Goal: Task Accomplishment & Management: Manage account settings

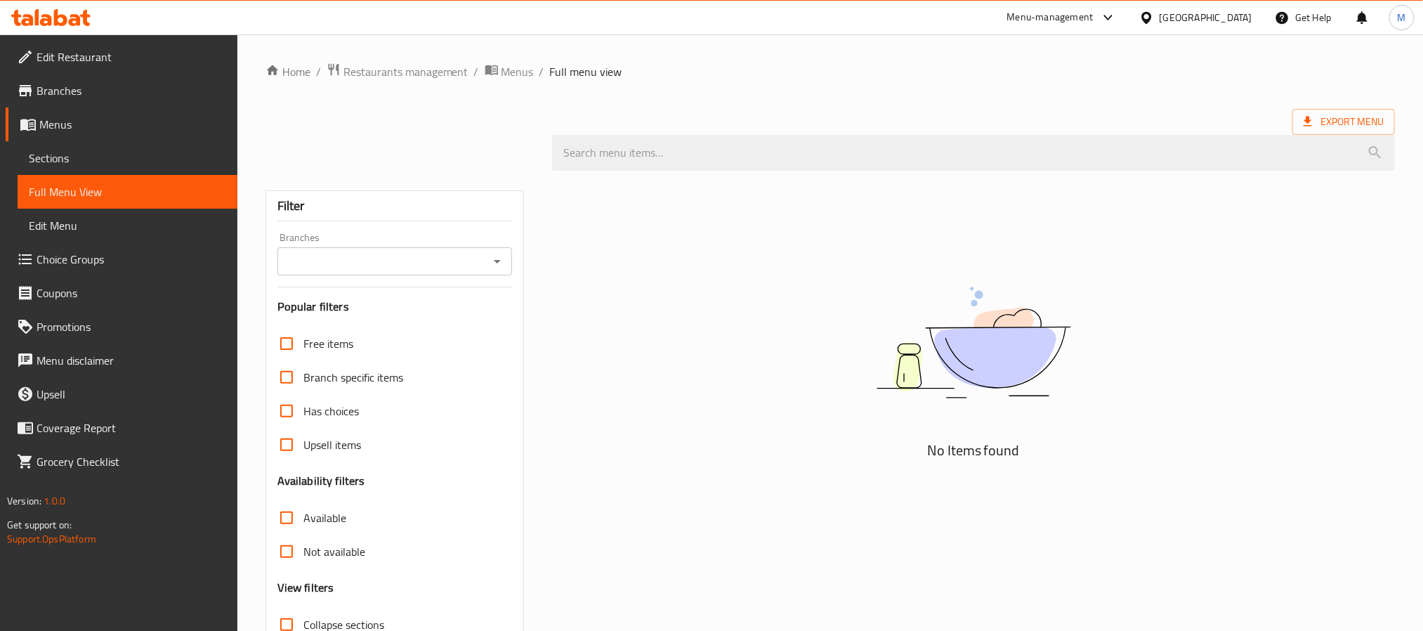
click at [64, 158] on span "Sections" at bounding box center [127, 158] width 197 height 17
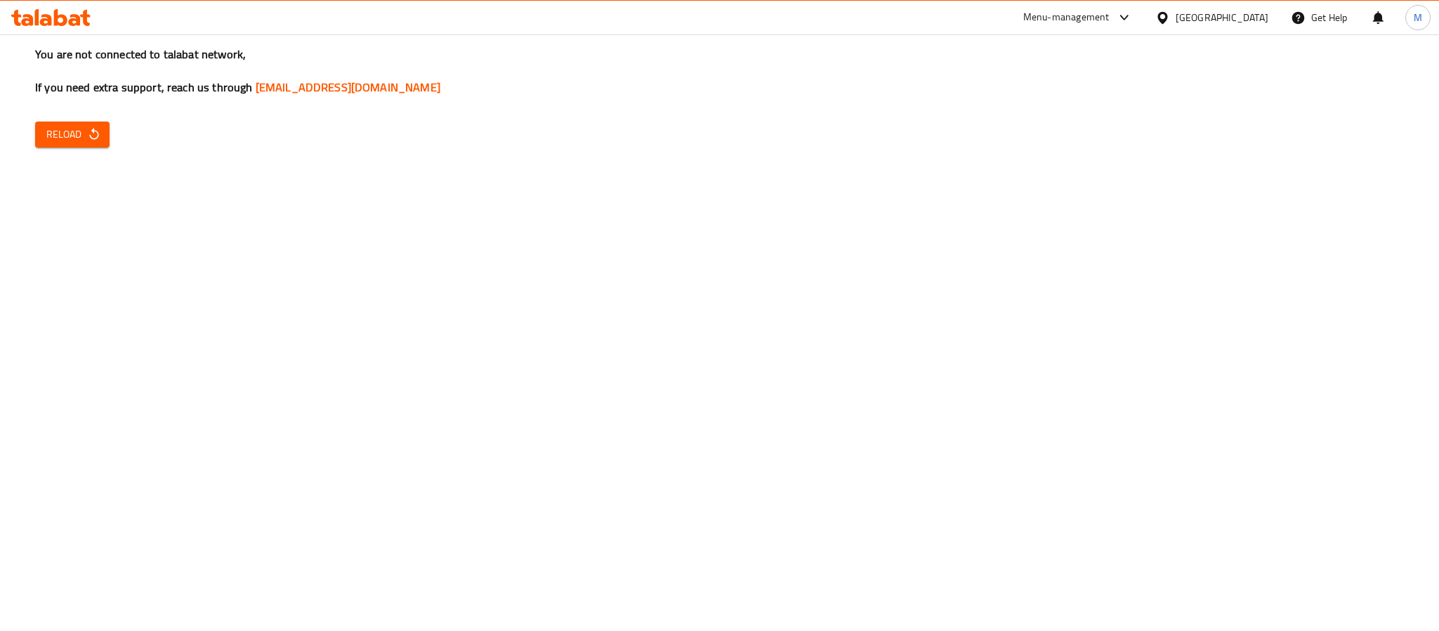
click at [68, 142] on span "Reload" at bounding box center [72, 135] width 52 height 18
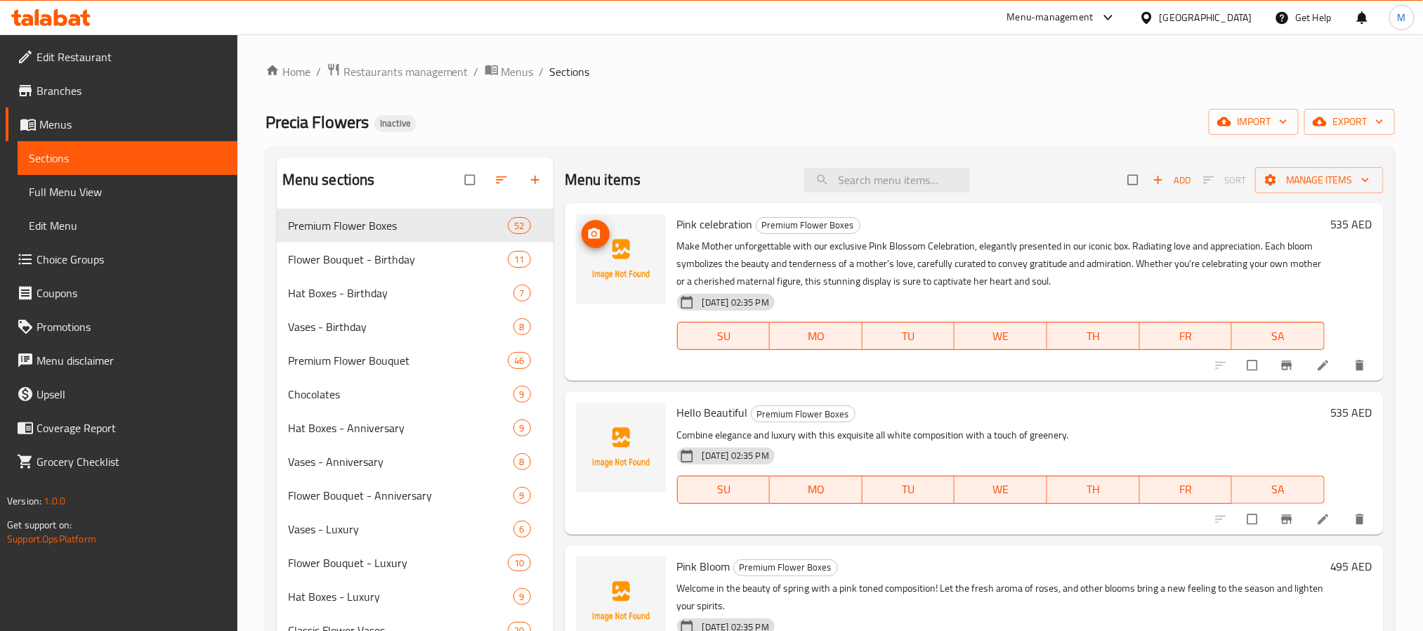
click at [589, 240] on icon "upload picture" at bounding box center [594, 234] width 14 height 14
click at [715, 230] on span "Pink celebration" at bounding box center [715, 224] width 76 height 21
copy h6 "celebration"
click at [590, 234] on icon "upload picture" at bounding box center [594, 233] width 12 height 11
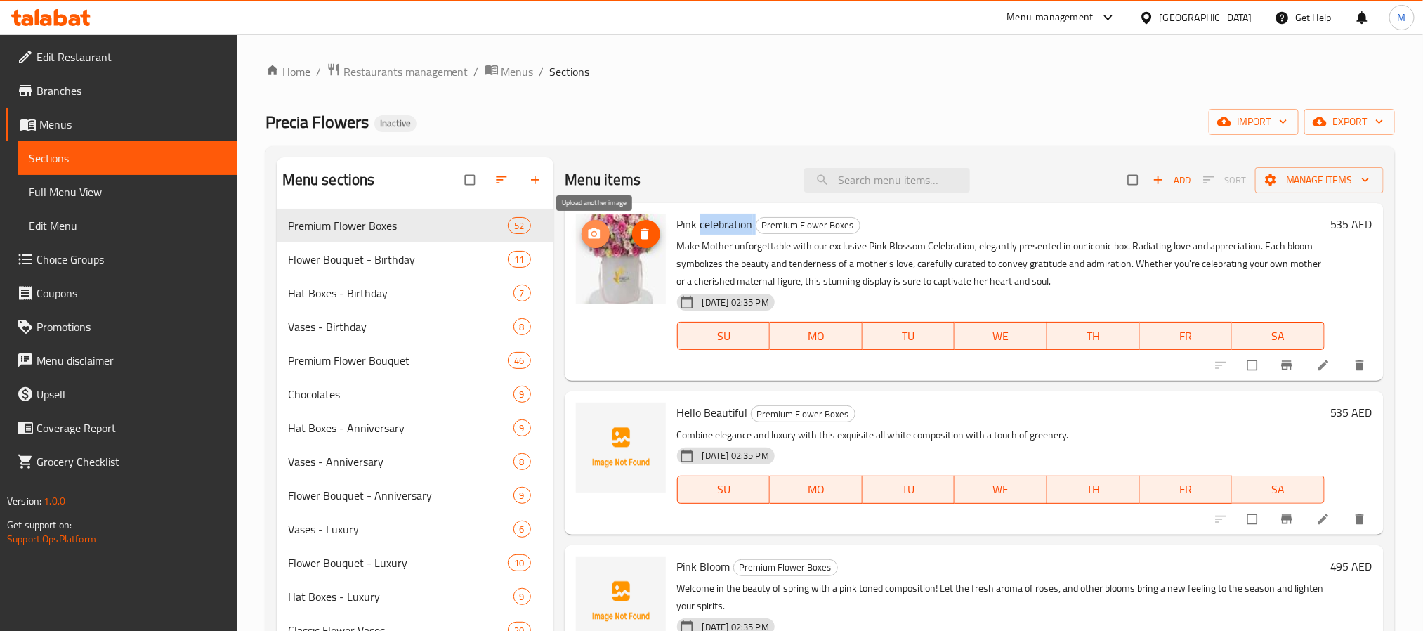
click at [603, 239] on span "upload picture" at bounding box center [596, 234] width 28 height 14
click at [601, 234] on icon "upload picture" at bounding box center [594, 234] width 14 height 14
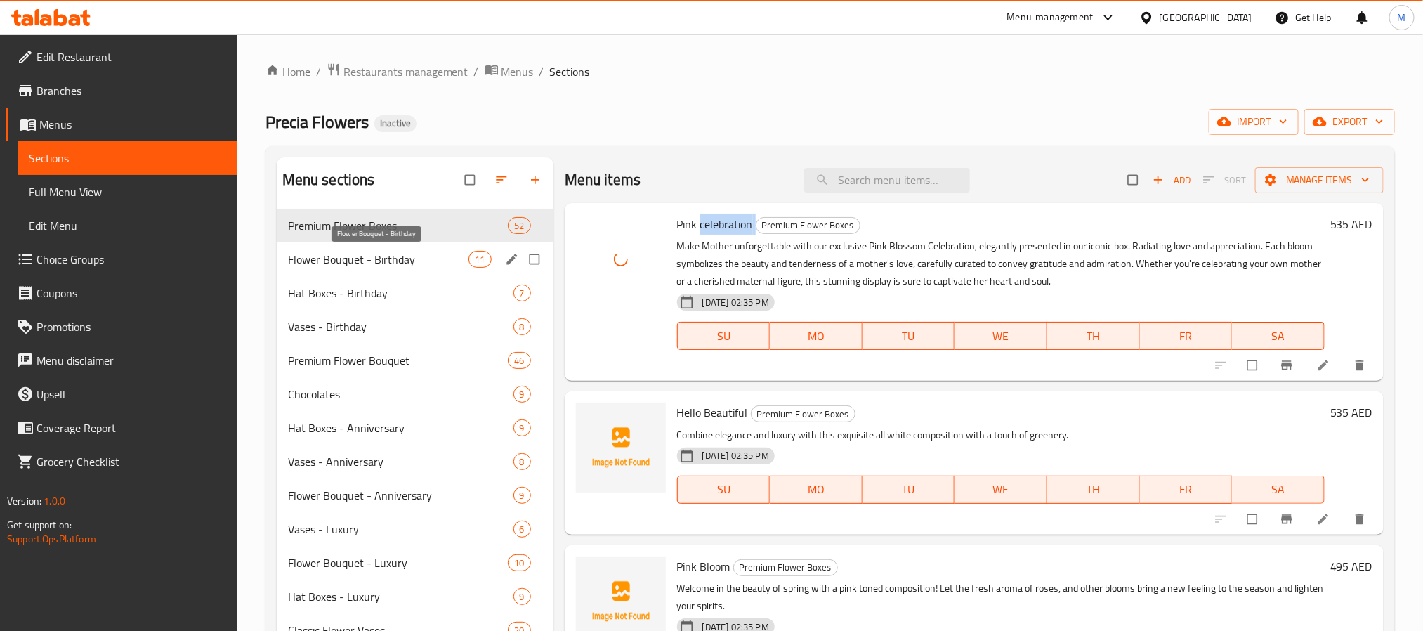
click at [411, 254] on span "Flower Bouquet - Birthday" at bounding box center [378, 259] width 181 height 17
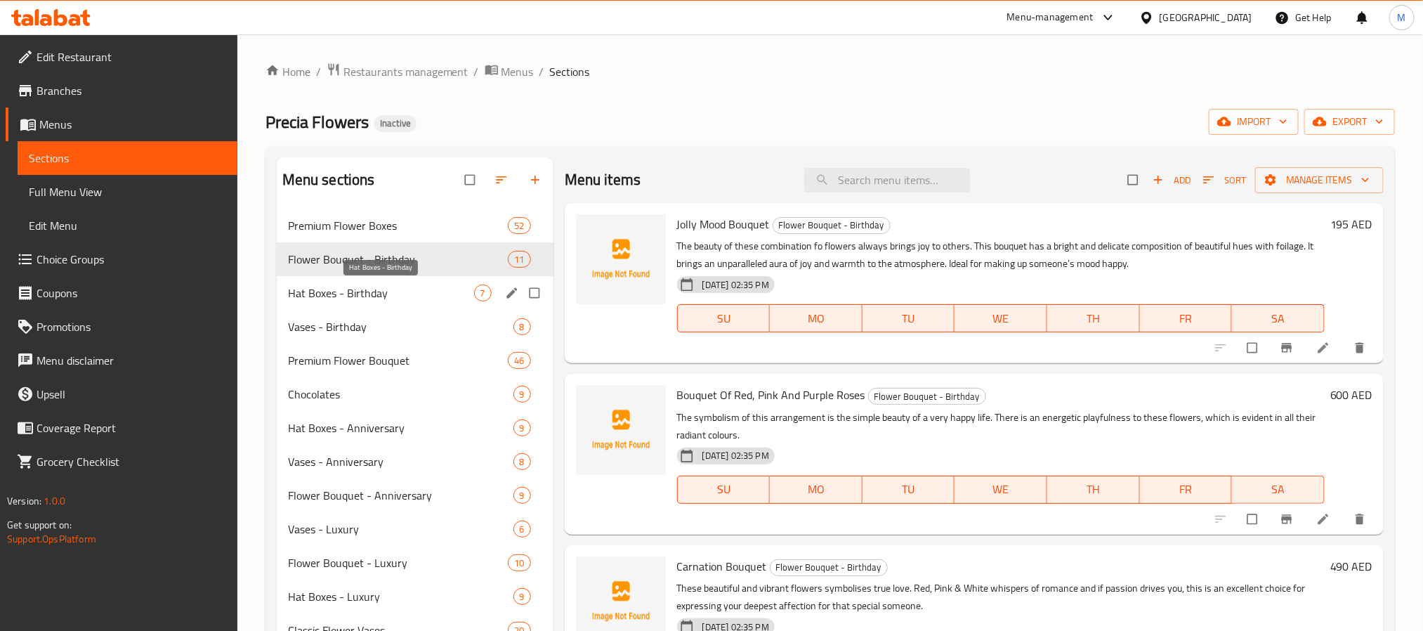
click at [403, 296] on span "Hat Boxes - Birthday" at bounding box center [381, 292] width 186 height 17
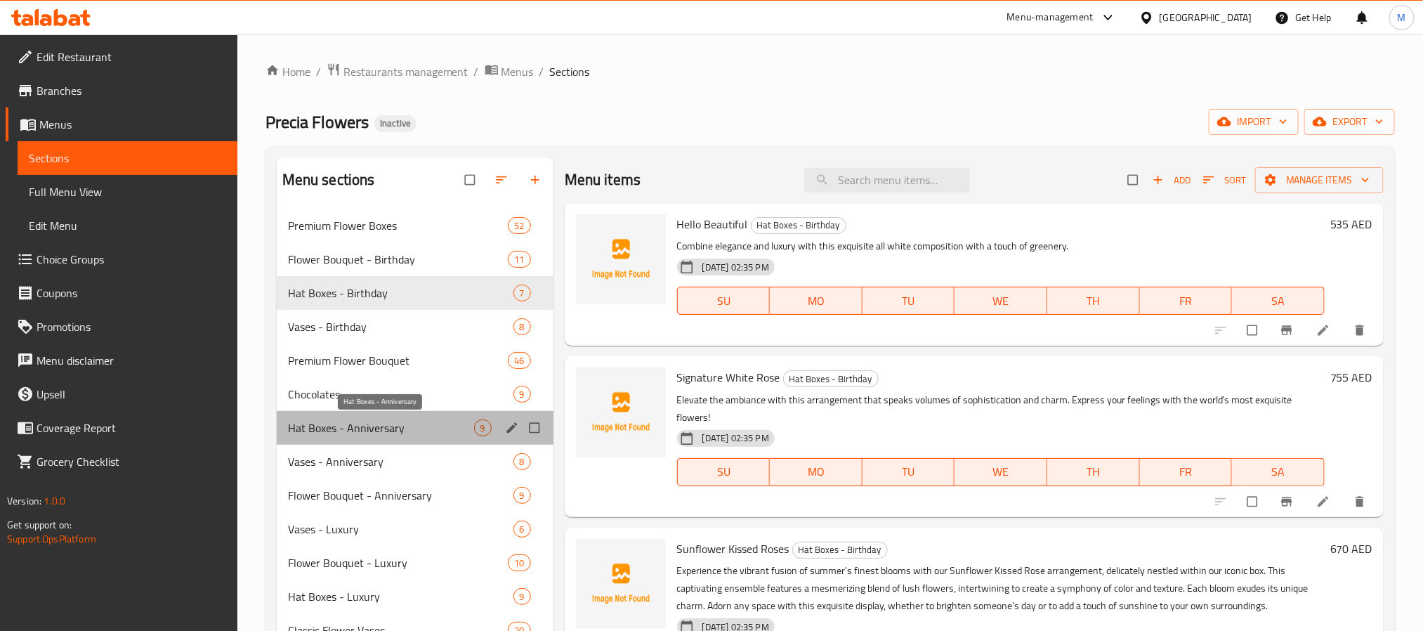
click at [390, 428] on span "Hat Boxes - Anniversary" at bounding box center [381, 427] width 186 height 17
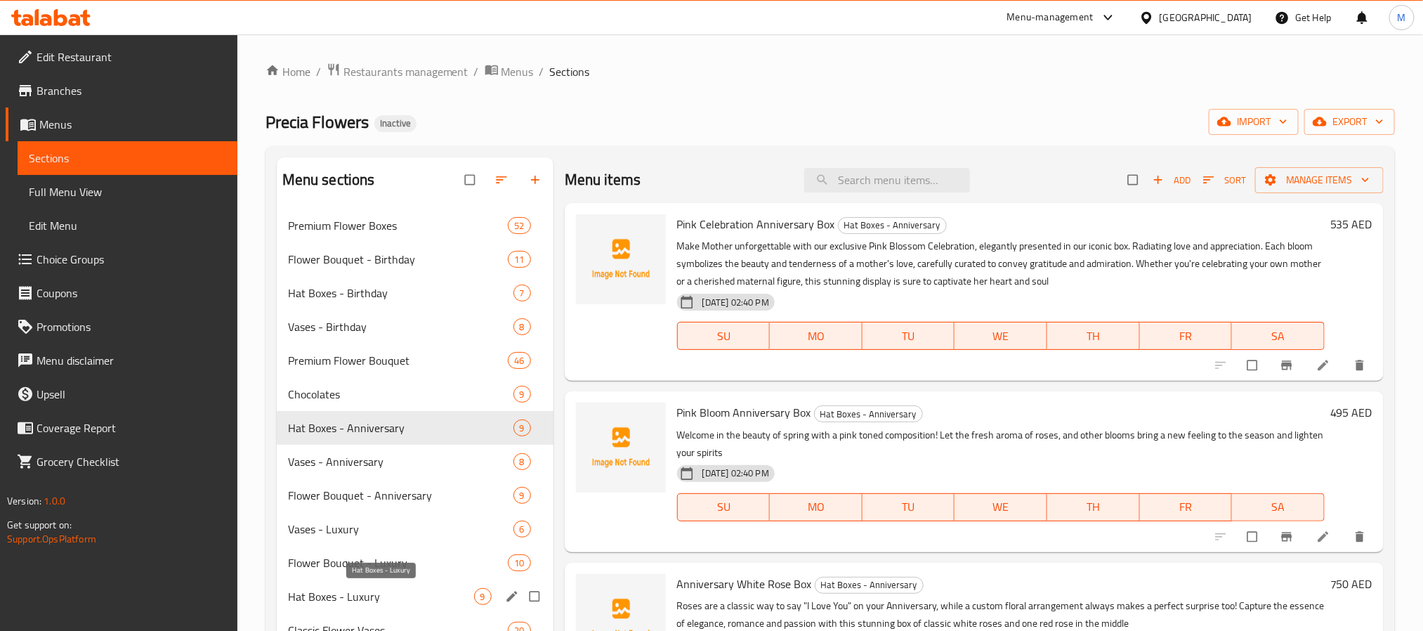
click at [377, 597] on span "Hat Boxes - Luxury" at bounding box center [381, 596] width 186 height 17
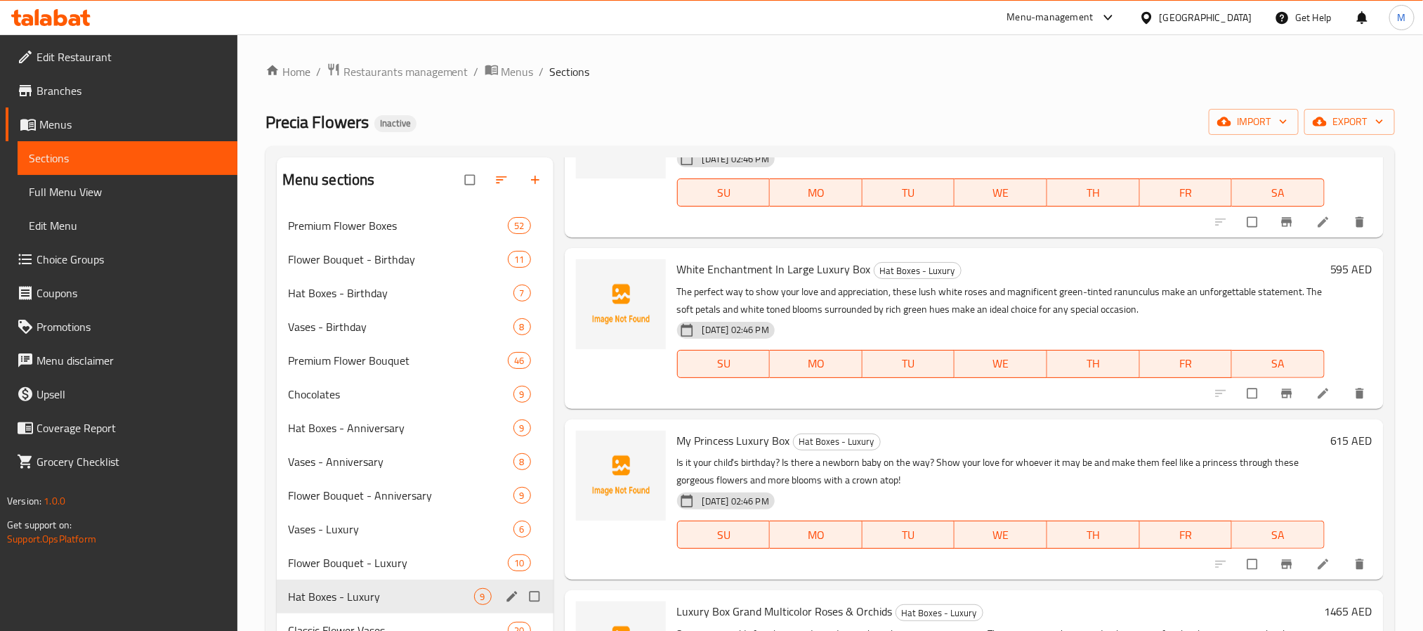
scroll to position [105, 0]
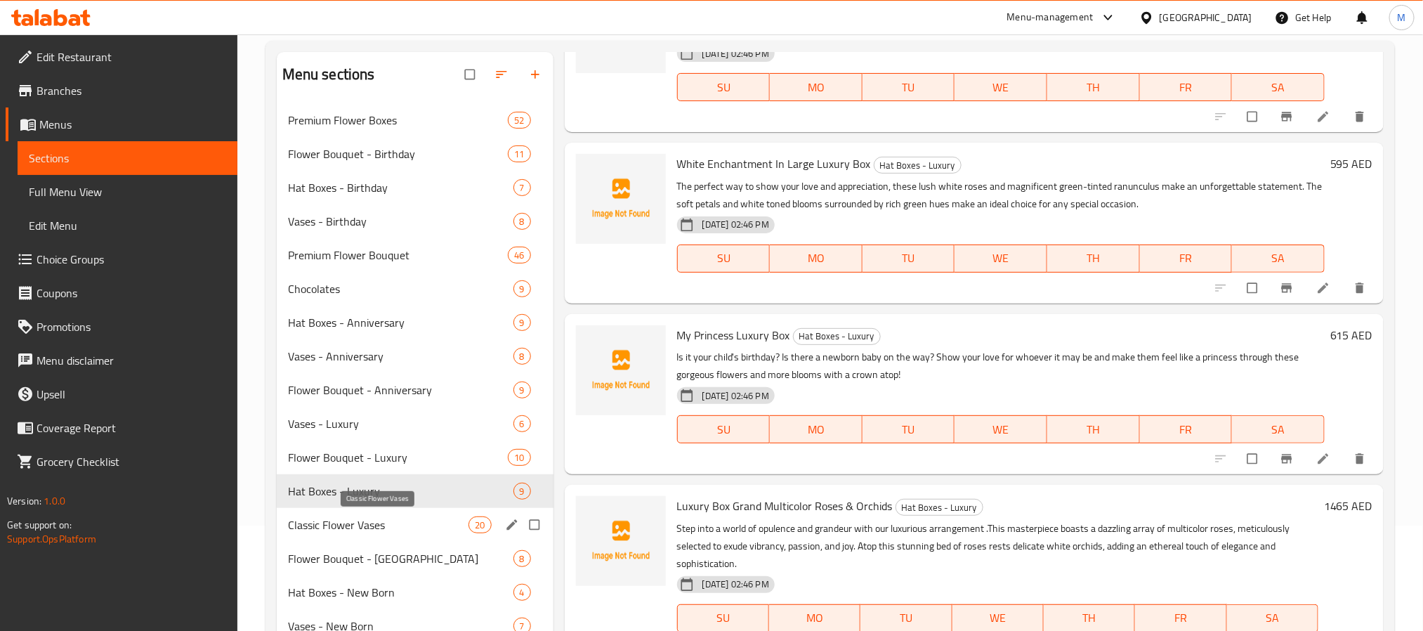
click at [346, 525] on span "Classic Flower Vases" at bounding box center [378, 524] width 181 height 17
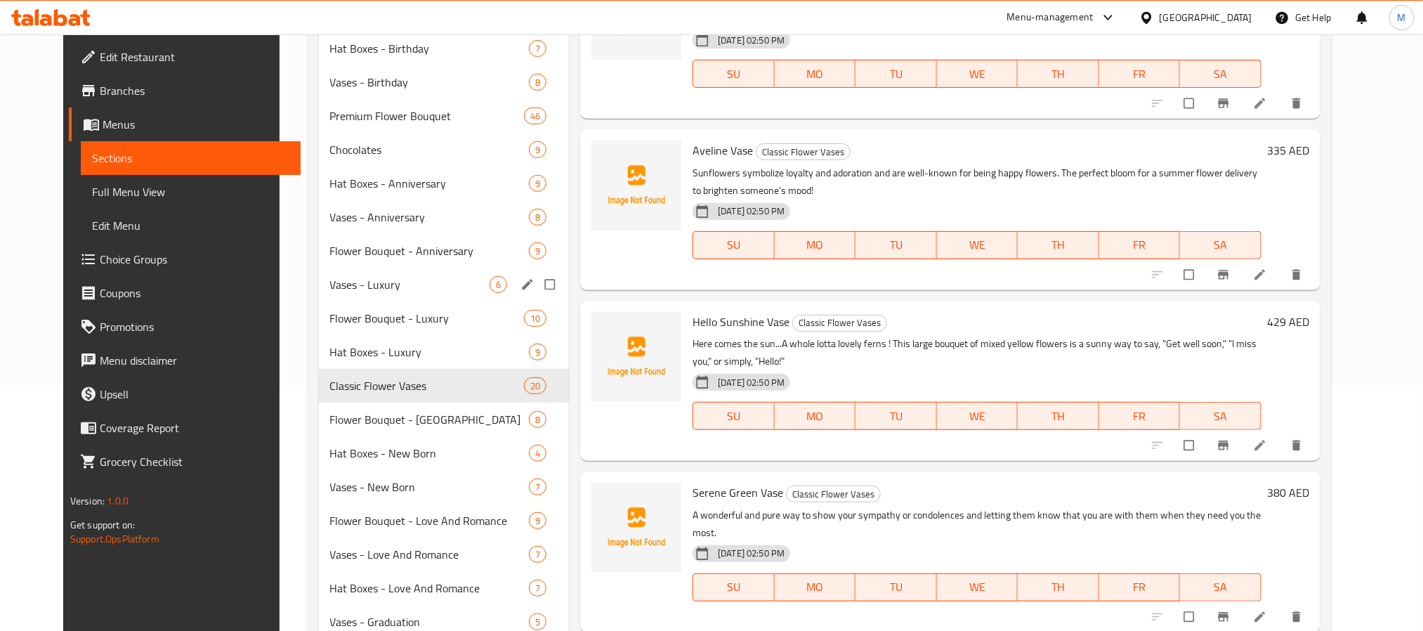
scroll to position [363, 0]
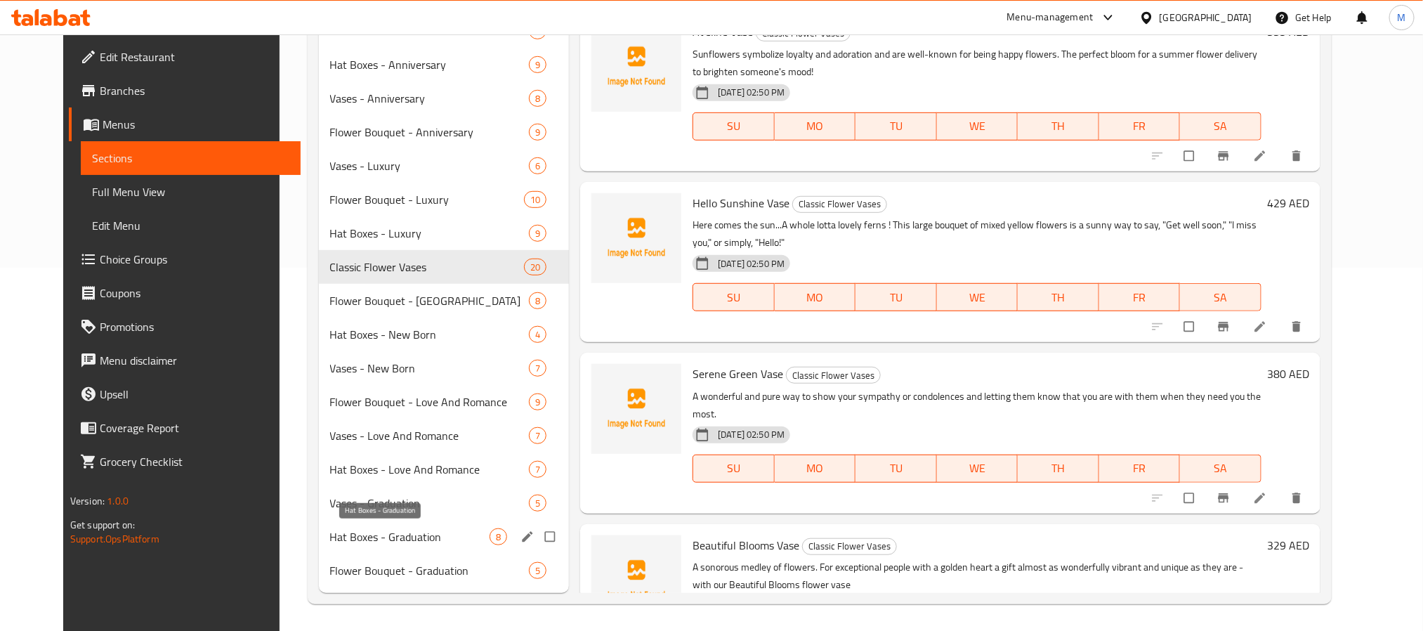
click at [414, 542] on span "Hat Boxes - Graduation" at bounding box center [409, 536] width 159 height 17
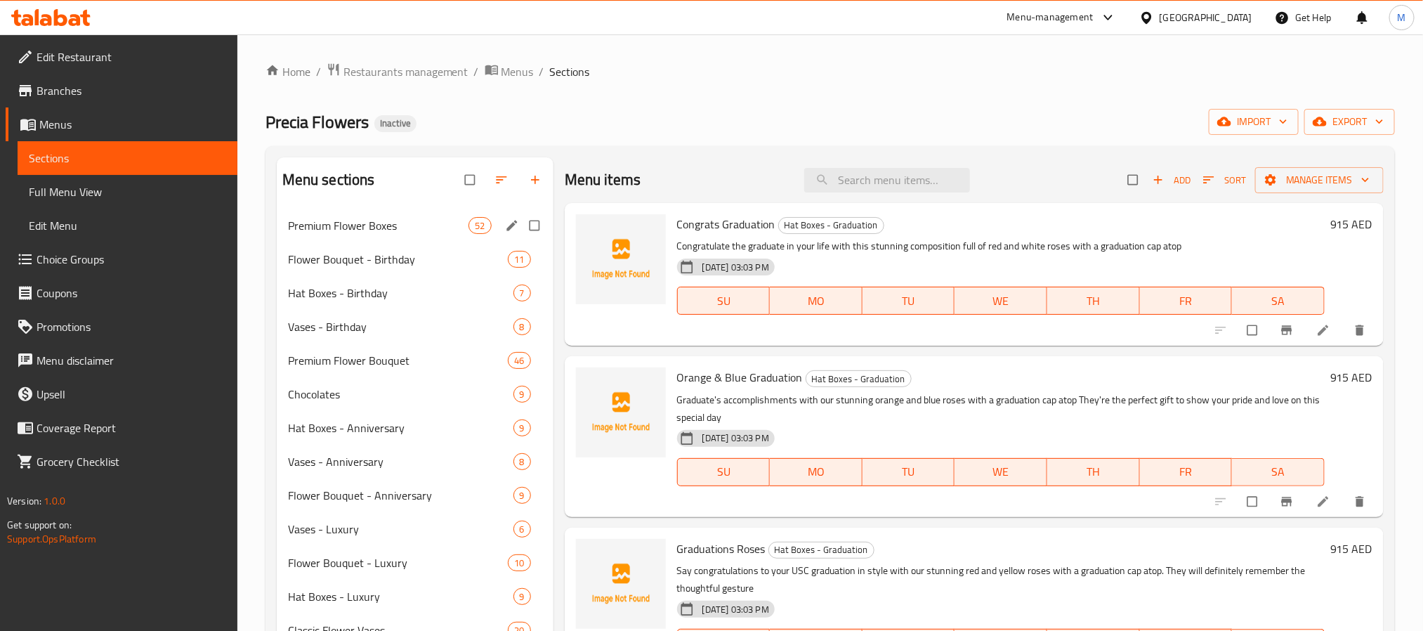
click at [367, 213] on div "Premium Flower Boxes 52" at bounding box center [415, 226] width 277 height 34
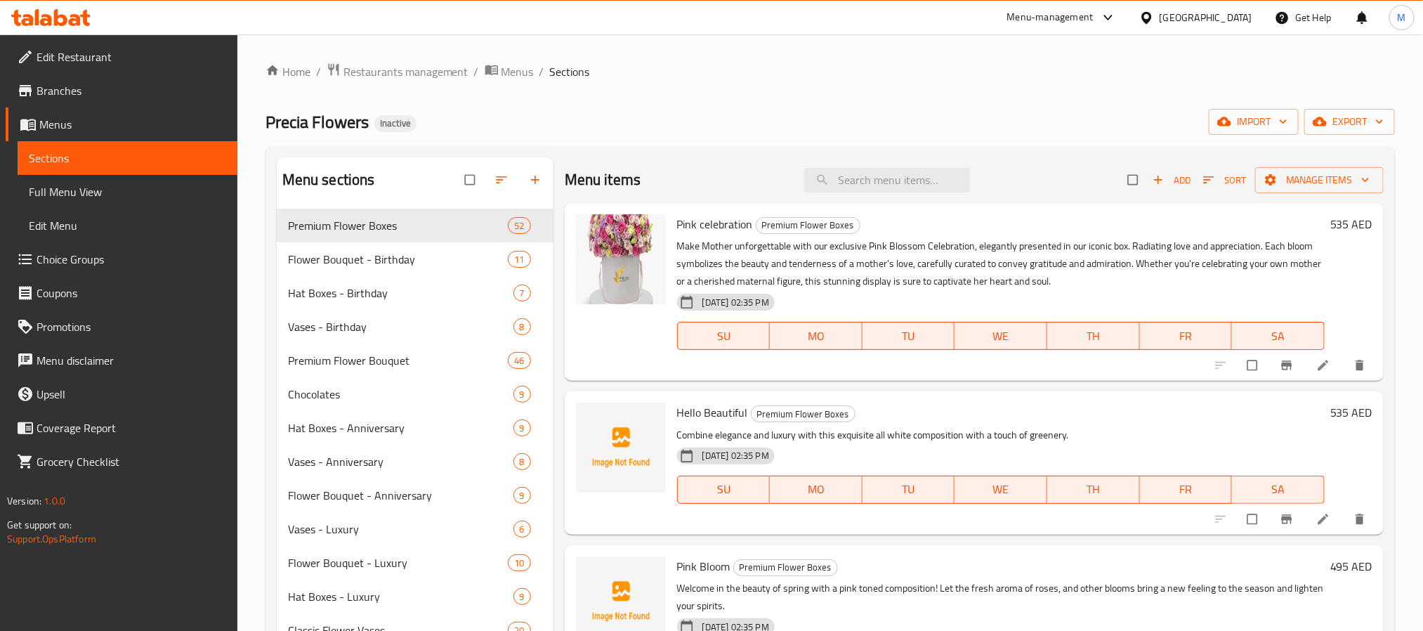
click at [717, 218] on span "Pink celebration" at bounding box center [715, 224] width 76 height 21
copy h6 "celebration"
click at [641, 239] on icon "delete image" at bounding box center [645, 234] width 14 height 14
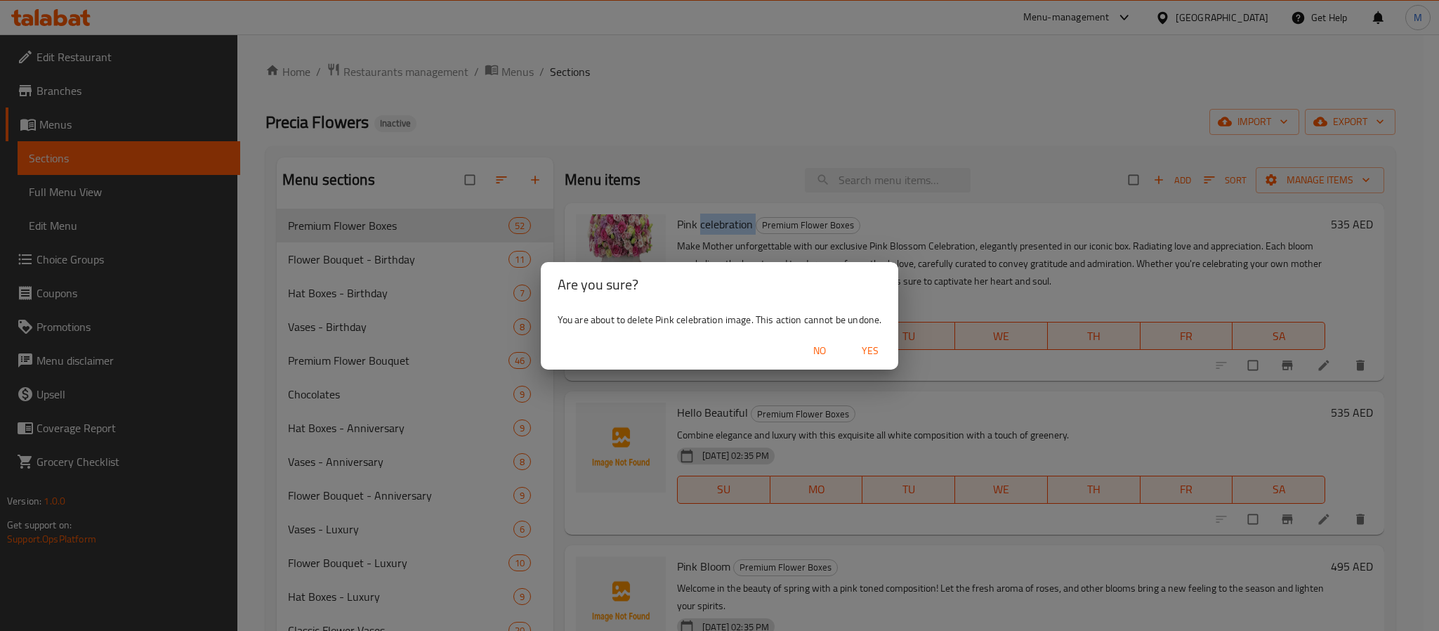
click at [874, 348] on span "Yes" at bounding box center [870, 351] width 34 height 18
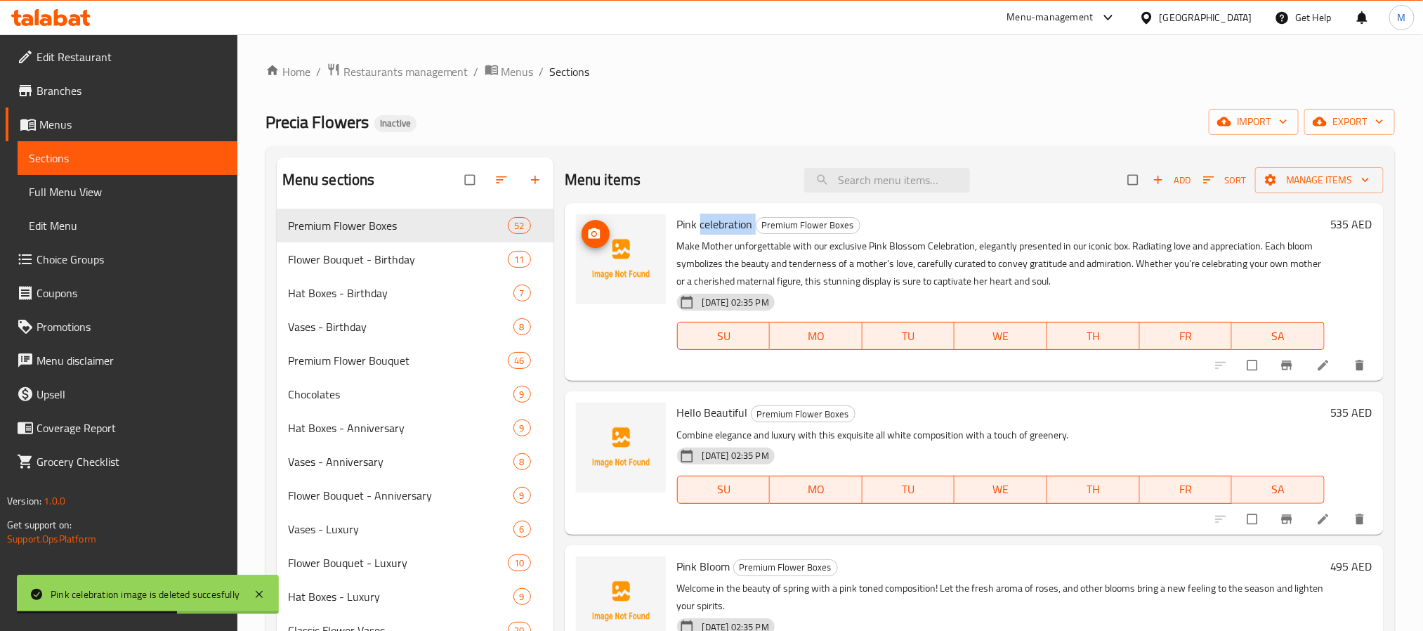
click at [596, 241] on icon "upload picture" at bounding box center [594, 234] width 14 height 14
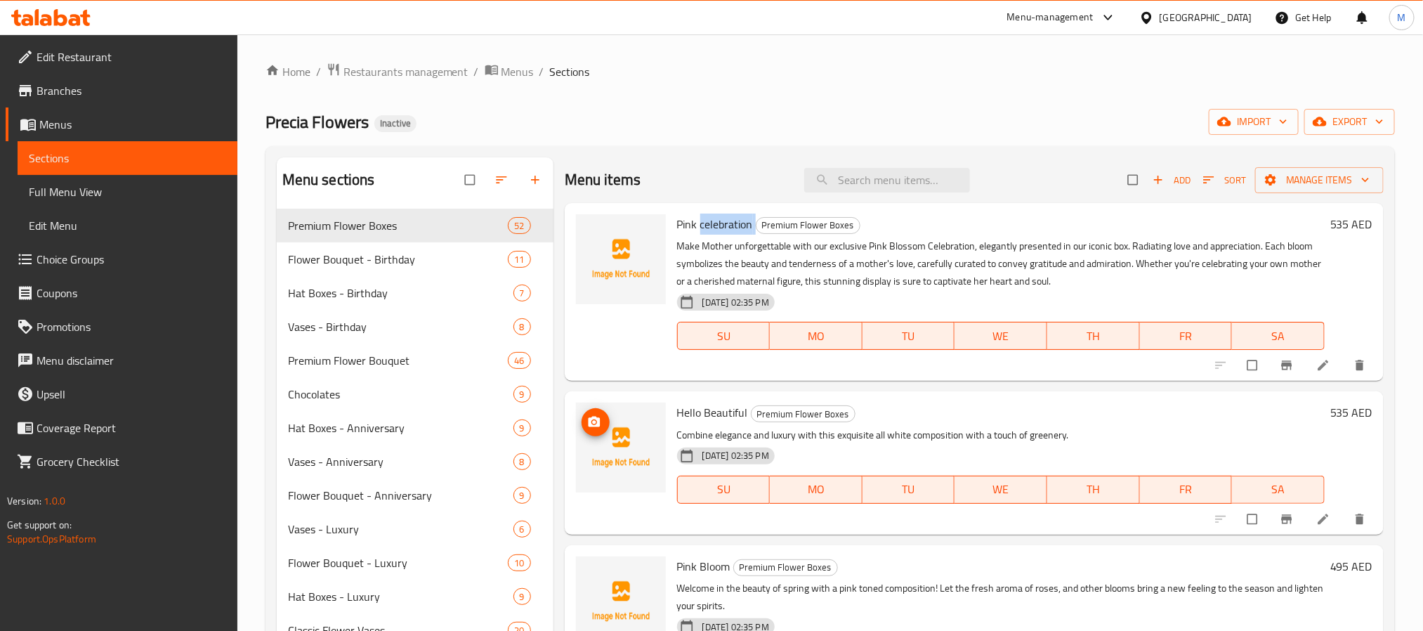
click at [596, 418] on icon "upload picture" at bounding box center [594, 422] width 12 height 11
click at [591, 234] on icon "upload picture" at bounding box center [594, 233] width 12 height 11
click at [605, 228] on span "upload picture" at bounding box center [596, 234] width 28 height 14
click at [601, 237] on icon "upload picture" at bounding box center [594, 234] width 14 height 14
click at [584, 419] on span "upload picture" at bounding box center [596, 422] width 28 height 14
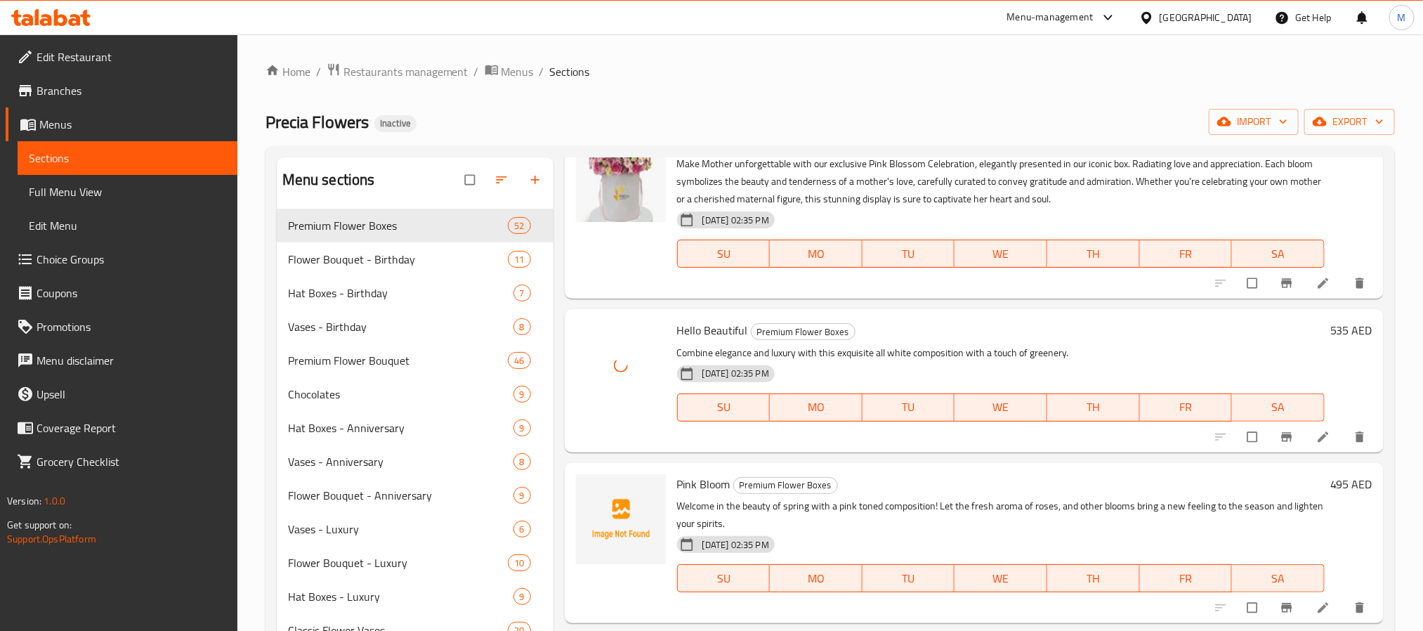
scroll to position [211, 0]
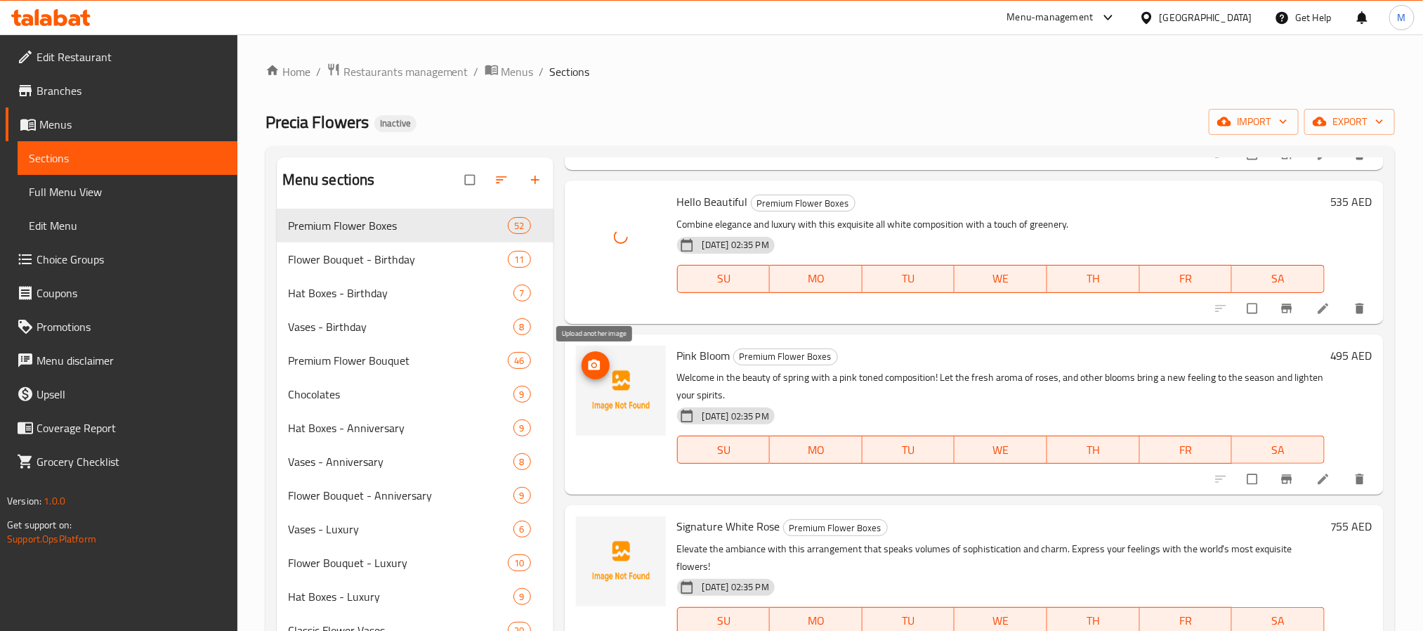
click at [603, 361] on span "upload picture" at bounding box center [596, 365] width 28 height 14
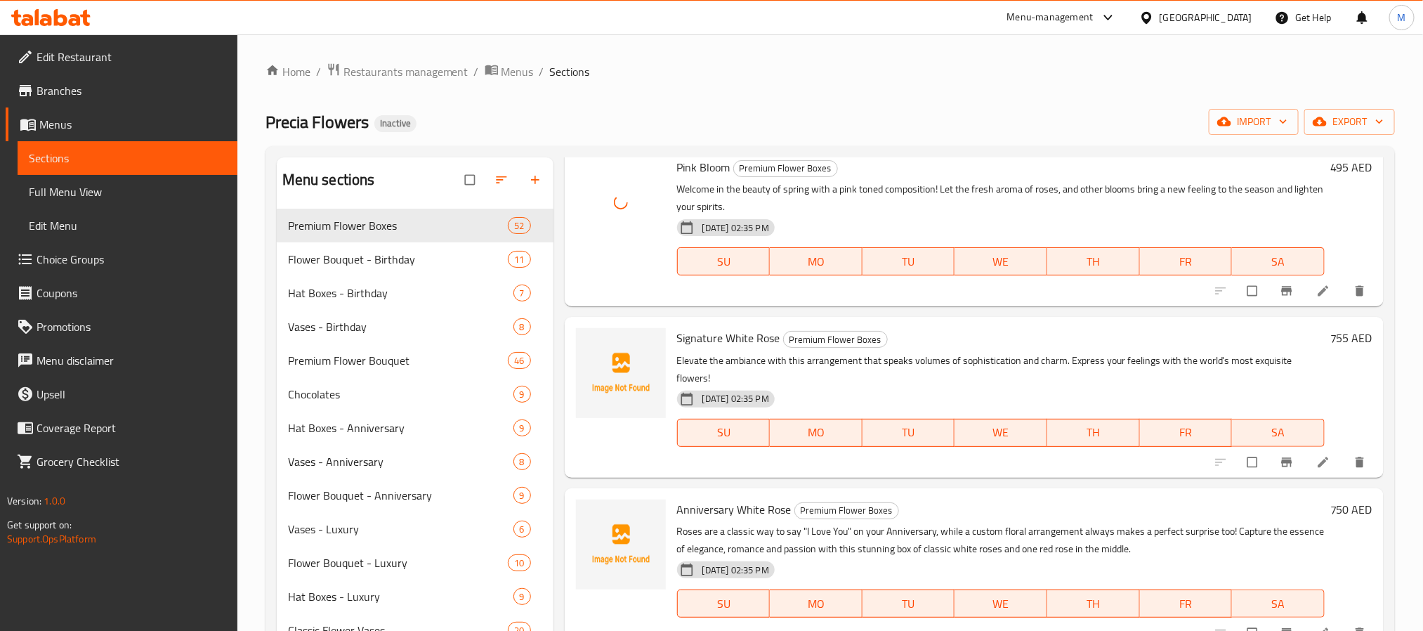
scroll to position [421, 0]
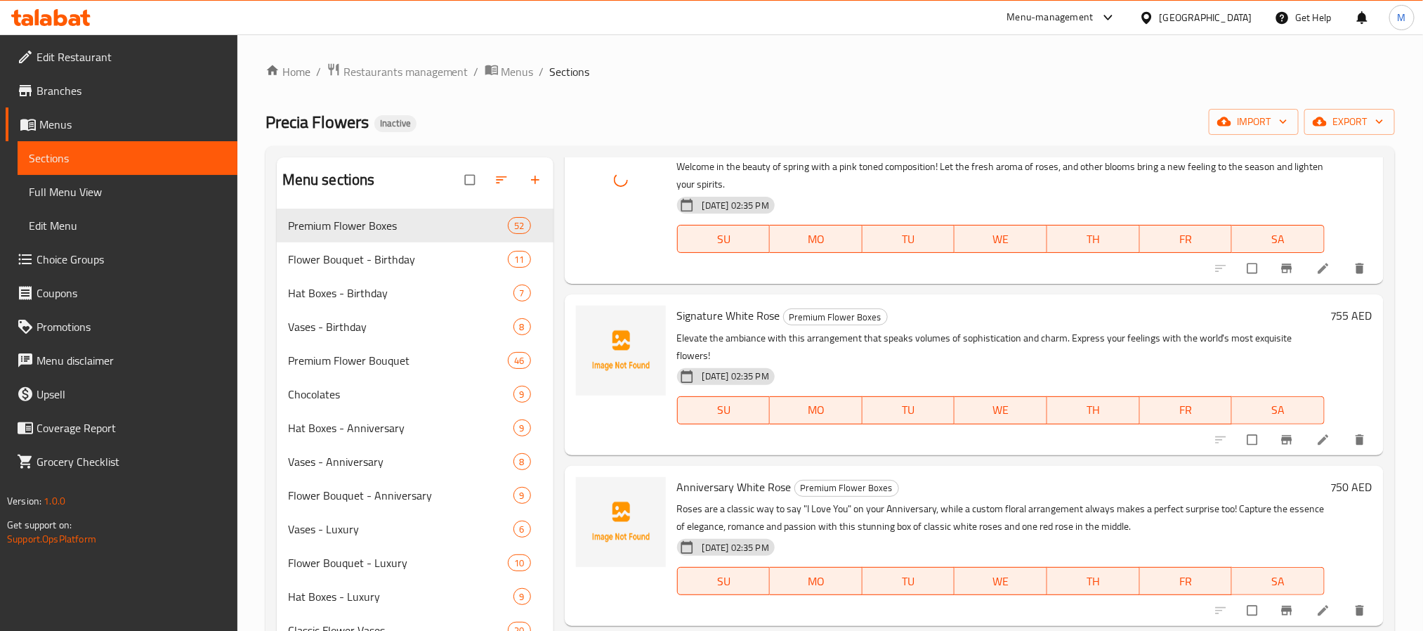
click at [736, 308] on span "Signature White Rose" at bounding box center [728, 315] width 103 height 21
copy span "White"
click at [697, 308] on span "Signature White Rose" at bounding box center [728, 315] width 103 height 21
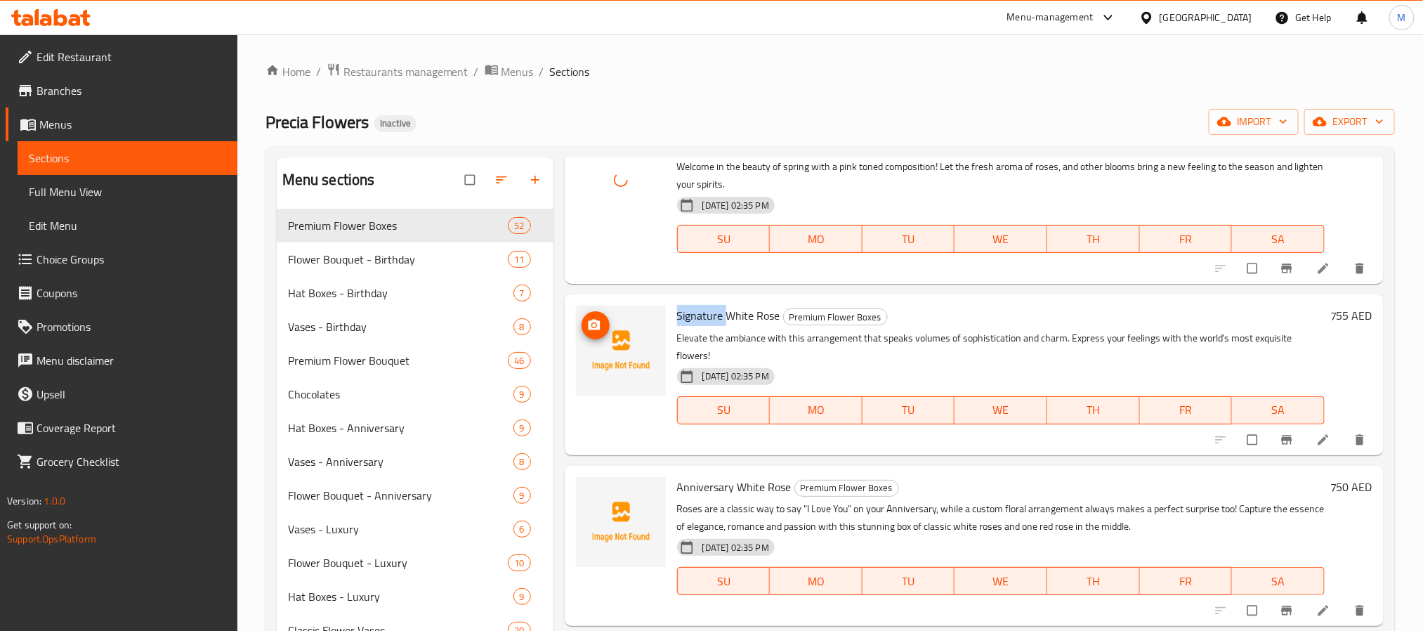
copy span "Signature"
click at [591, 313] on button "upload picture" at bounding box center [596, 325] width 28 height 28
click at [747, 310] on span "Signature White Rose" at bounding box center [728, 315] width 103 height 21
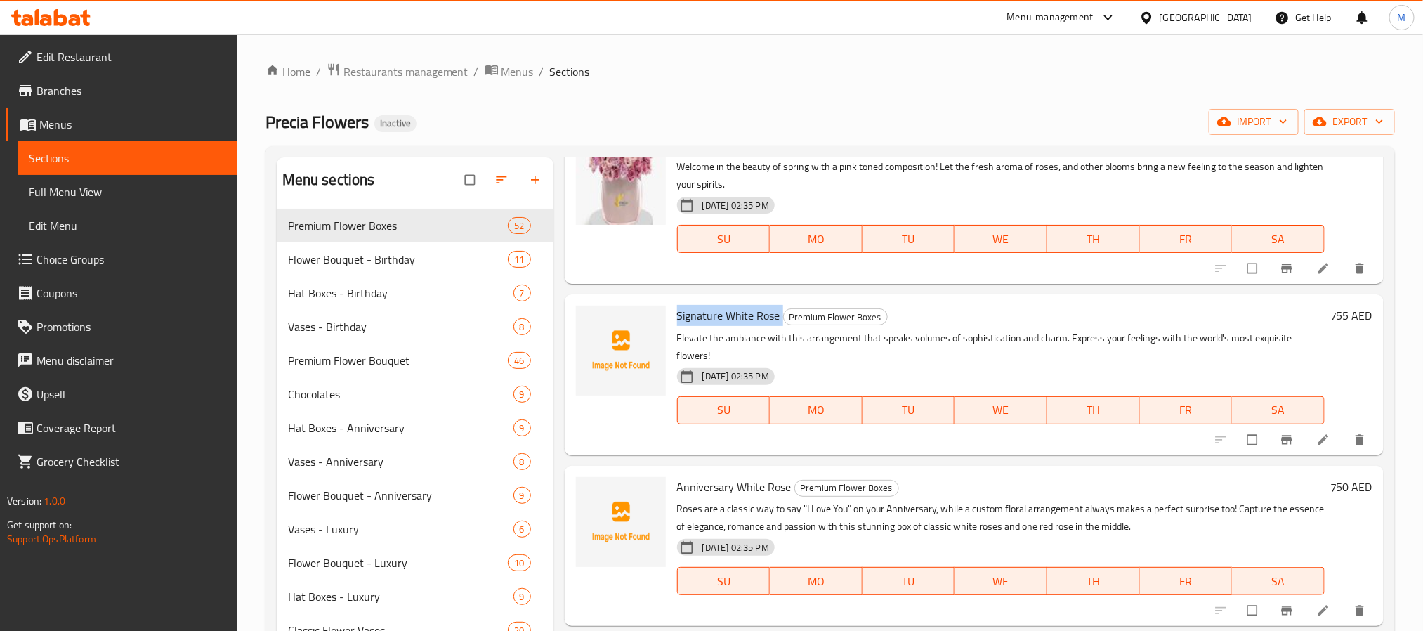
copy h6 "Signature White Rose"
click at [719, 489] on span "Anniversary White Rose" at bounding box center [734, 486] width 114 height 21
copy span "Anniversary"
click at [595, 495] on circle "upload picture" at bounding box center [594, 496] width 4 height 4
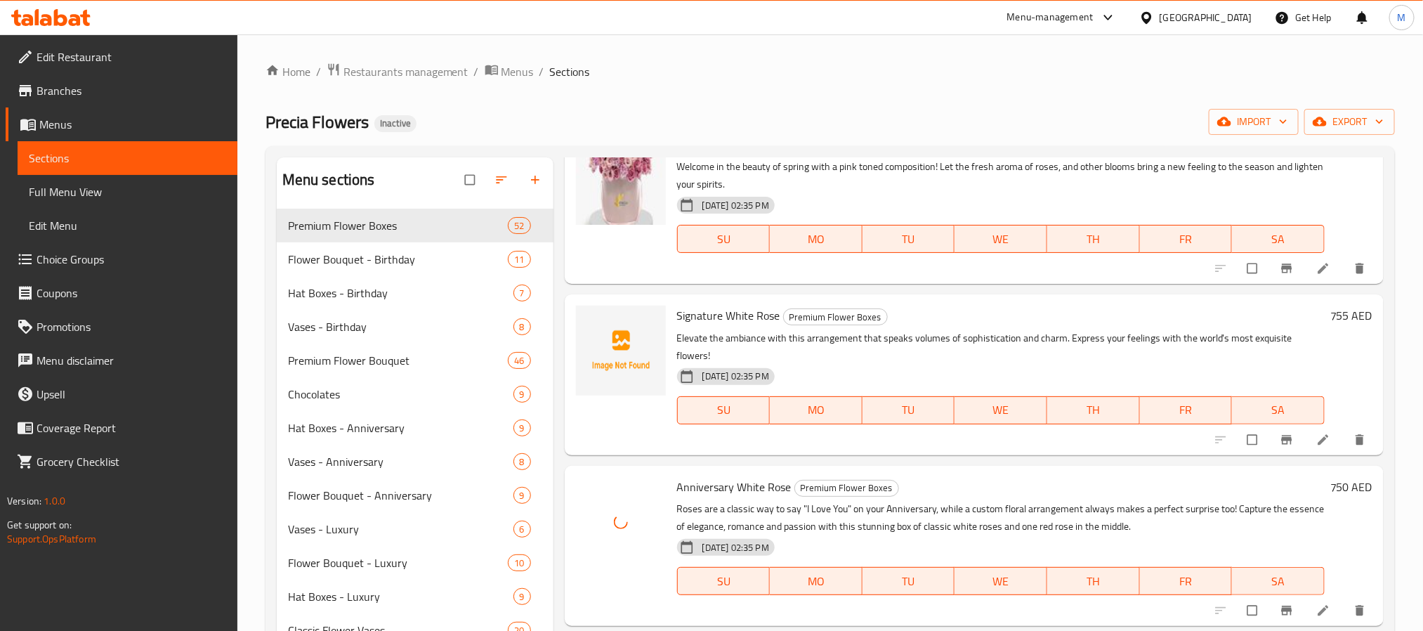
click at [719, 315] on span "Signature White Rose" at bounding box center [728, 315] width 103 height 21
copy h6 "Signature White Rose"
drag, startPoint x: 611, startPoint y: 331, endPoint x: 601, endPoint y: 327, distance: 10.4
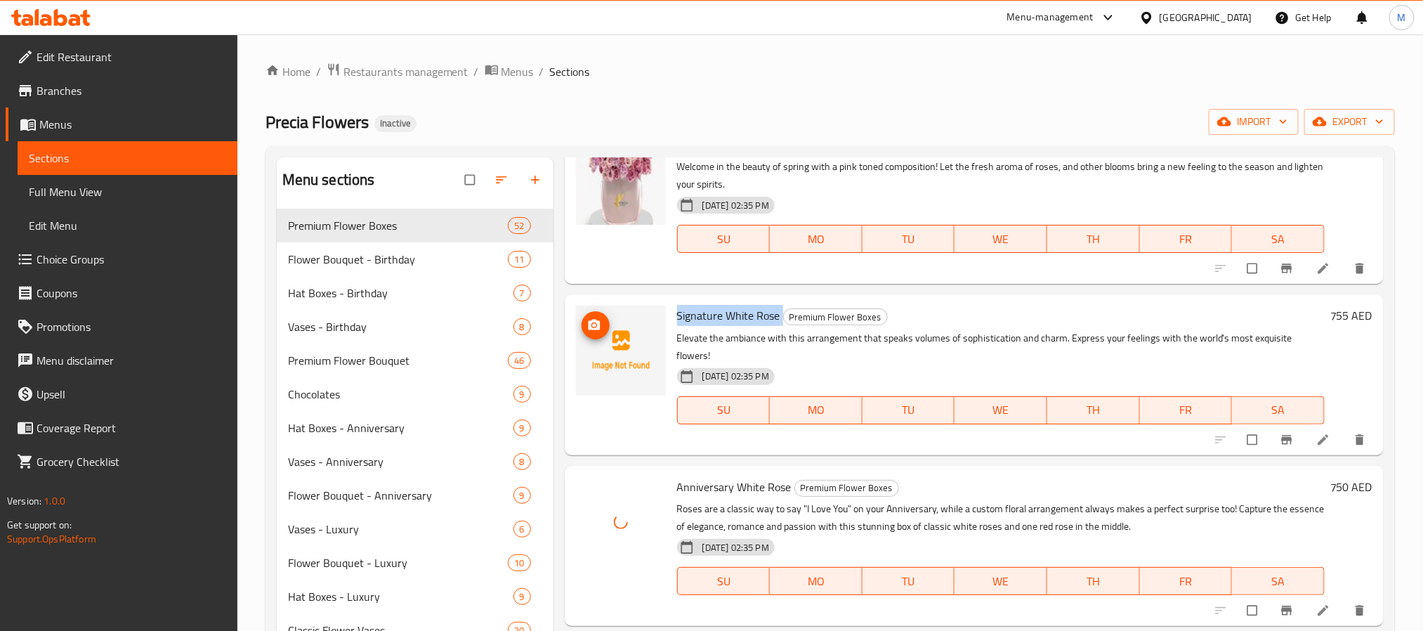
click at [610, 331] on img at bounding box center [621, 351] width 90 height 90
click at [601, 327] on span "upload picture" at bounding box center [596, 325] width 28 height 14
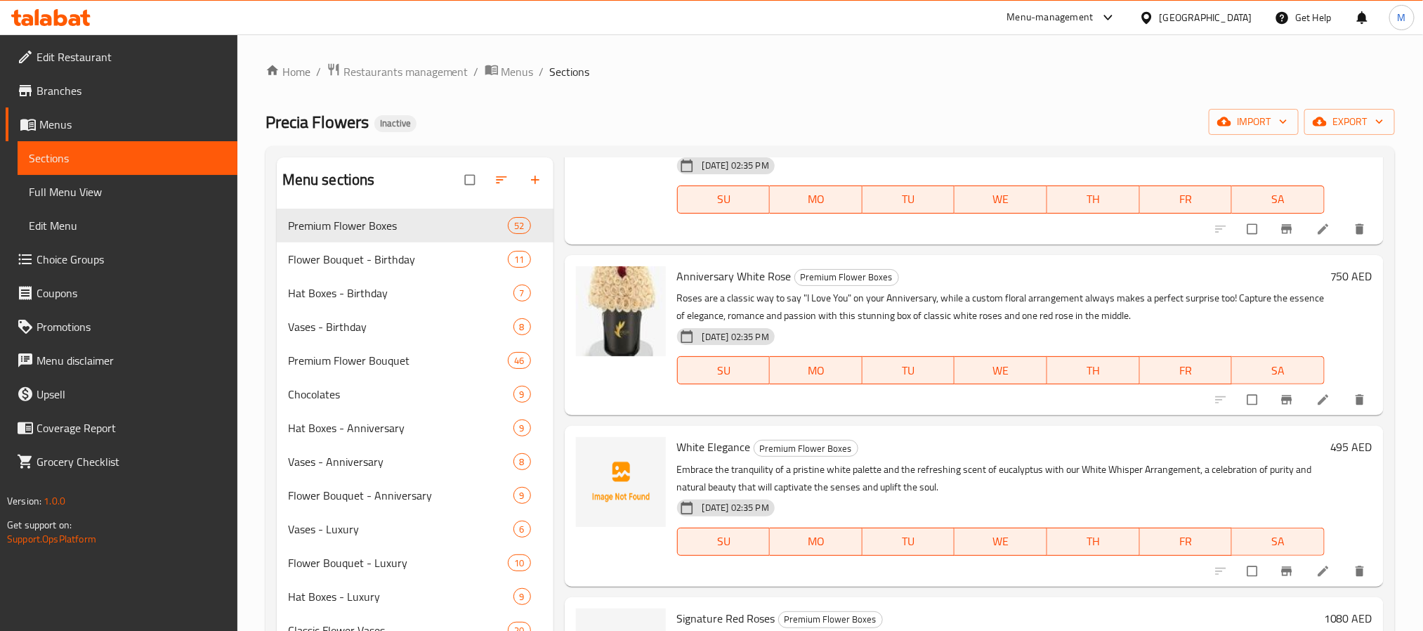
scroll to position [737, 0]
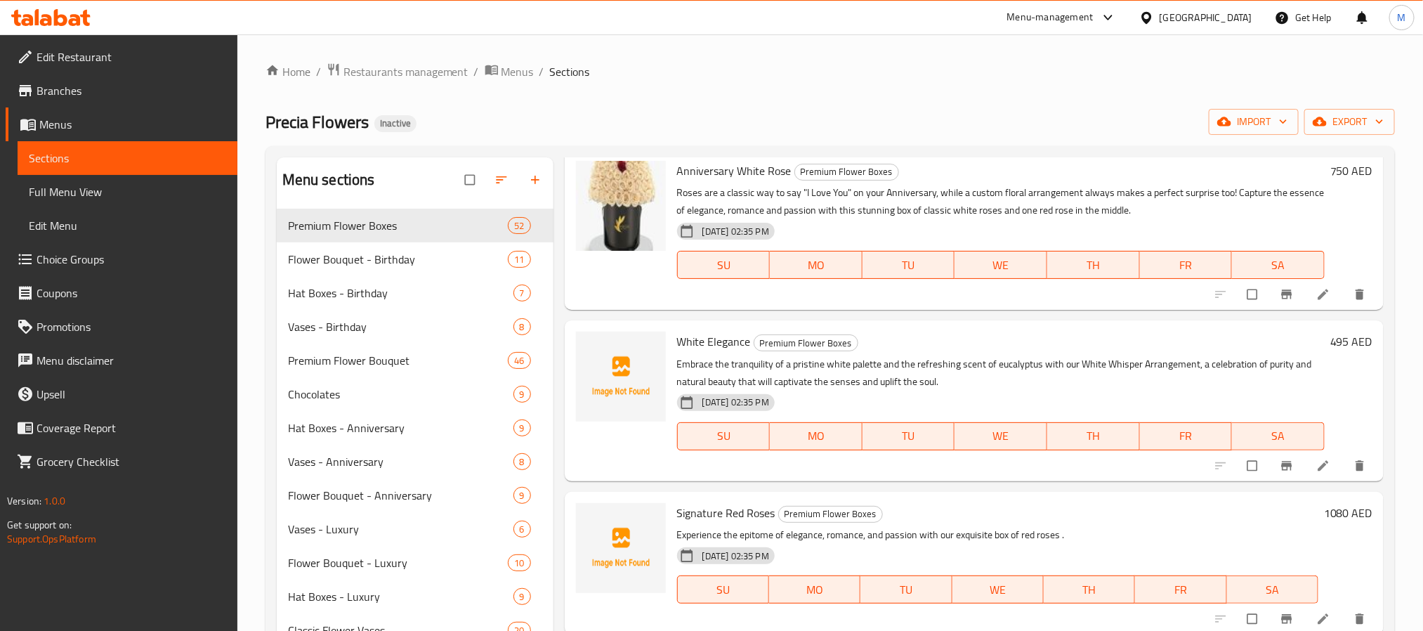
click at [706, 343] on span "White Elegance" at bounding box center [714, 341] width 74 height 21
copy h6 "White Elegance"
click at [599, 340] on button "upload picture" at bounding box center [596, 351] width 28 height 28
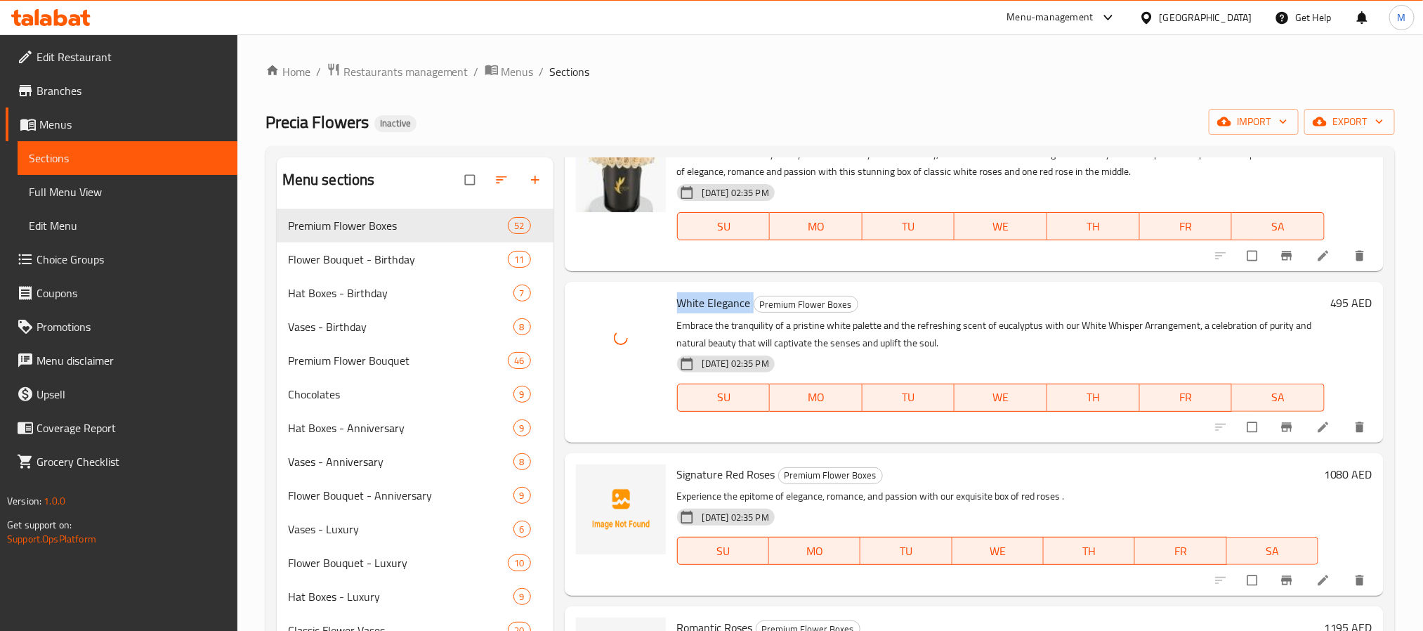
scroll to position [843, 0]
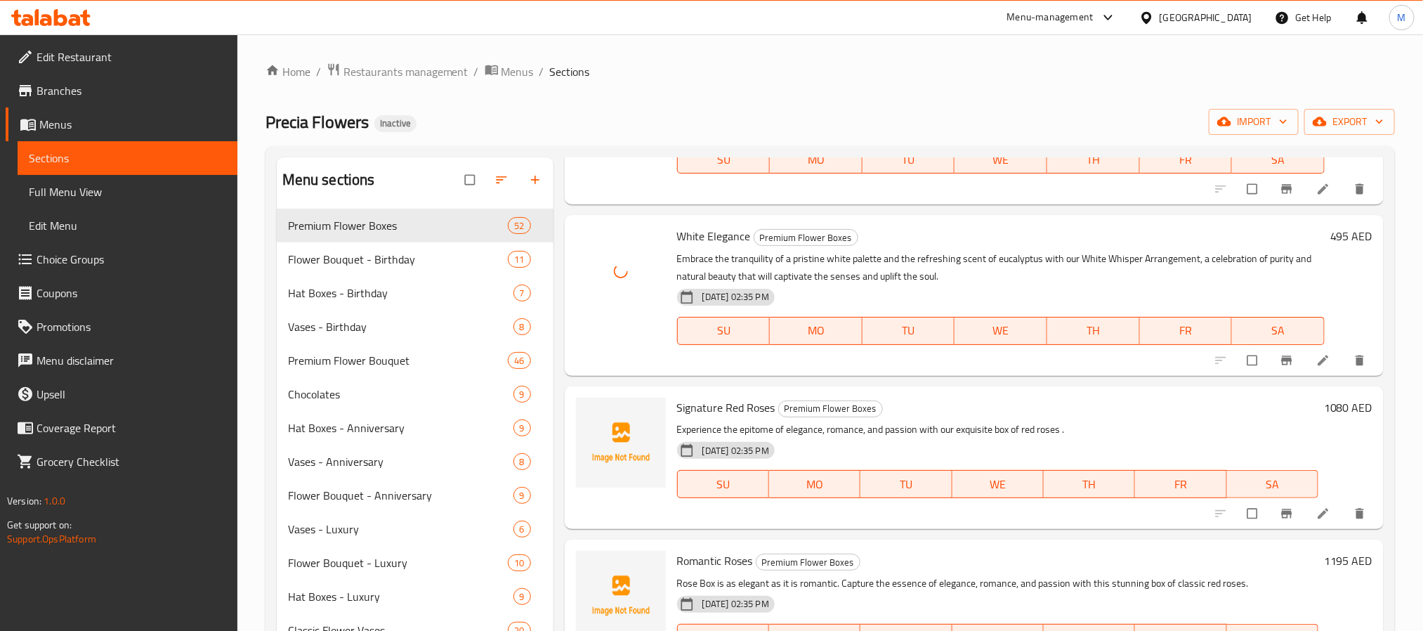
click at [742, 411] on span "Signature Red Roses" at bounding box center [726, 407] width 98 height 21
copy h6 "Signature Red Roses"
click at [603, 416] on span "upload picture" at bounding box center [596, 417] width 28 height 14
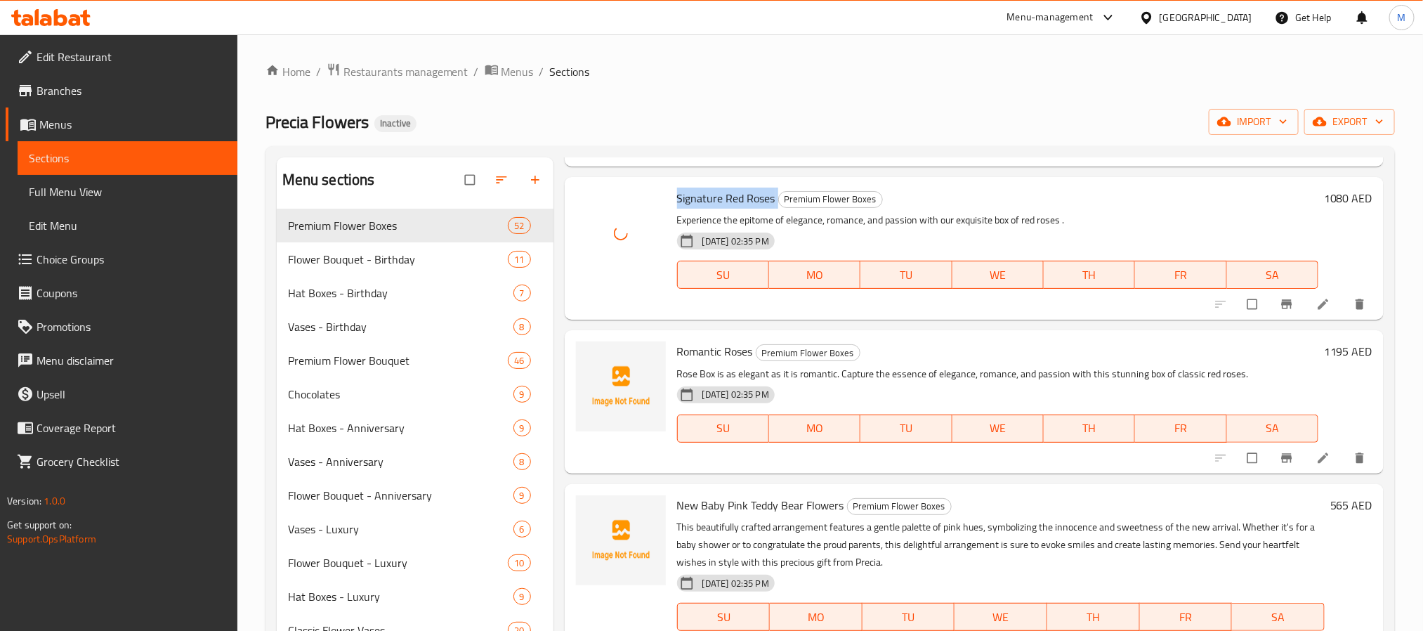
scroll to position [1054, 0]
click at [704, 348] on span "Romantic Roses" at bounding box center [715, 349] width 76 height 21
copy h6 "Romantic Roses"
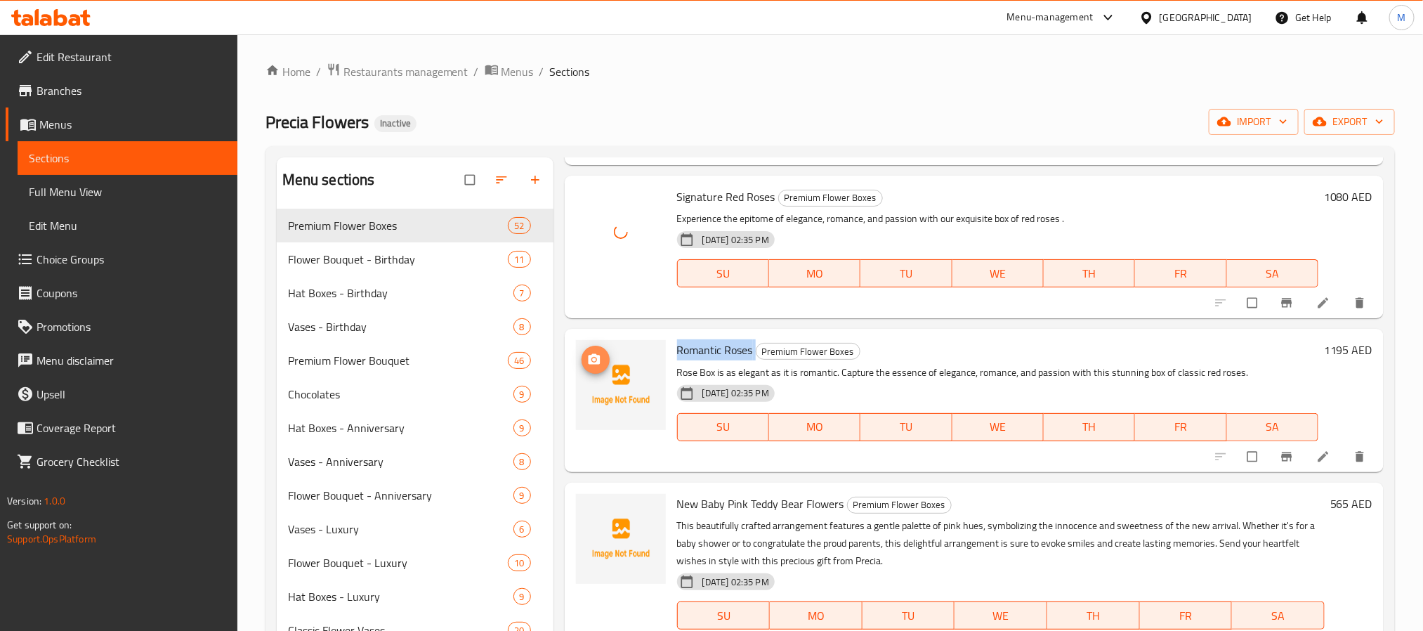
click at [596, 362] on icon "upload picture" at bounding box center [594, 359] width 12 height 11
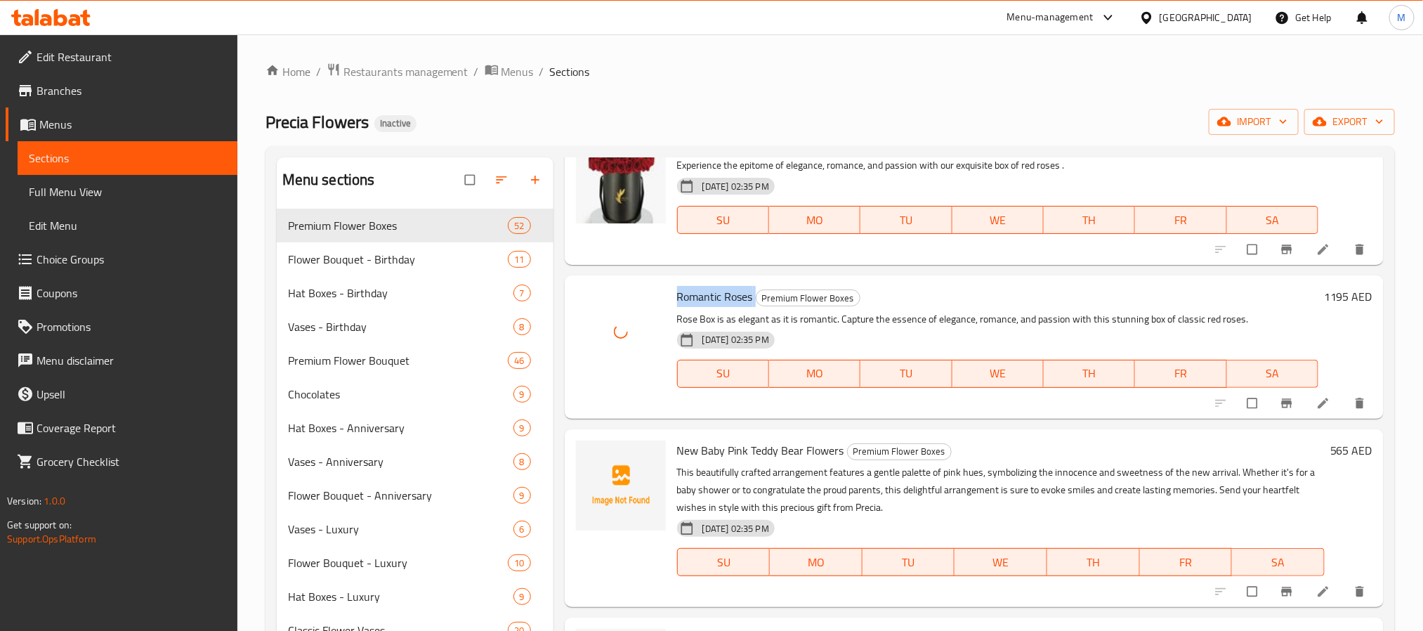
scroll to position [1159, 0]
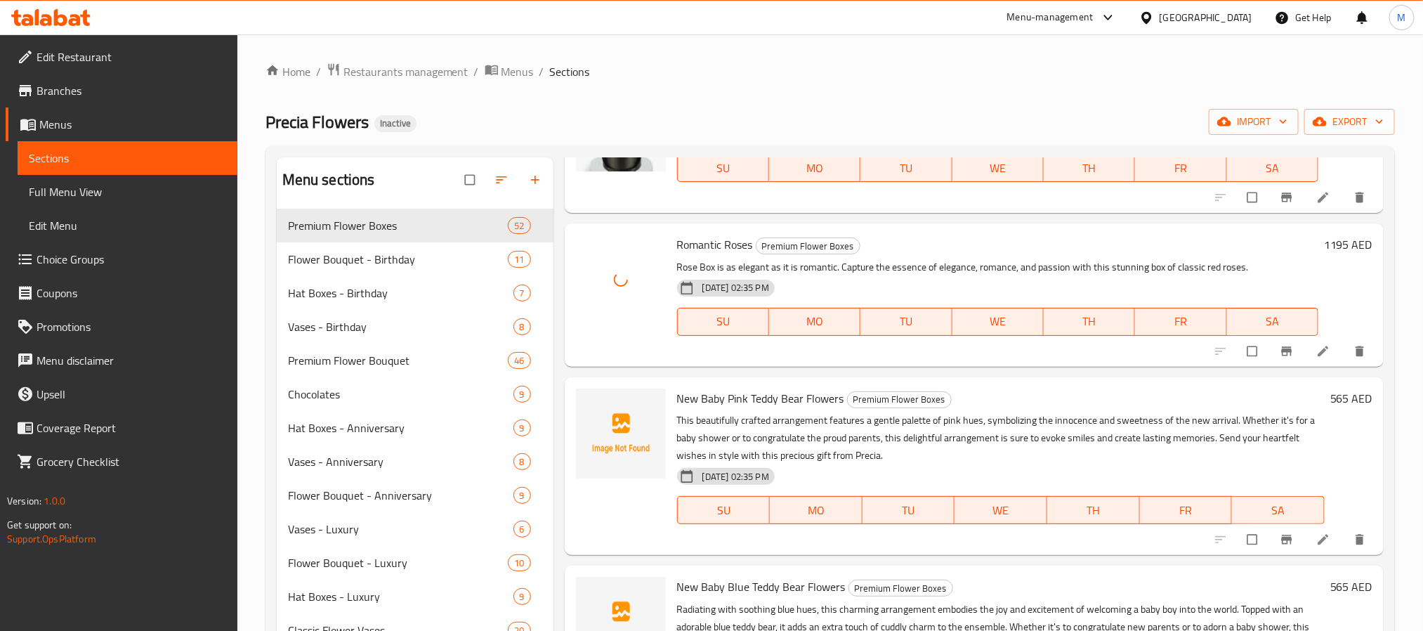
click at [771, 402] on span "New Baby Pink Teddy Bear Flowers" at bounding box center [760, 398] width 167 height 21
copy h6 "New Baby Pink Teddy Bear Flowers"
click at [591, 409] on icon "upload picture" at bounding box center [594, 407] width 12 height 11
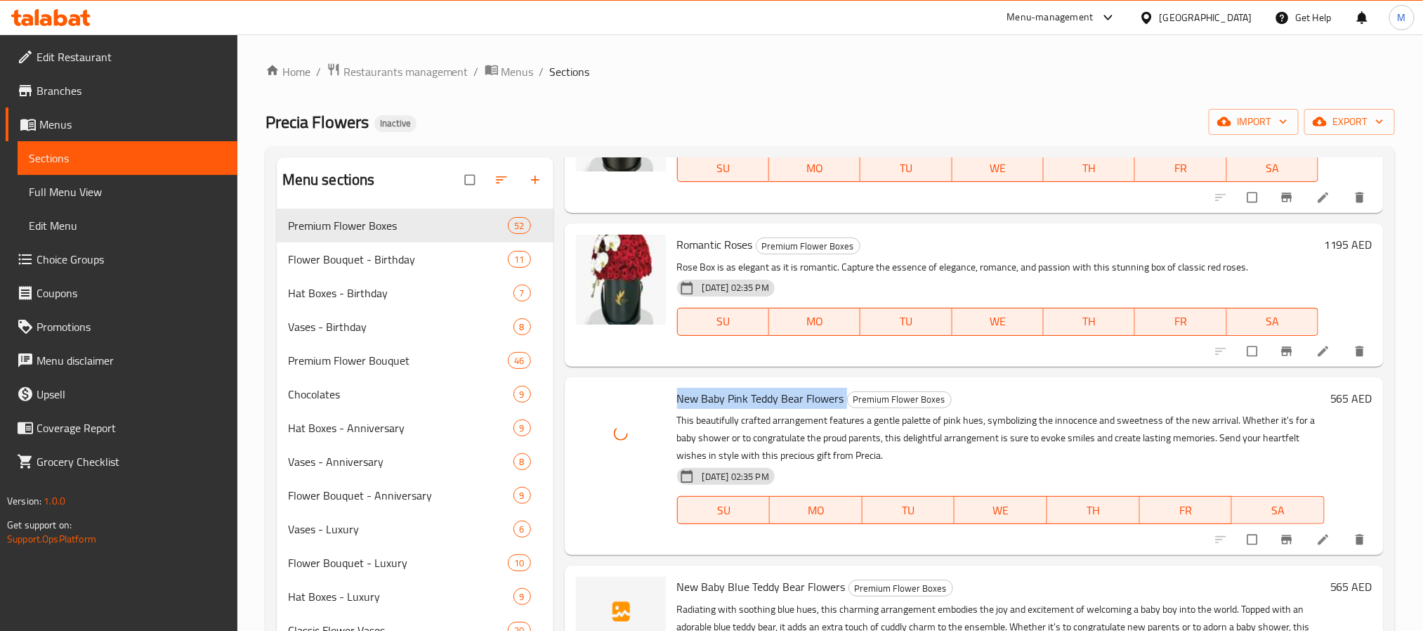
scroll to position [1264, 0]
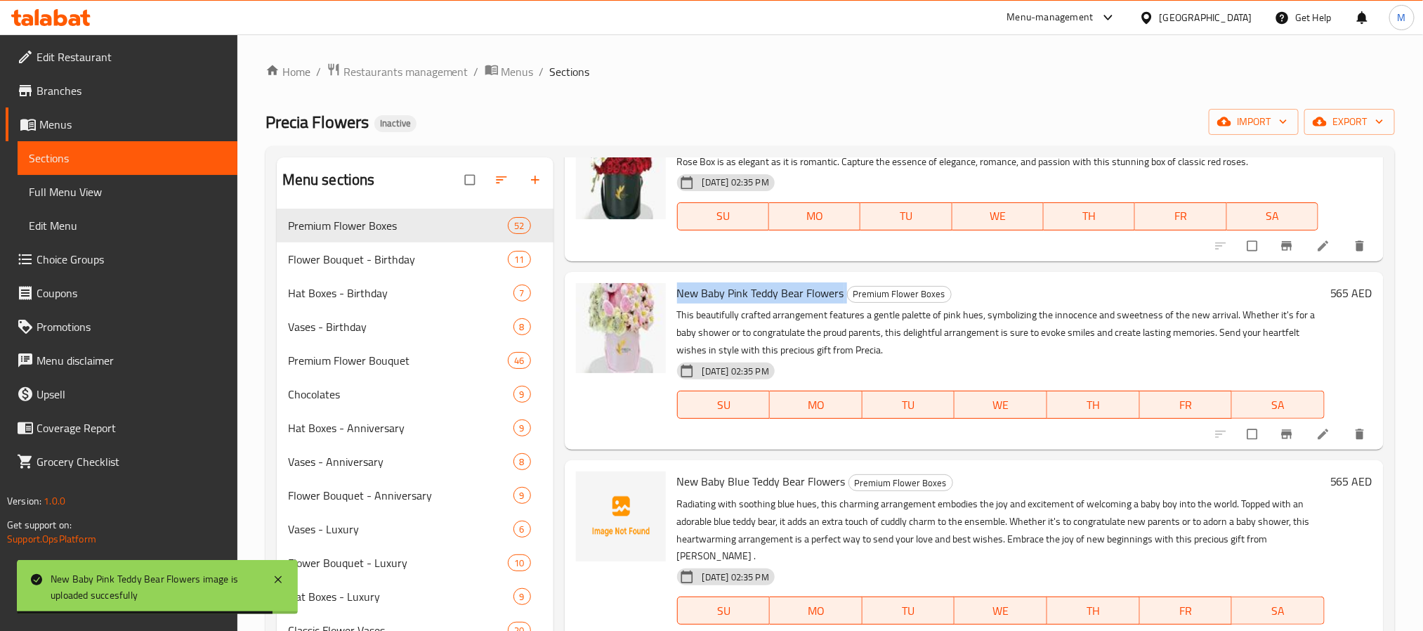
click at [795, 478] on span "New Baby Blue Teddy Bear Flowers" at bounding box center [761, 481] width 169 height 21
click at [794, 477] on span "New Baby Blue Teddy Bear Flowers" at bounding box center [761, 481] width 169 height 21
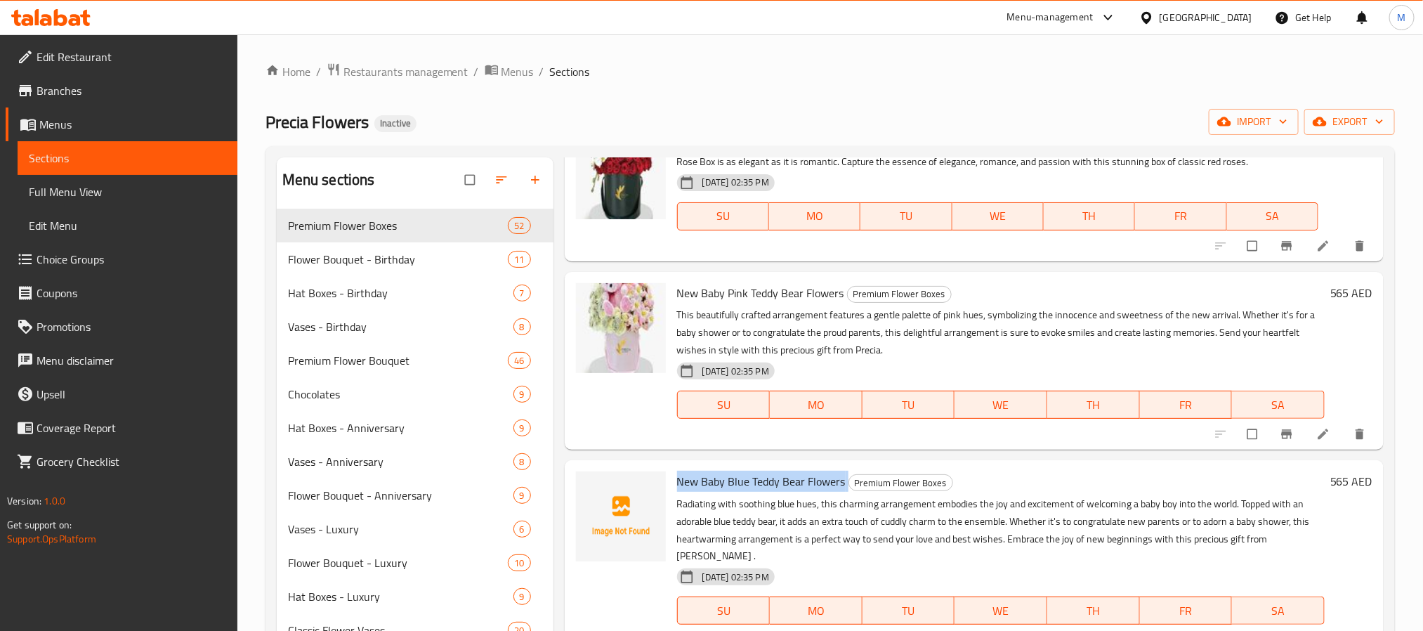
click at [803, 477] on span "New Baby Blue Teddy Bear Flowers" at bounding box center [761, 481] width 169 height 21
drag, startPoint x: 804, startPoint y: 478, endPoint x: 657, endPoint y: 491, distance: 146.6
click at [657, 491] on div "New Baby Blue Teddy Bear Flowers Premium Flower Boxes Radiating with soothing b…" at bounding box center [974, 558] width 808 height 184
copy div "New Baby Blue Teddy Bear"
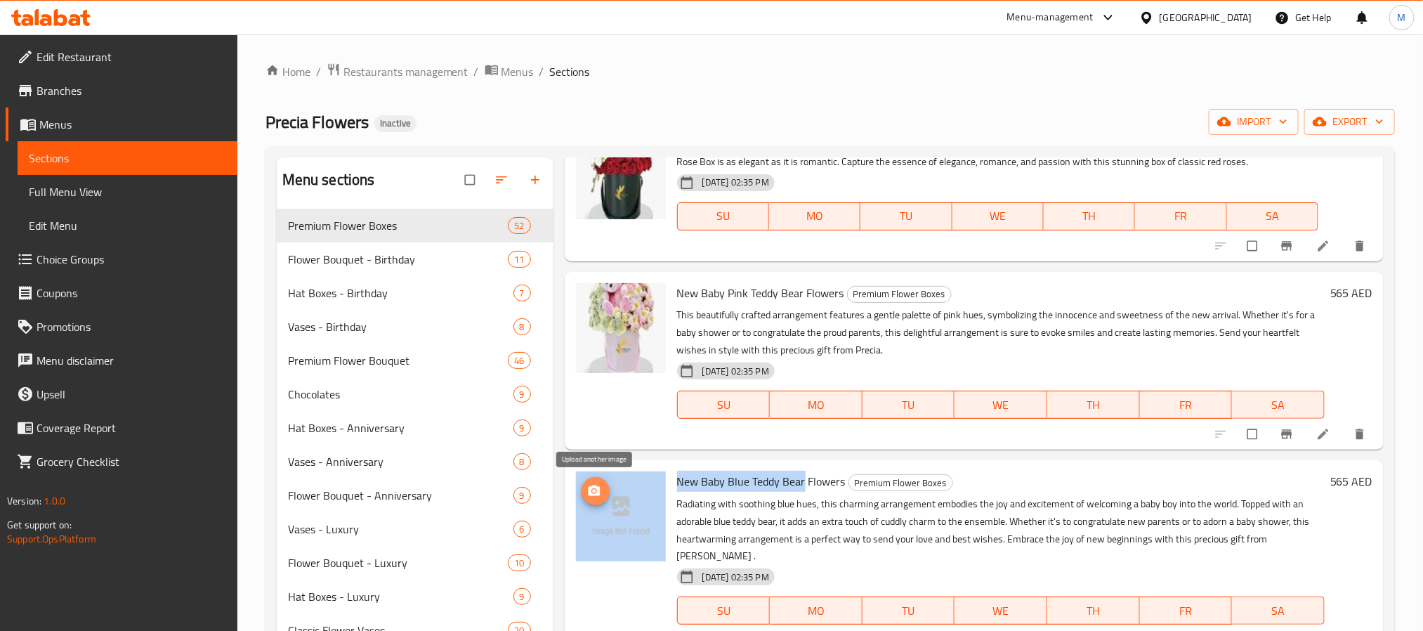
click at [601, 485] on span "upload picture" at bounding box center [596, 491] width 28 height 14
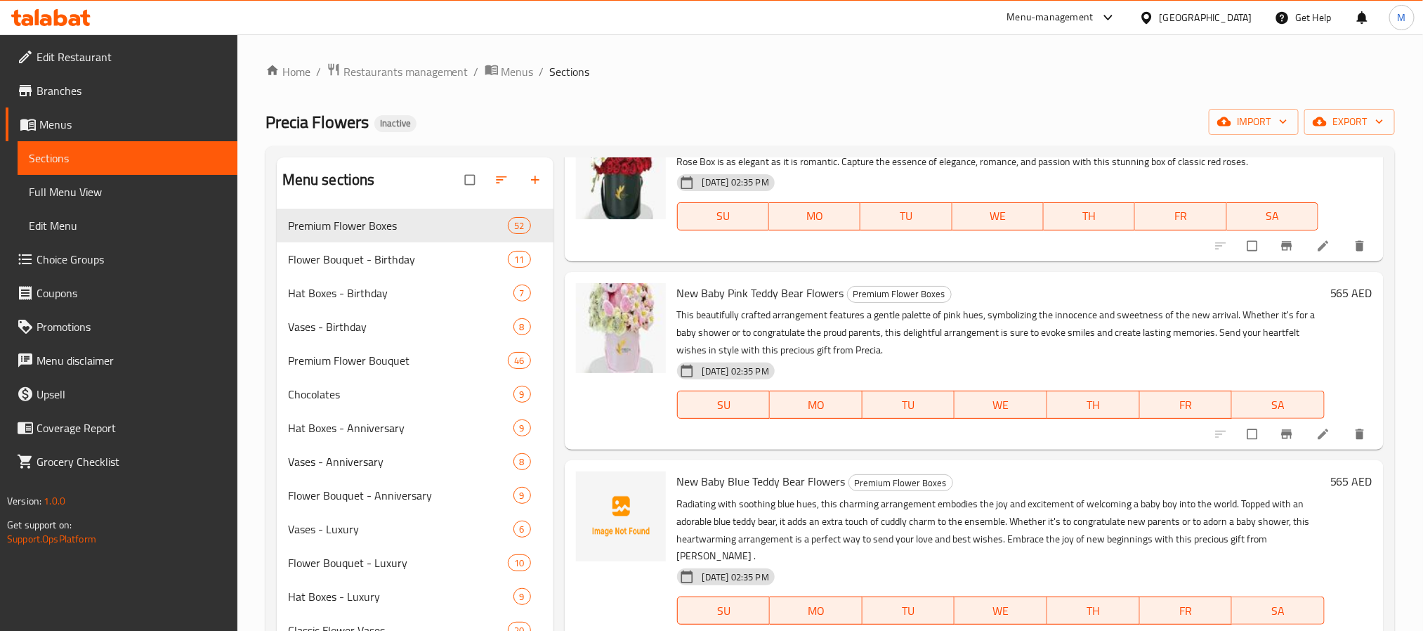
click at [795, 493] on div "New Baby Blue Teddy Bear Flowers Premium Flower Boxes Radiating with soothing b…" at bounding box center [1000, 558] width 659 height 184
drag, startPoint x: 804, startPoint y: 479, endPoint x: 673, endPoint y: 472, distance: 130.8
click at [673, 472] on div "New Baby Blue Teddy Bear Flowers Premium Flower Boxes Radiating with soothing b…" at bounding box center [1000, 558] width 659 height 184
click at [590, 487] on icon "upload picture" at bounding box center [594, 490] width 12 height 11
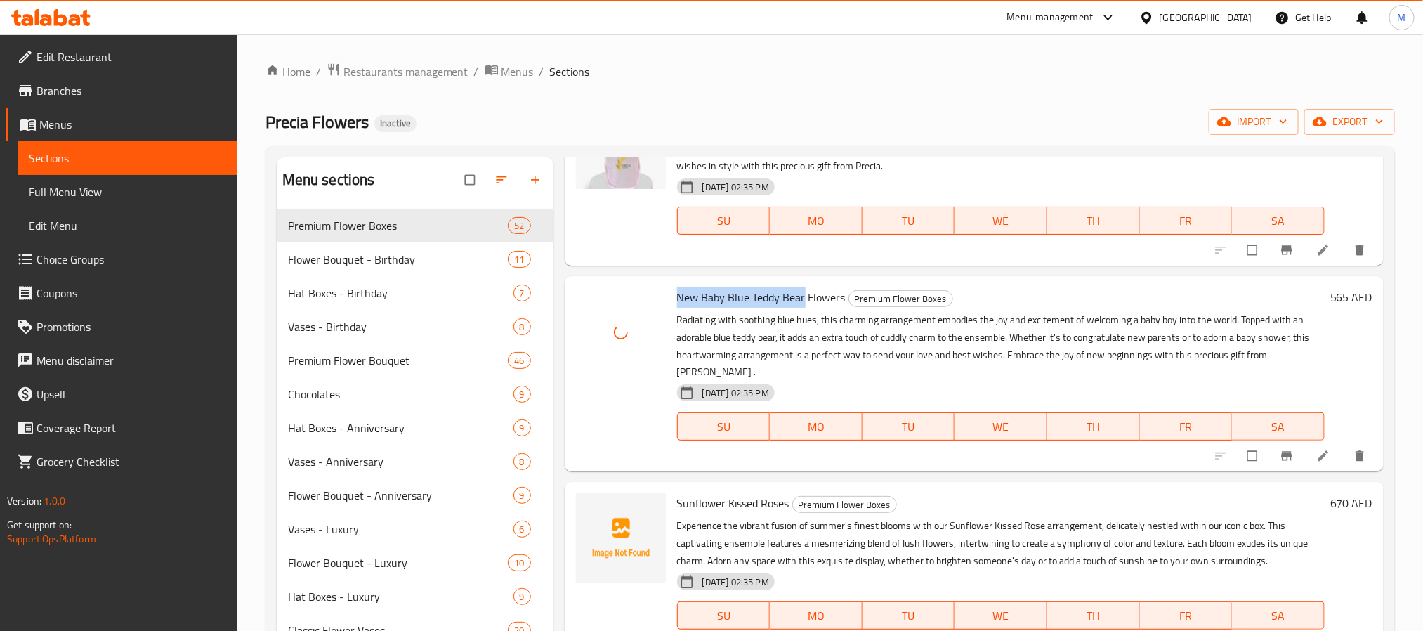
scroll to position [1475, 0]
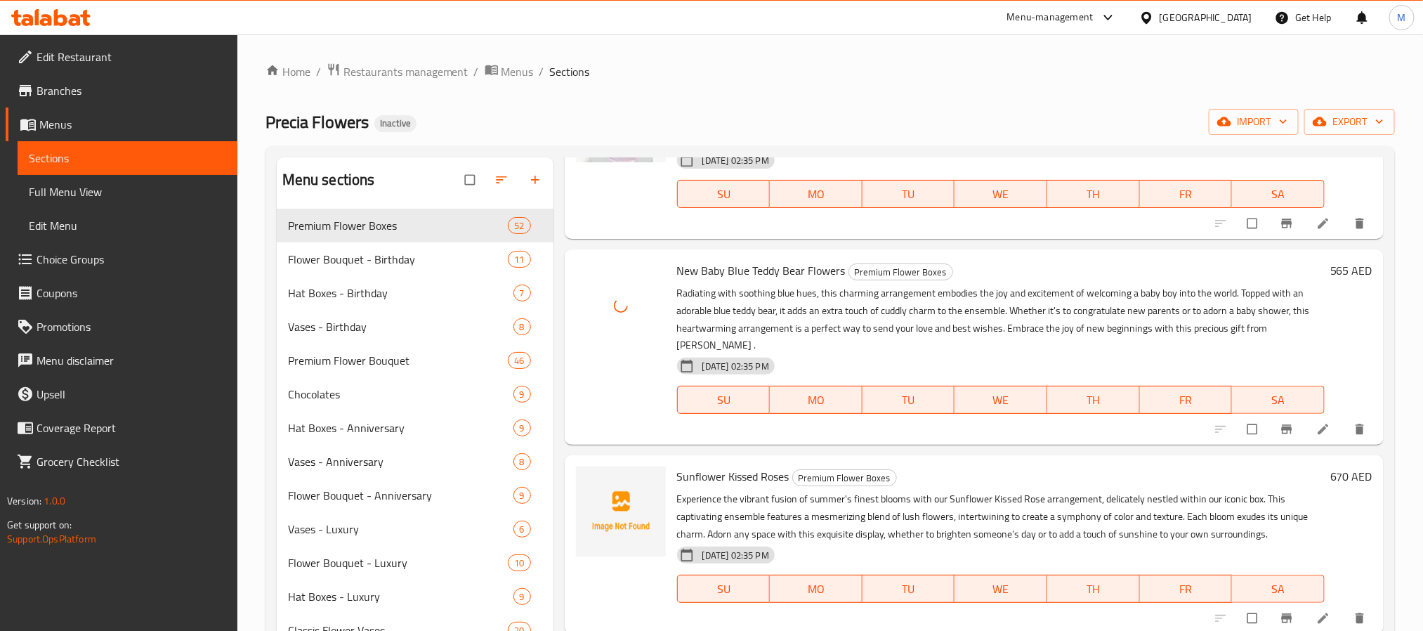
click at [768, 466] on span "Sunflower Kissed Roses" at bounding box center [733, 476] width 112 height 21
click at [736, 475] on span "Sunflower Kissed Roses" at bounding box center [733, 476] width 112 height 21
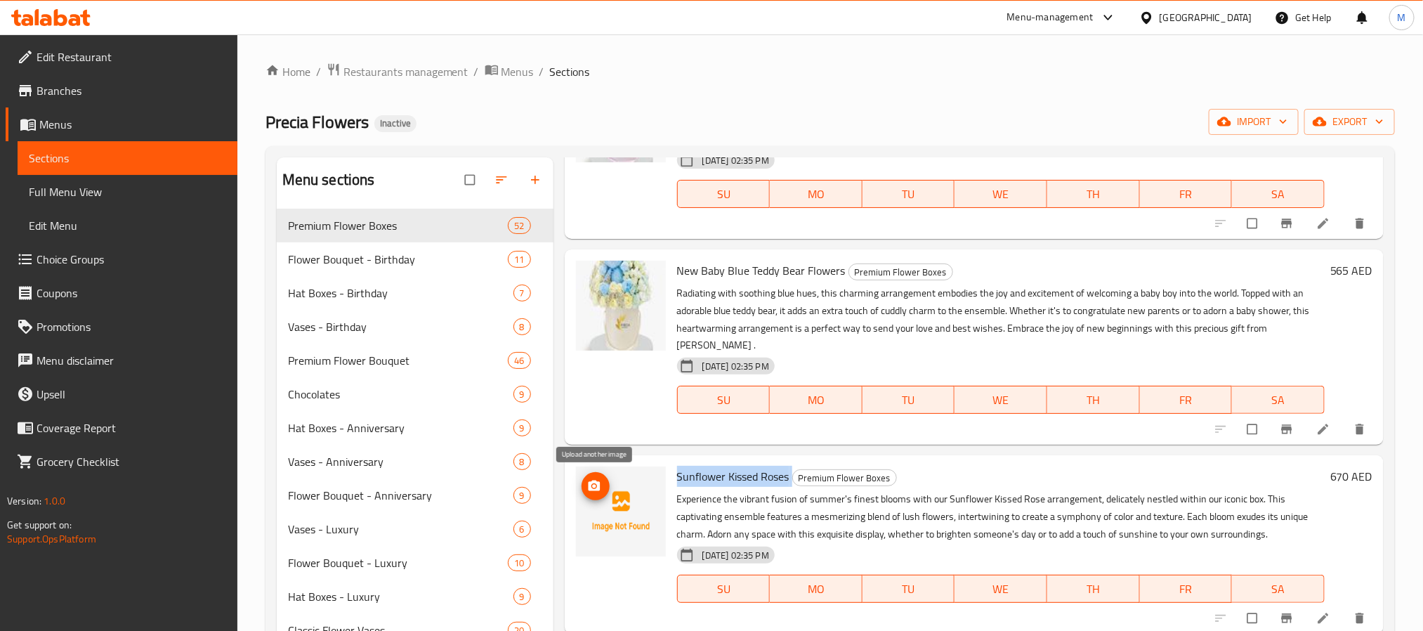
click at [597, 487] on icon "upload picture" at bounding box center [594, 485] width 12 height 11
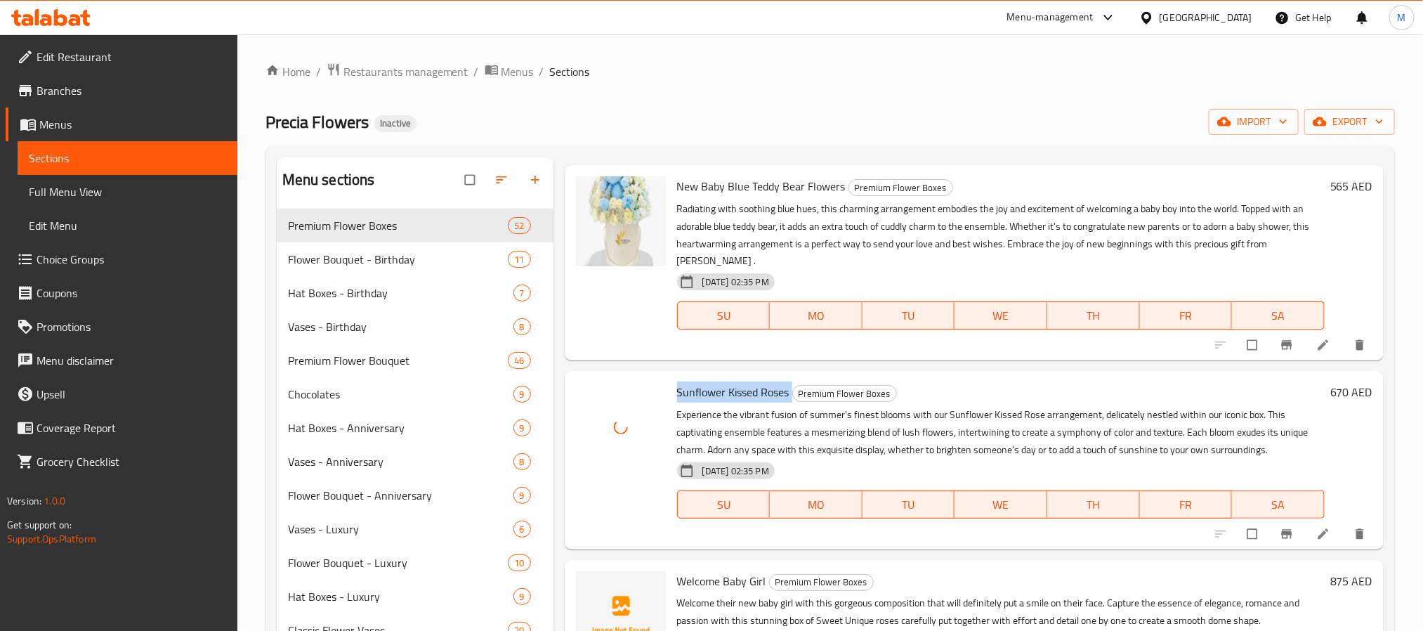
scroll to position [1686, 0]
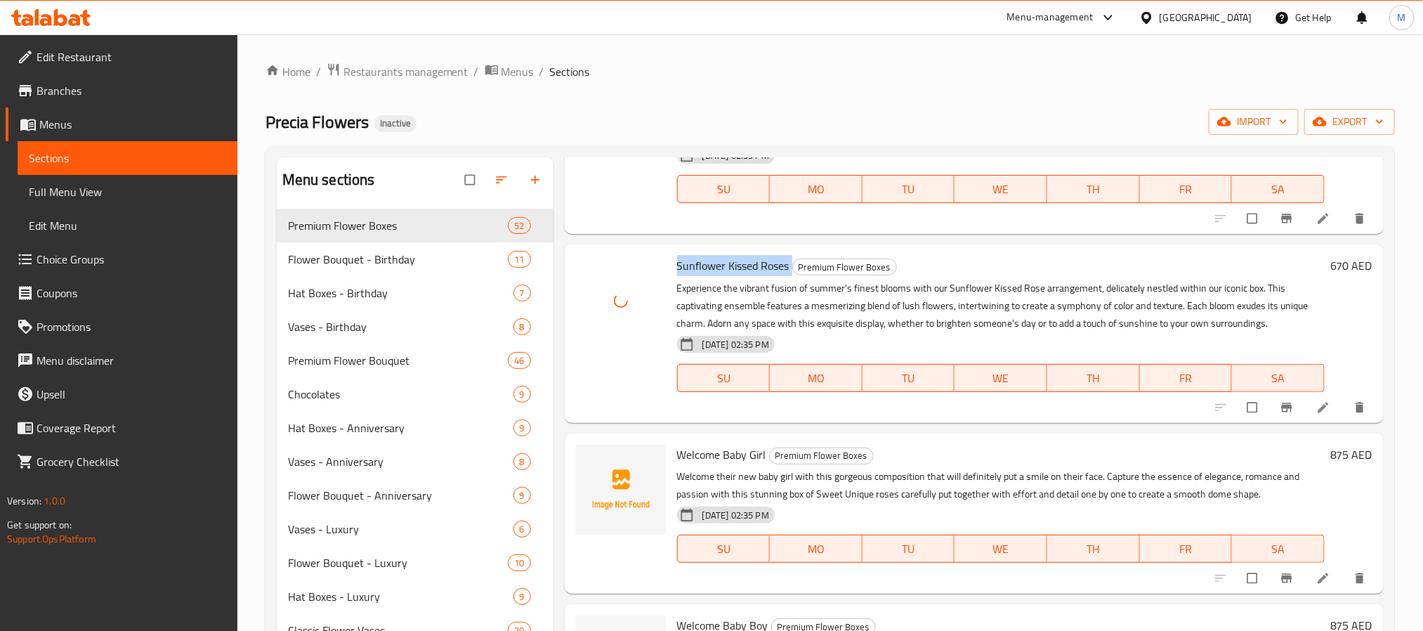
click at [723, 454] on span "Welcome Baby Girl" at bounding box center [721, 454] width 89 height 21
click at [595, 470] on icon "upload picture" at bounding box center [594, 464] width 14 height 14
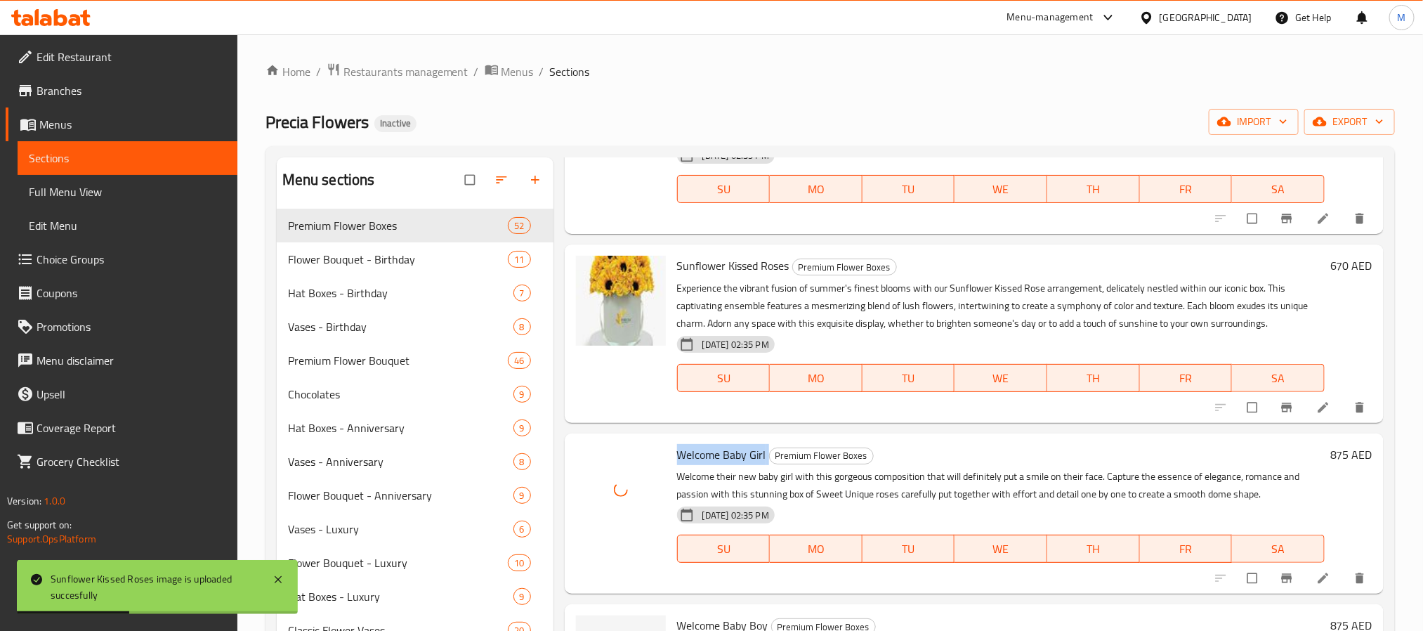
scroll to position [1791, 0]
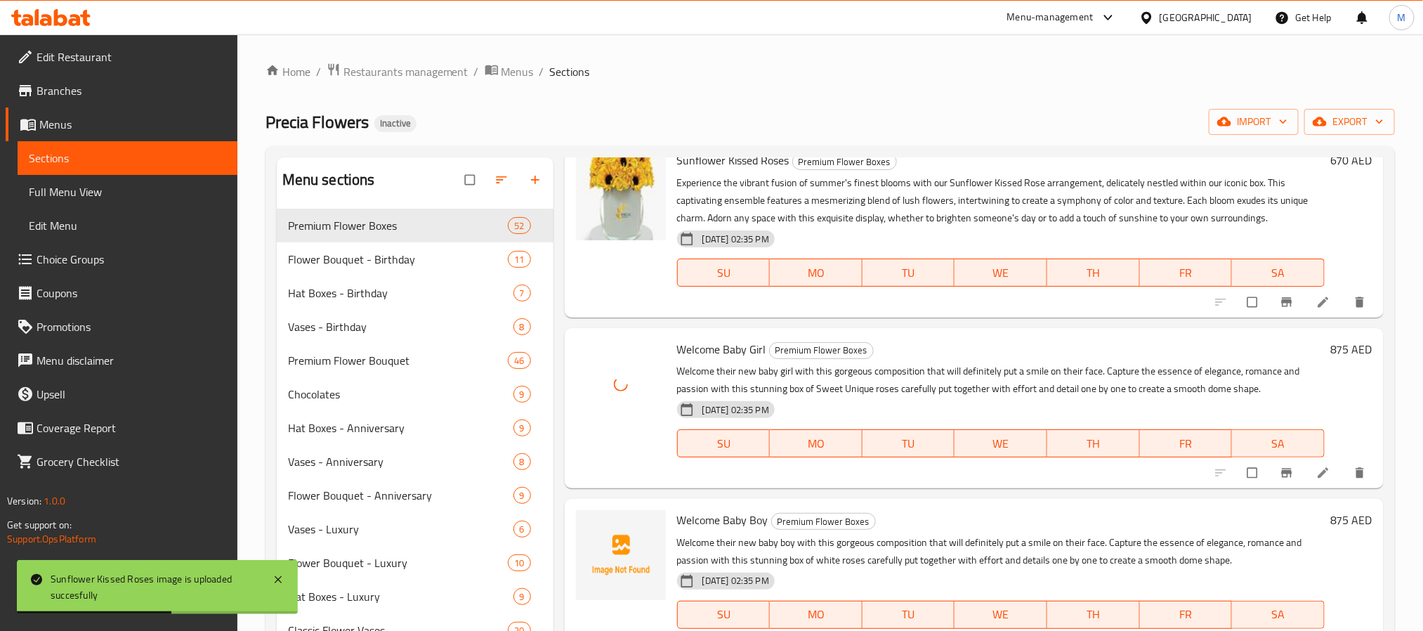
click at [749, 515] on span "Welcome Baby Boy" at bounding box center [722, 519] width 91 height 21
click at [746, 516] on span "Welcome Baby Boy" at bounding box center [722, 519] width 91 height 21
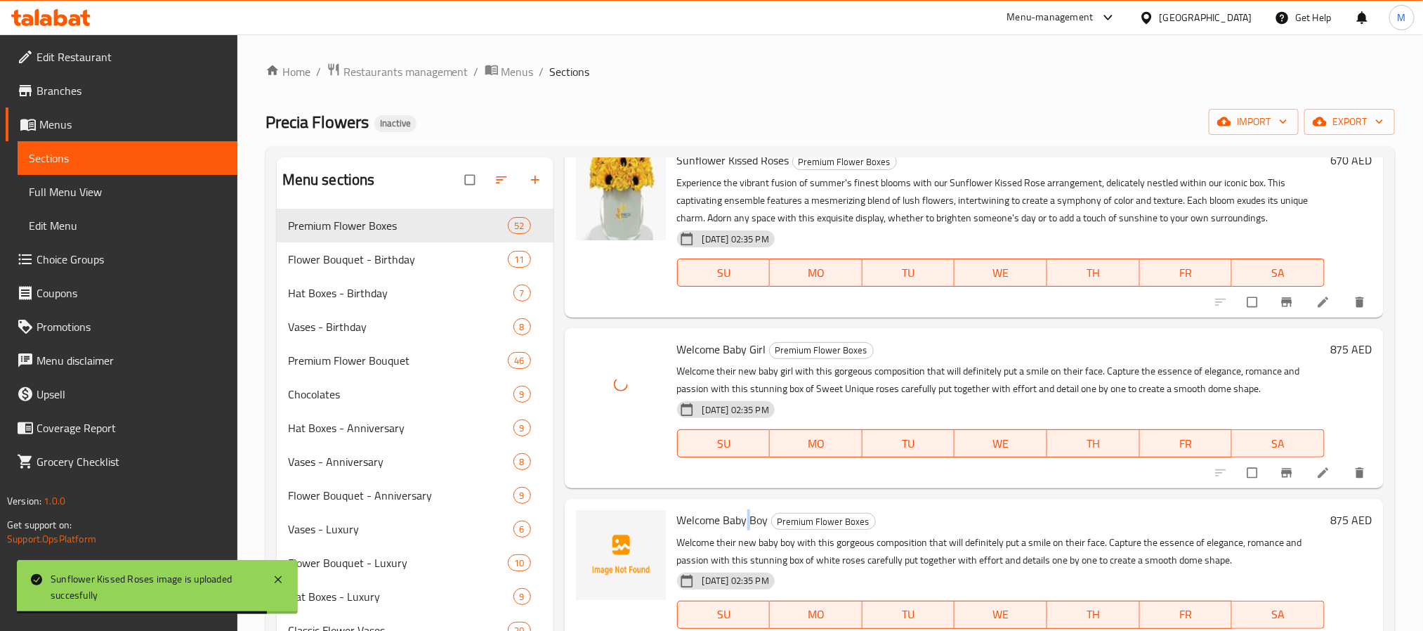
click at [746, 516] on span "Welcome Baby Boy" at bounding box center [722, 519] width 91 height 21
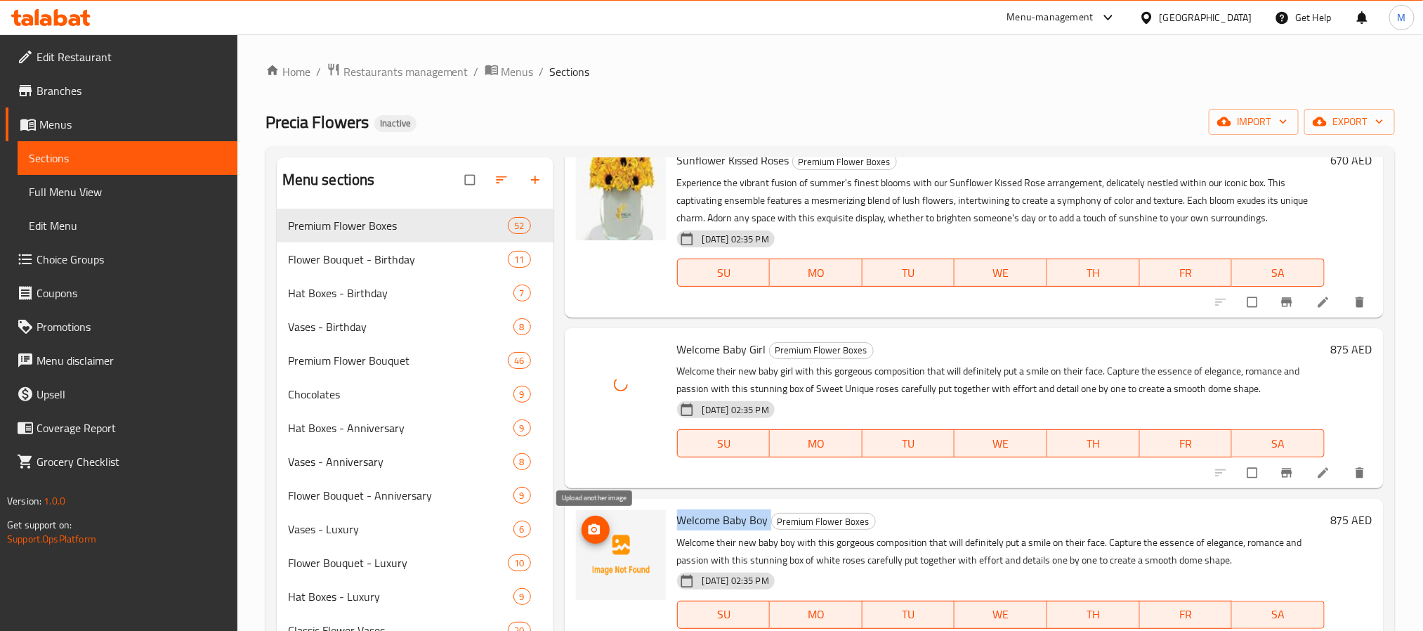
click at [601, 542] on button "upload picture" at bounding box center [596, 530] width 28 height 28
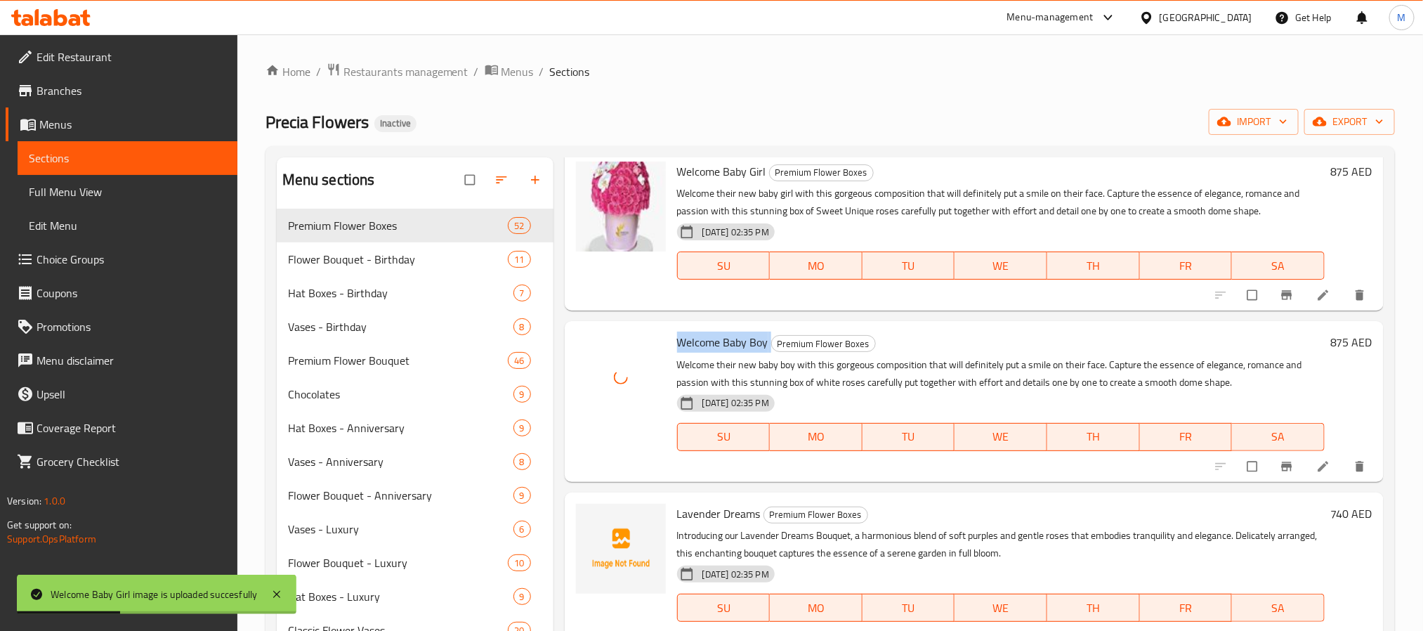
scroll to position [2002, 0]
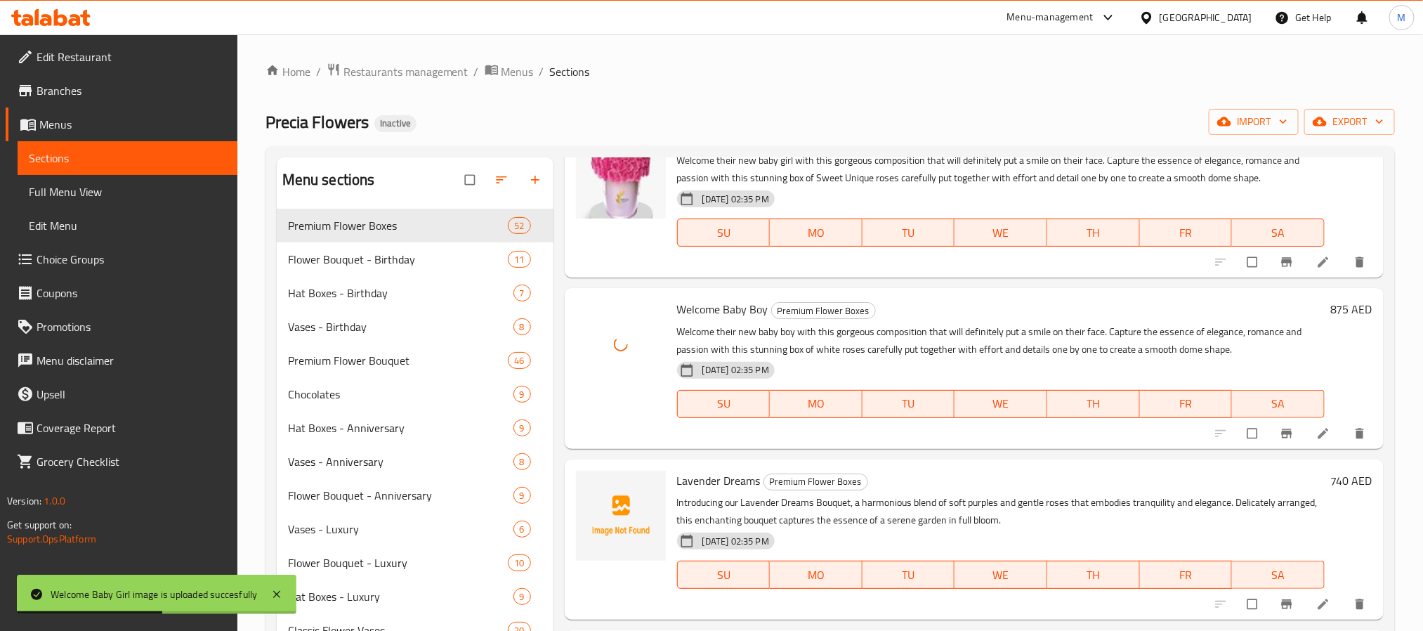
click at [749, 465] on div "Lavender Dreams Premium Flower Boxes Introducing our Lavender Dreams Bouquet, a…" at bounding box center [1000, 539] width 659 height 149
click at [742, 480] on span "Lavender Dreams" at bounding box center [719, 480] width 84 height 21
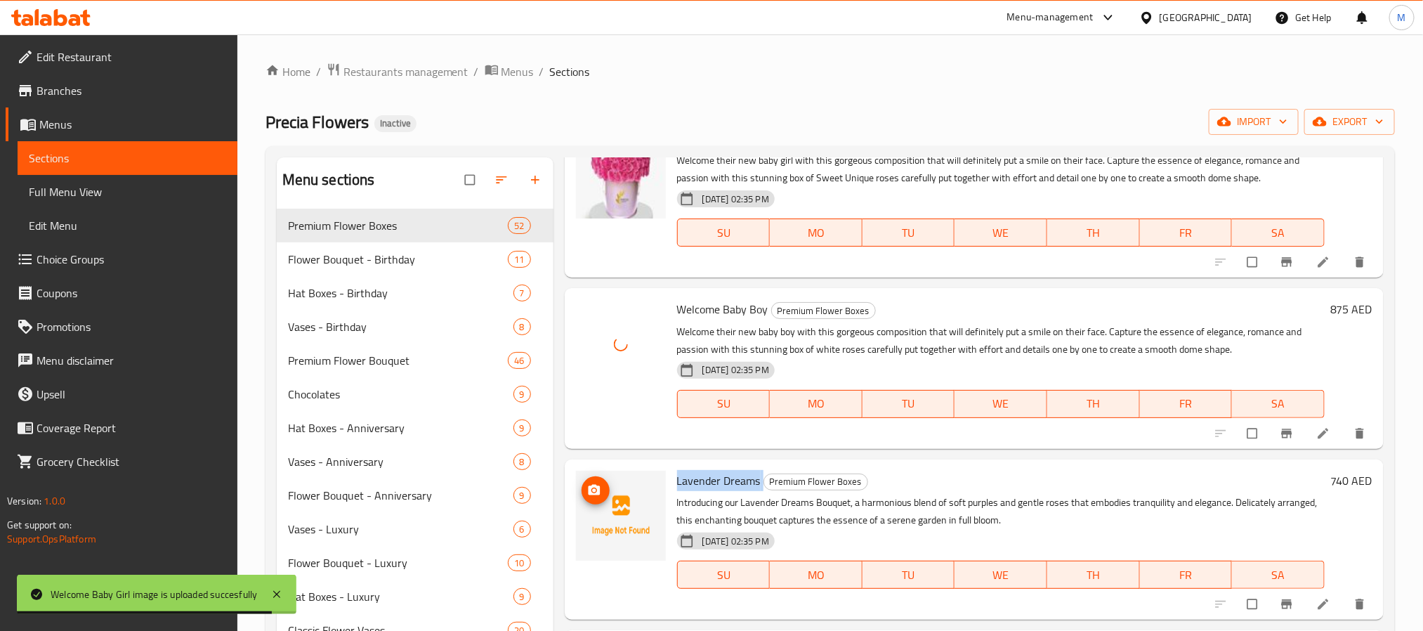
click at [599, 493] on icon "upload picture" at bounding box center [594, 489] width 12 height 11
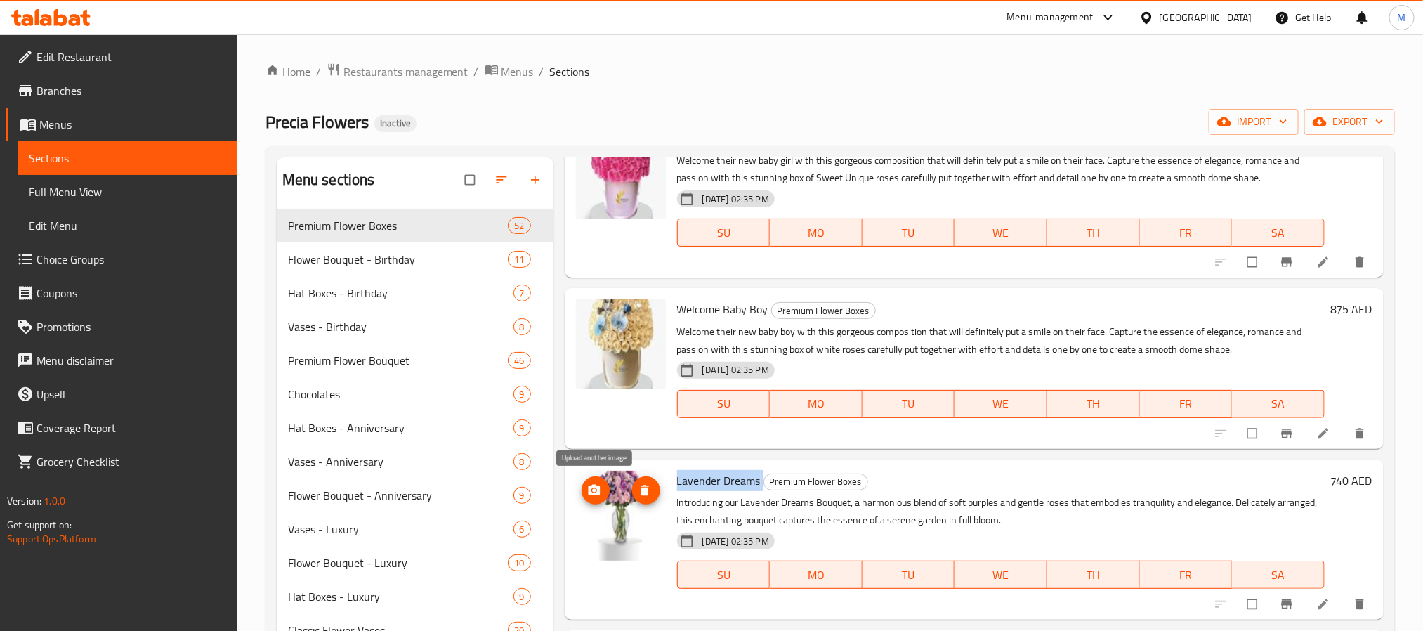
click at [598, 495] on icon "upload picture" at bounding box center [594, 490] width 14 height 14
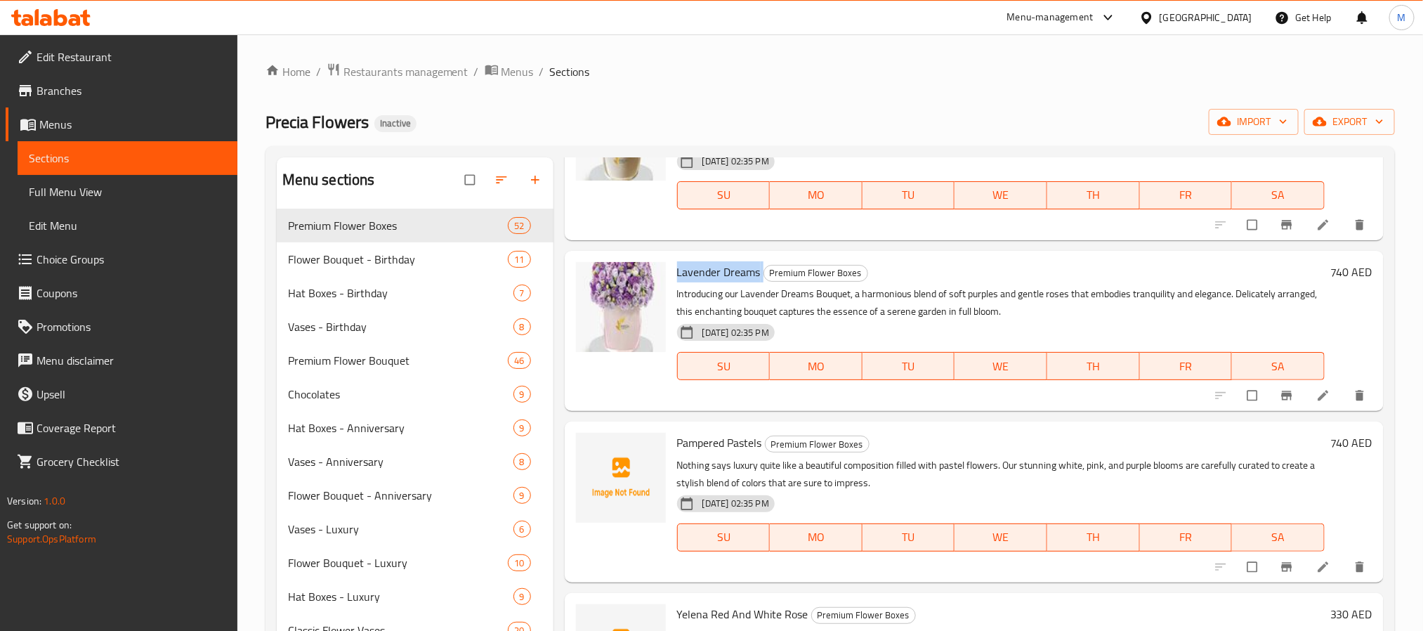
scroll to position [2212, 0]
click at [721, 433] on span "Pampered Pastels" at bounding box center [719, 440] width 85 height 21
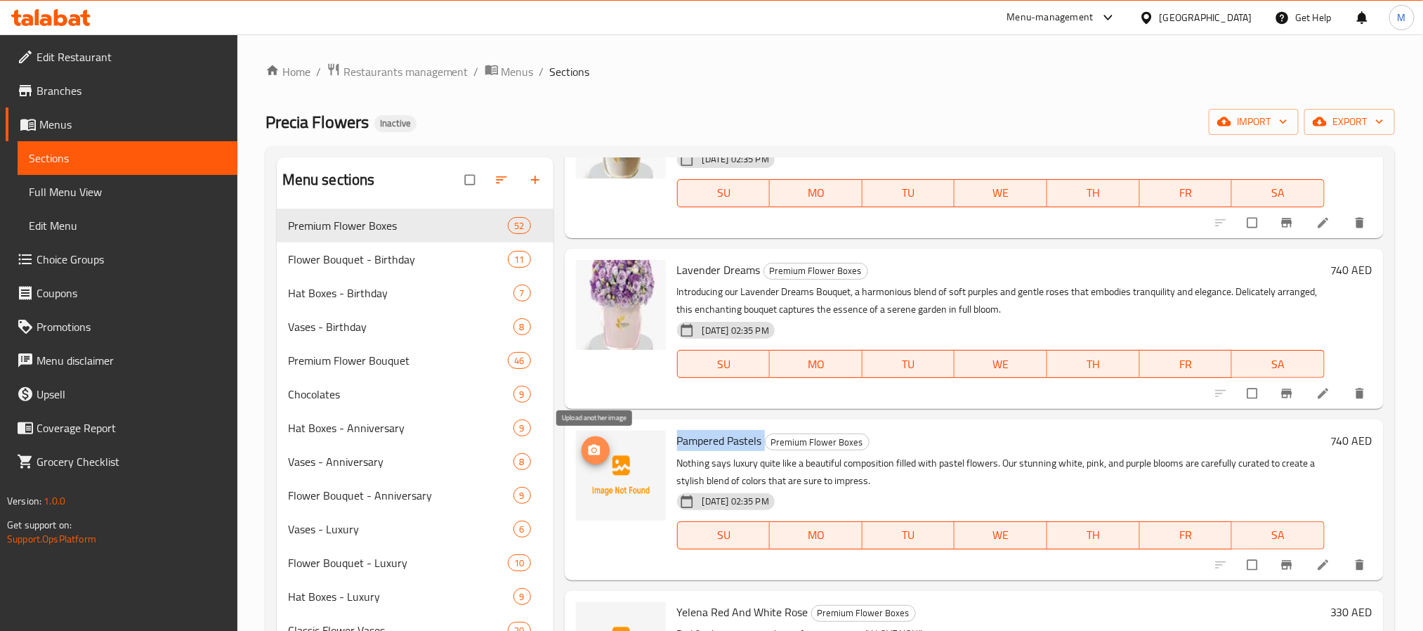
click at [596, 445] on icon "upload picture" at bounding box center [594, 450] width 12 height 11
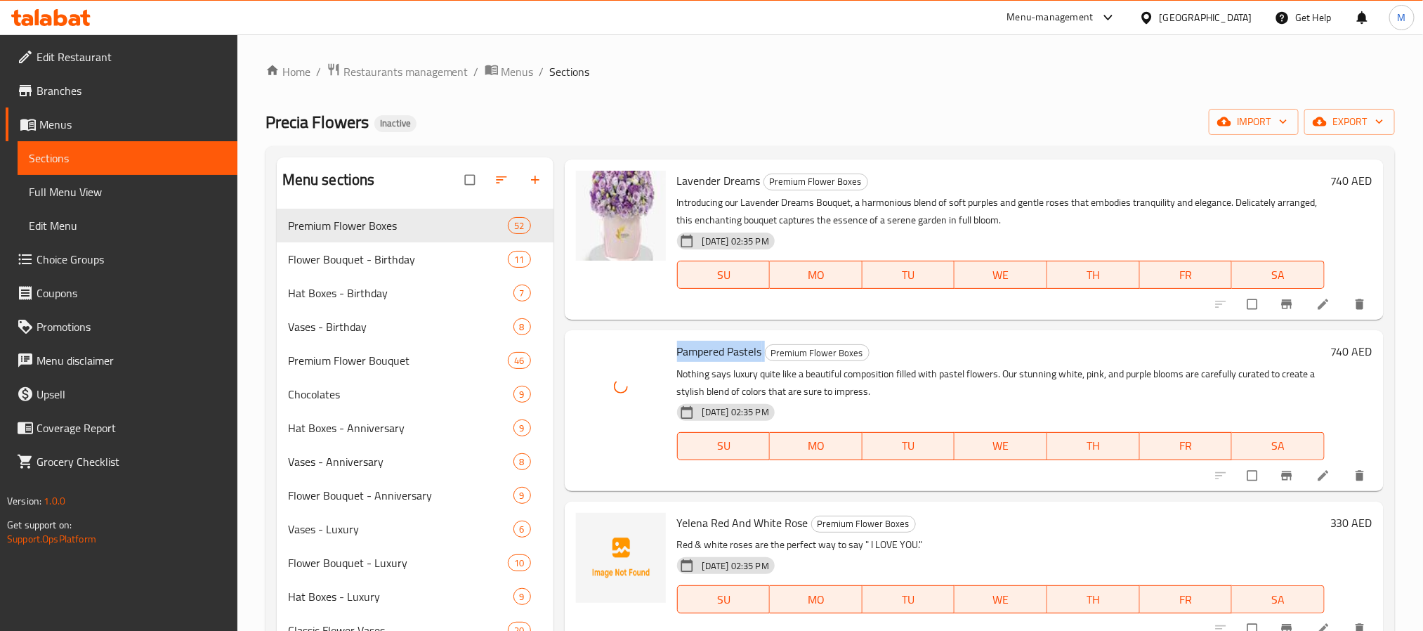
scroll to position [2423, 0]
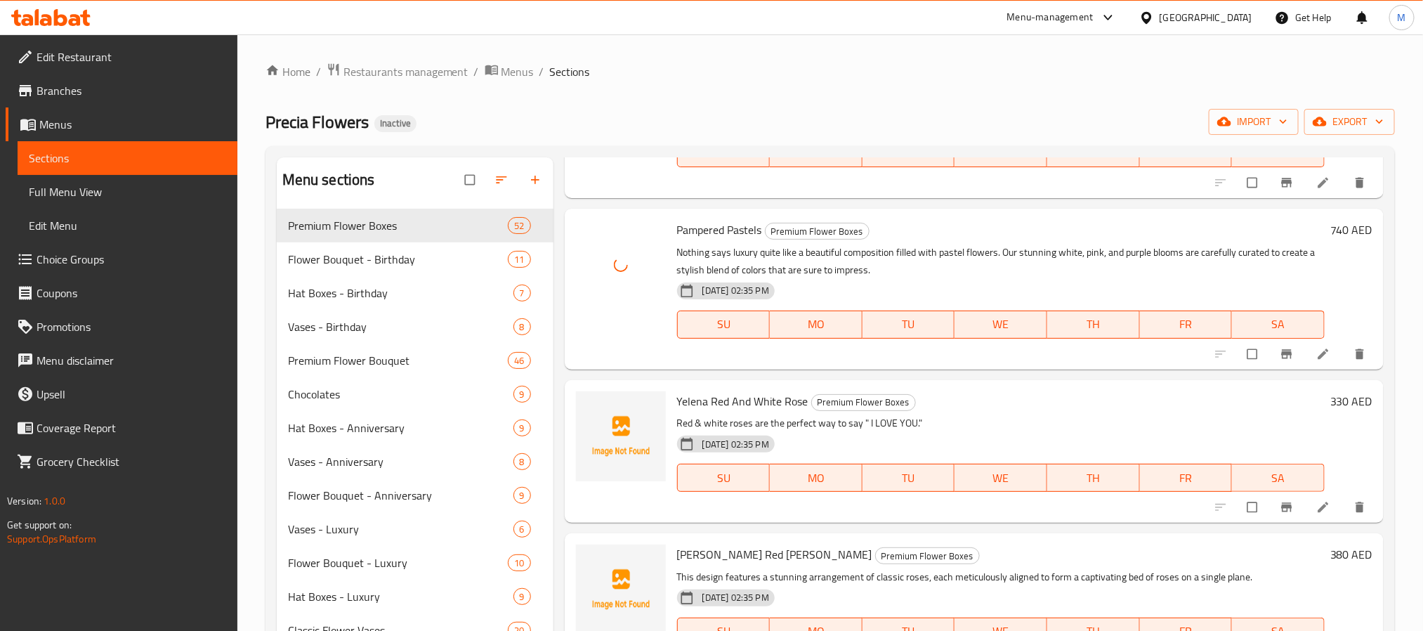
click at [757, 400] on span "Yelena Red And White Rose" at bounding box center [742, 401] width 131 height 21
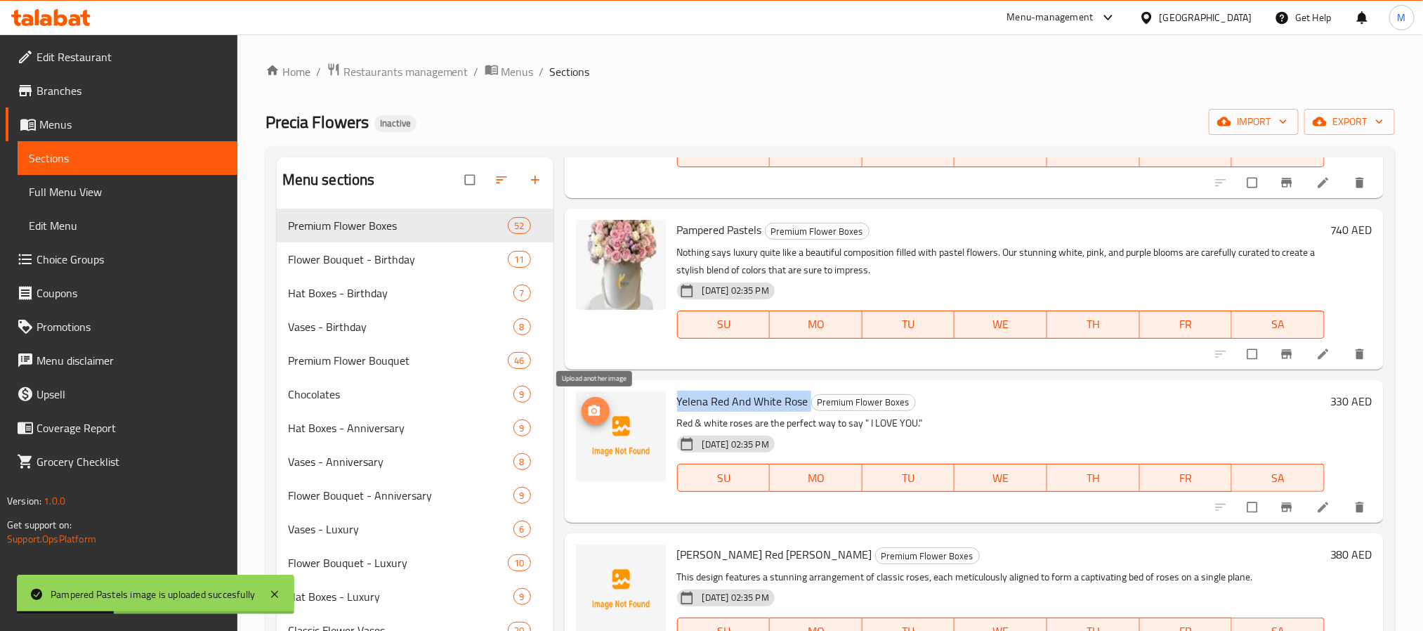
click at [593, 409] on circle "upload picture" at bounding box center [594, 411] width 4 height 4
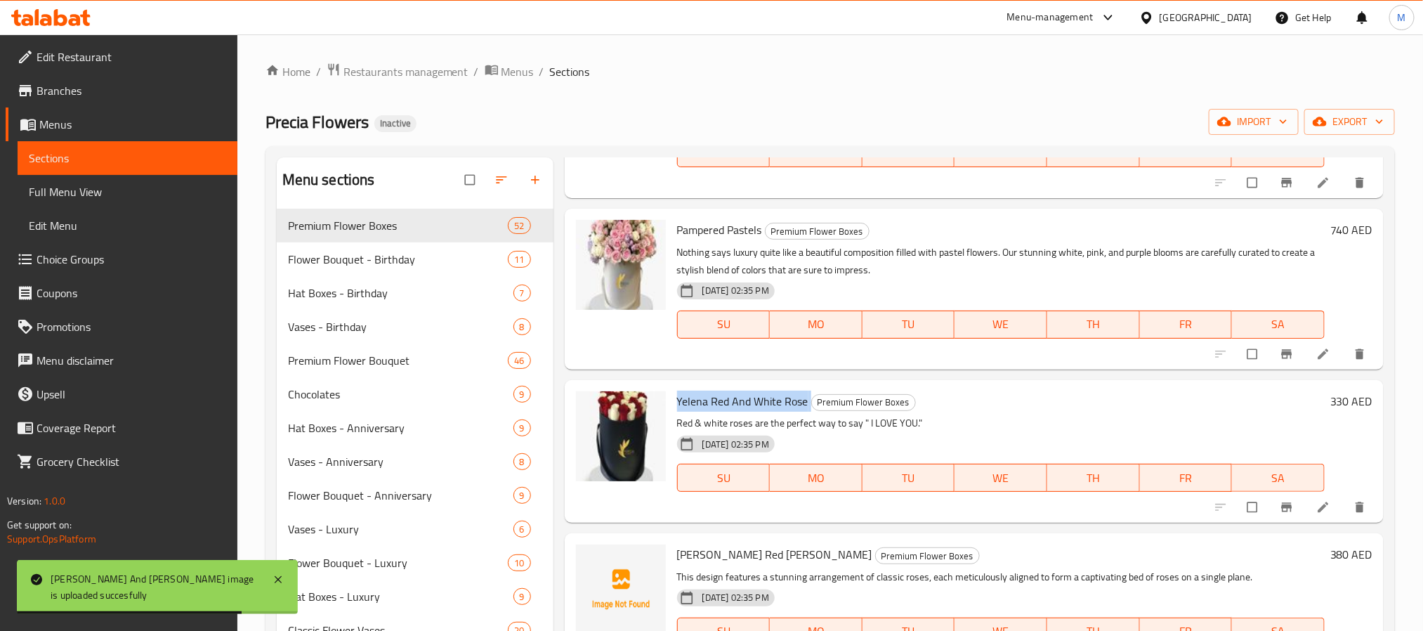
scroll to position [2529, 0]
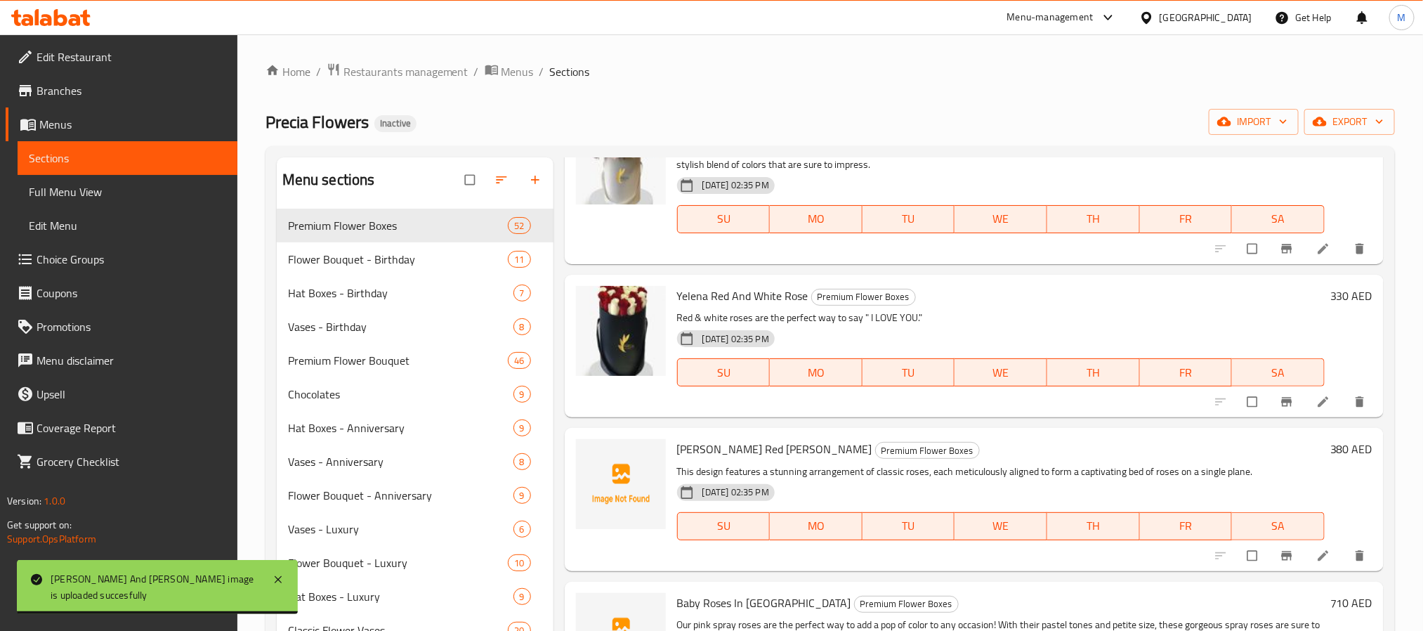
click at [721, 450] on span "[PERSON_NAME] Red [PERSON_NAME]" at bounding box center [774, 448] width 195 height 21
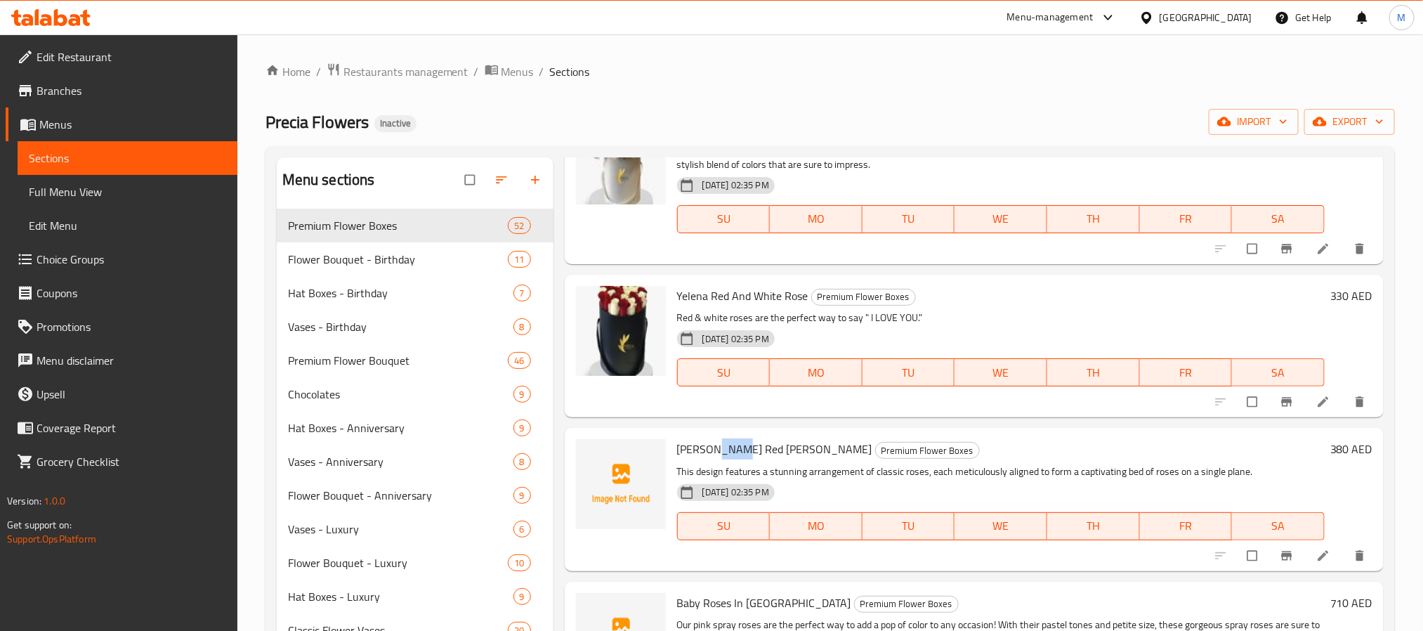
click at [721, 450] on span "[PERSON_NAME] Red [PERSON_NAME]" at bounding box center [774, 448] width 195 height 21
click at [603, 460] on span "upload picture" at bounding box center [596, 459] width 28 height 14
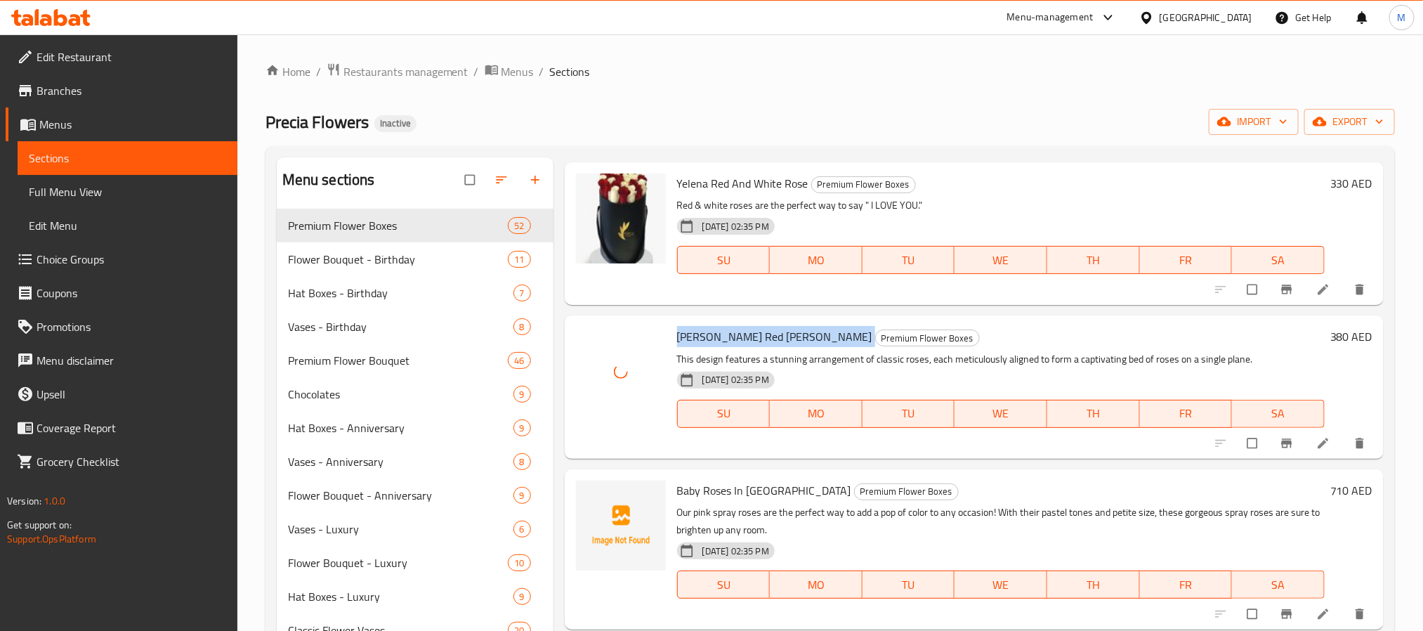
scroll to position [2739, 0]
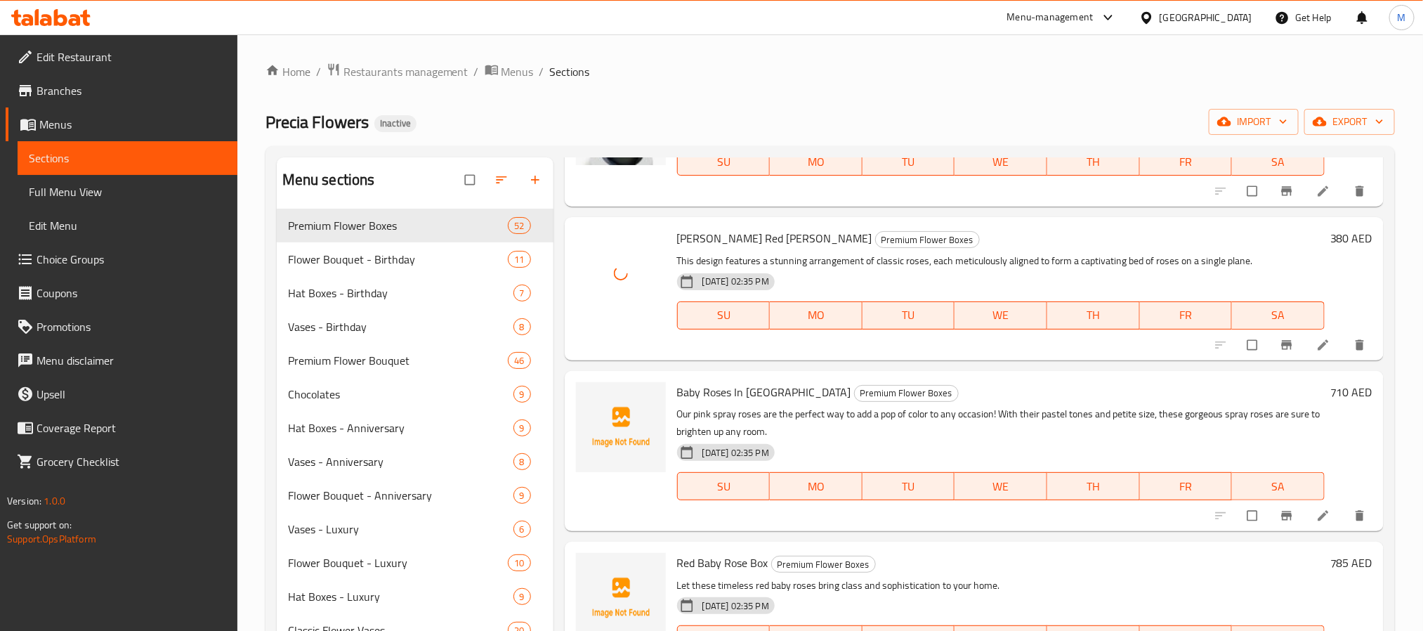
click at [745, 395] on span "Baby Roses In [GEOGRAPHIC_DATA]" at bounding box center [764, 391] width 174 height 21
drag, startPoint x: 745, startPoint y: 395, endPoint x: 1030, endPoint y: 527, distance: 314.9
click at [753, 401] on div "Baby Roses In [GEOGRAPHIC_DATA] Premium Flower Boxes Our pink spray roses are t…" at bounding box center [1000, 450] width 659 height 149
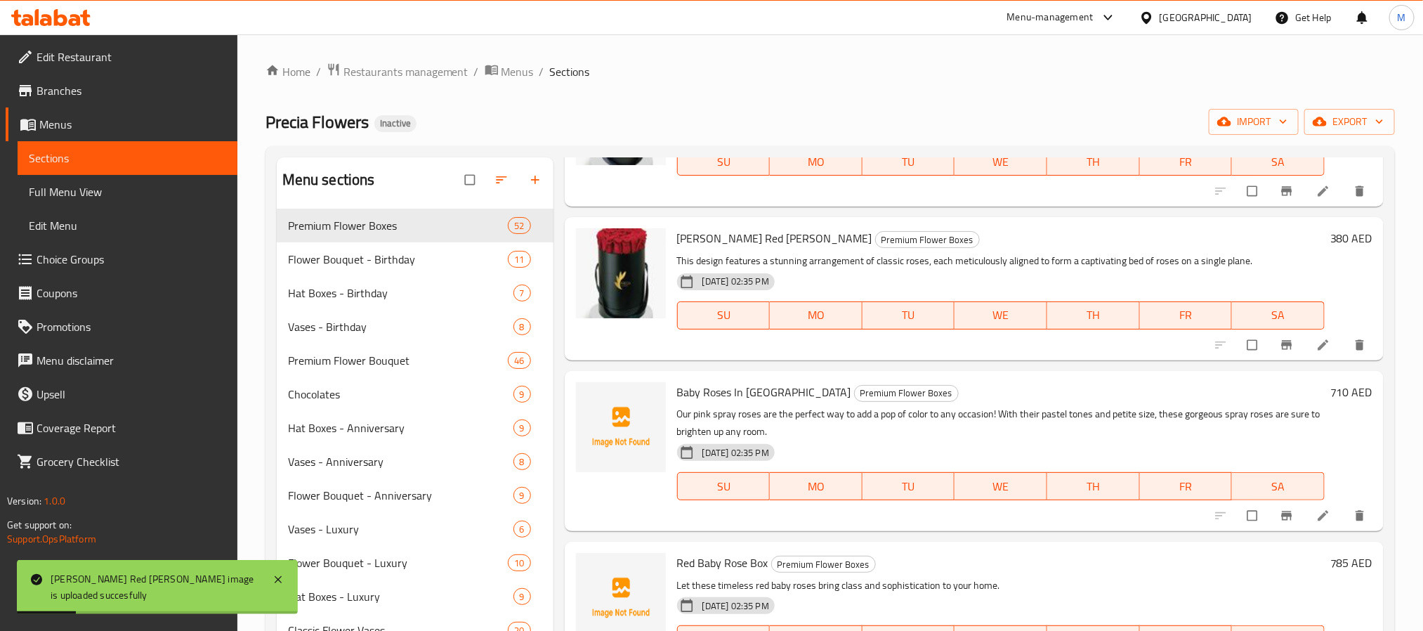
click at [714, 384] on span "Baby Roses In [GEOGRAPHIC_DATA]" at bounding box center [764, 391] width 174 height 21
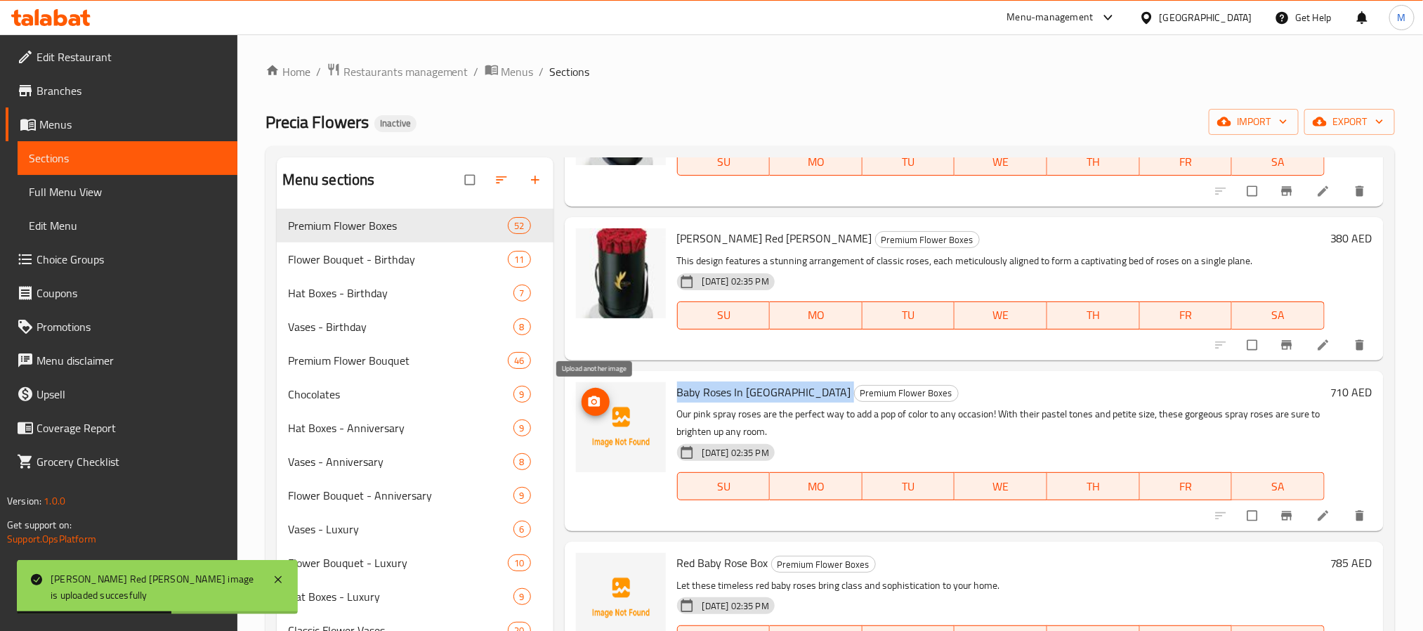
click at [601, 405] on span "upload picture" at bounding box center [596, 402] width 28 height 14
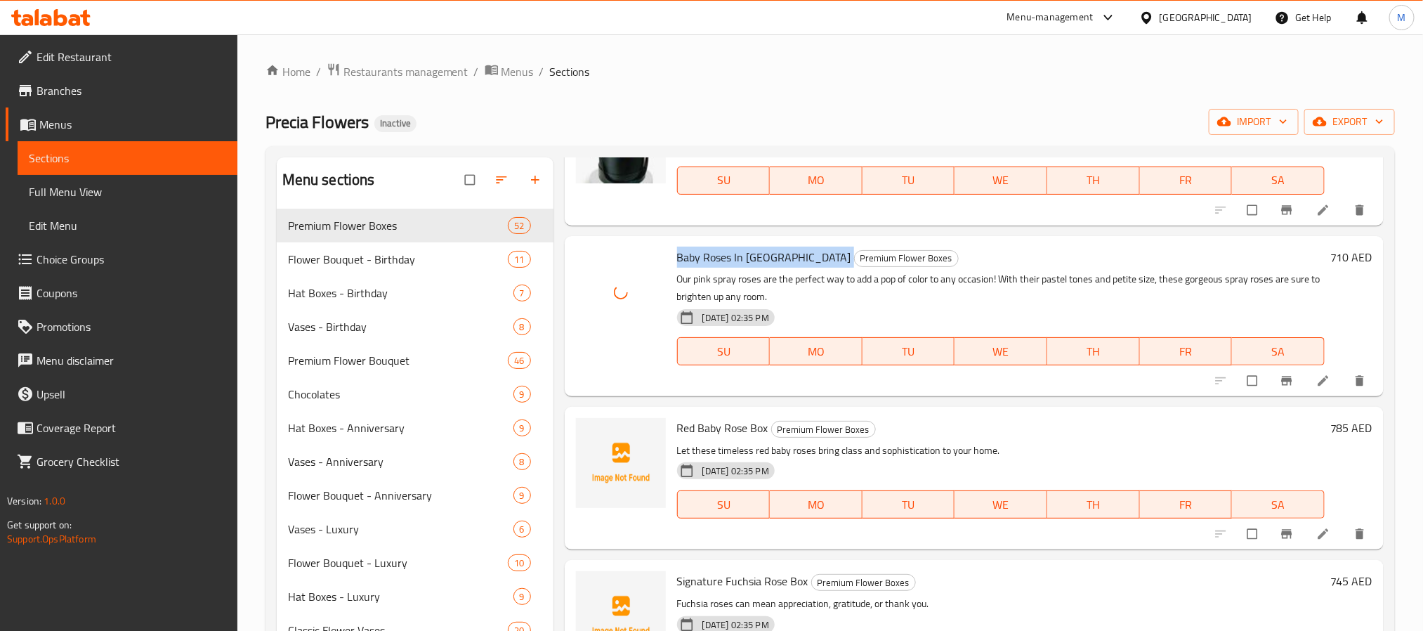
scroll to position [2950, 0]
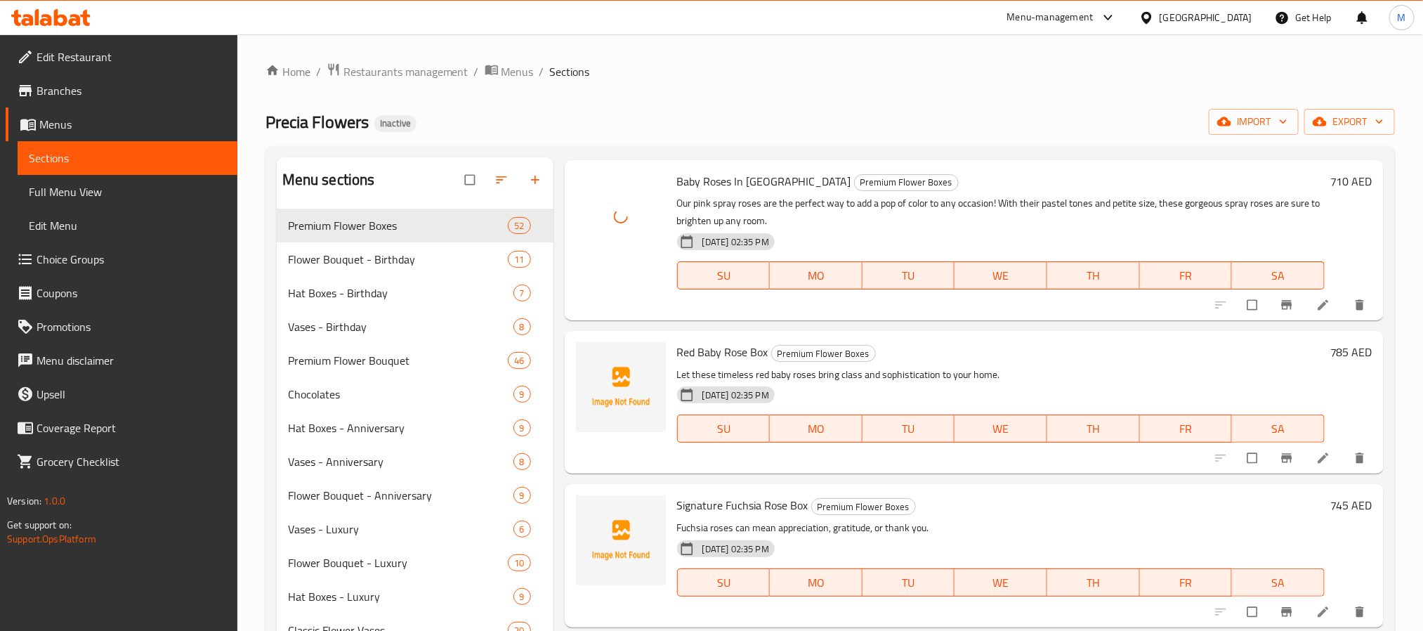
click at [731, 354] on span "Red Baby Rose Box" at bounding box center [722, 351] width 91 height 21
click at [595, 360] on circle "upload picture" at bounding box center [594, 362] width 4 height 4
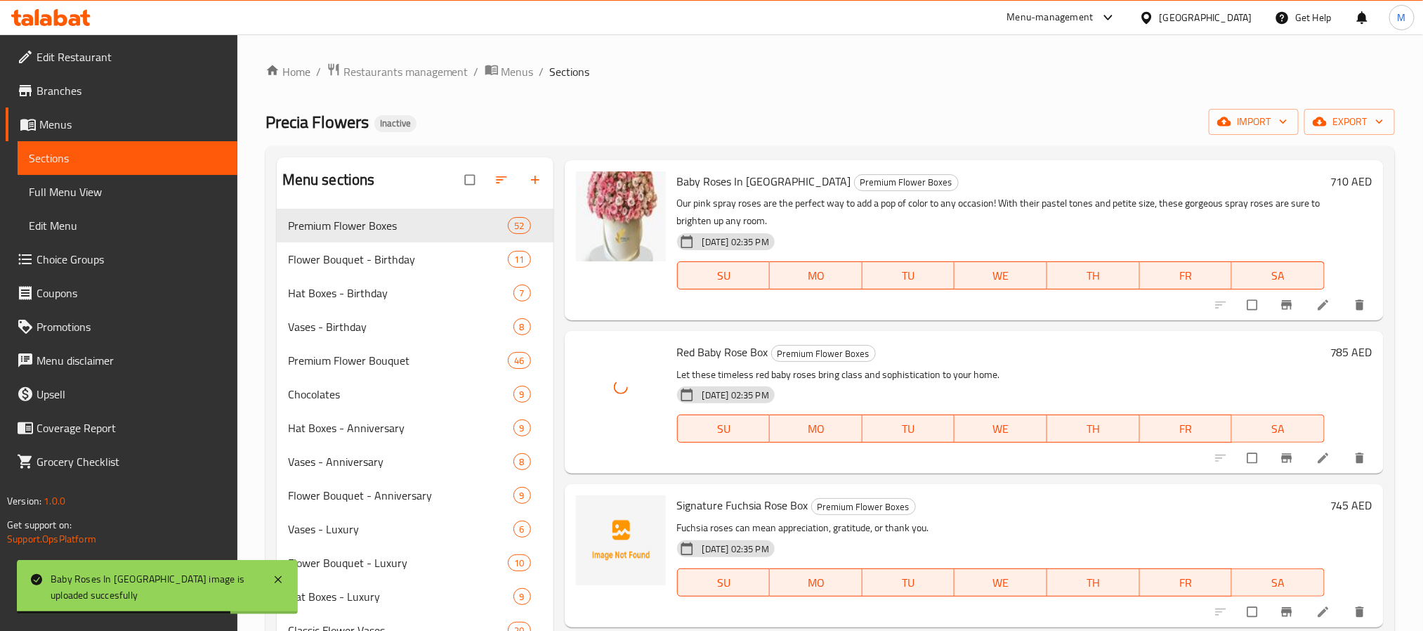
click at [784, 495] on span "Signature Fuchsia Rose Box" at bounding box center [742, 504] width 131 height 21
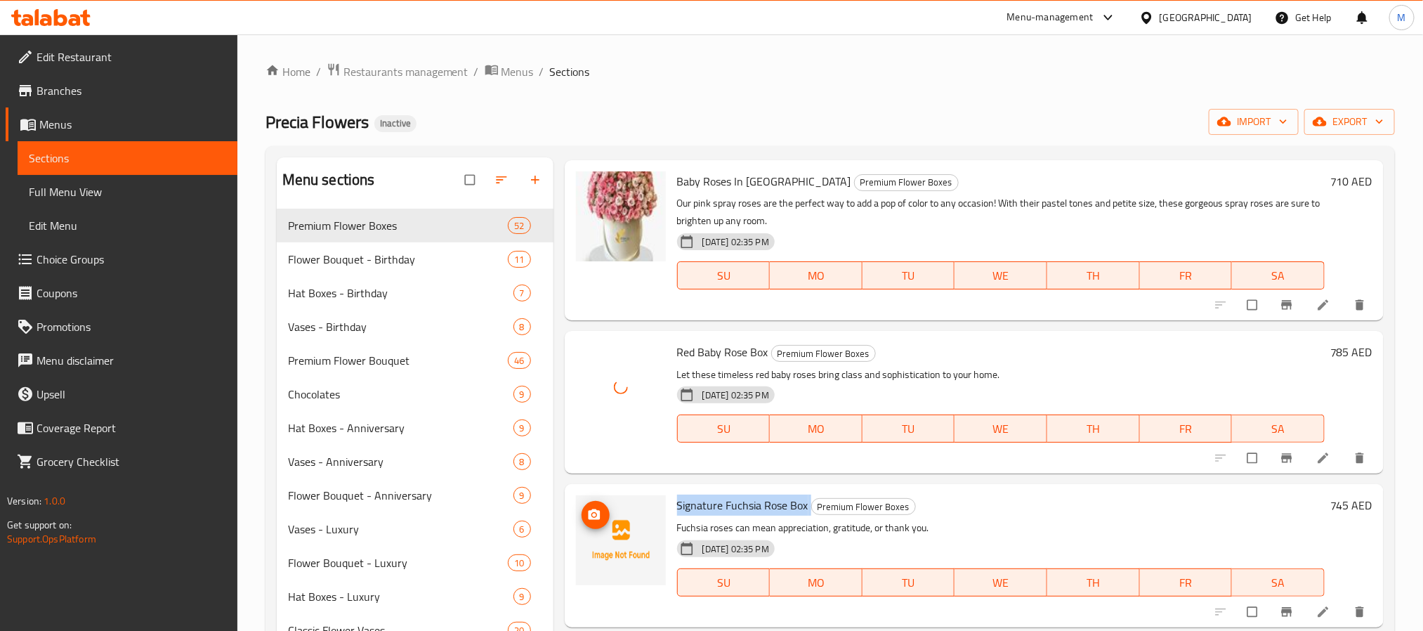
click at [596, 511] on icon "upload picture" at bounding box center [594, 514] width 12 height 11
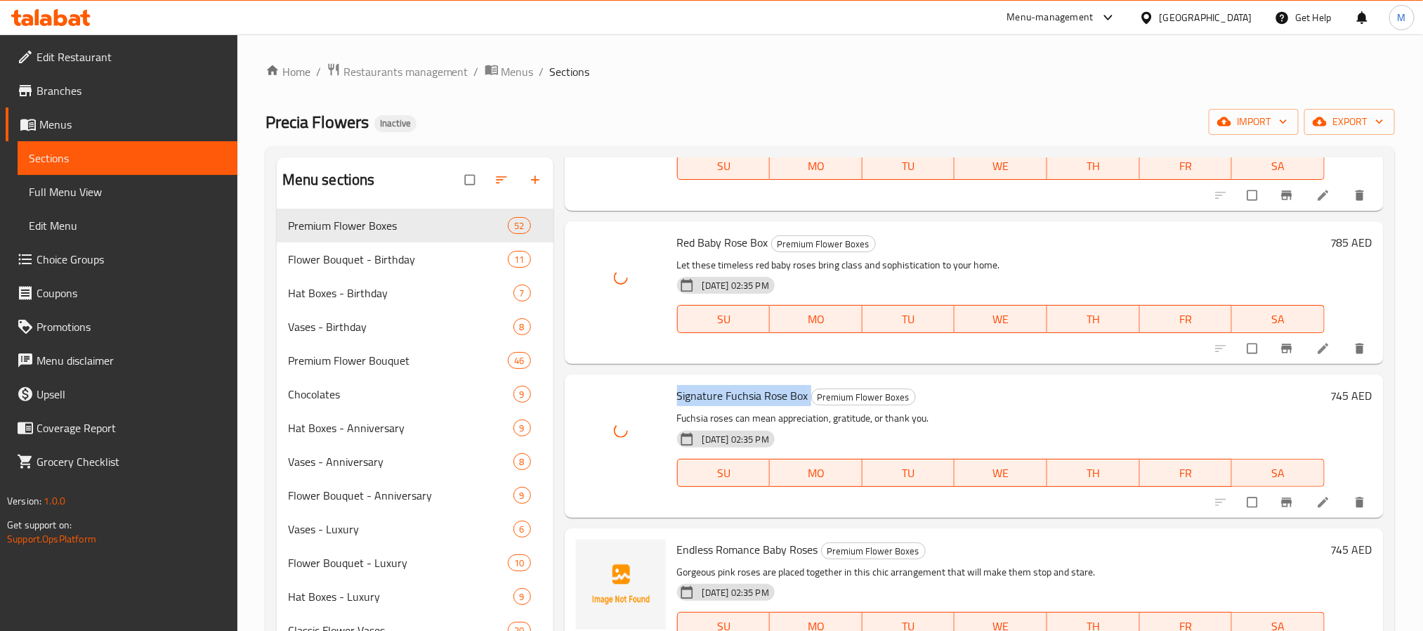
scroll to position [3161, 0]
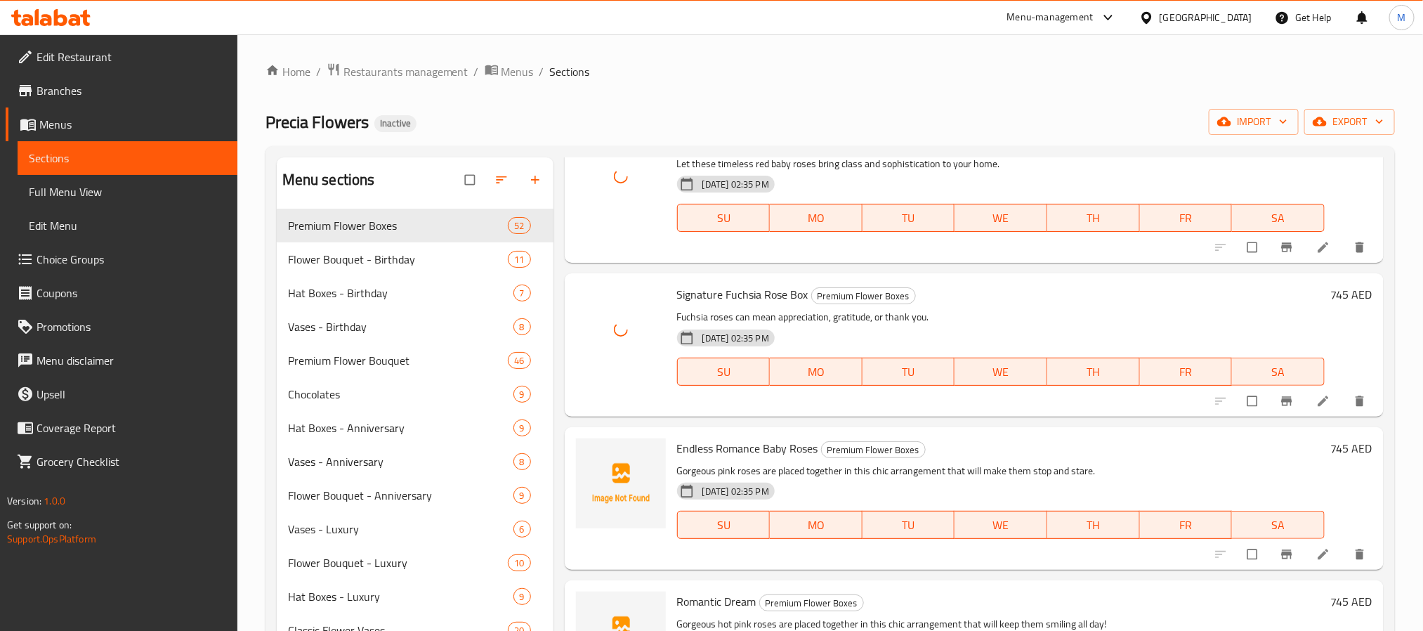
click at [751, 438] on span "Endless Romance Baby Roses" at bounding box center [747, 448] width 141 height 21
click at [603, 456] on span "upload picture" at bounding box center [596, 458] width 28 height 14
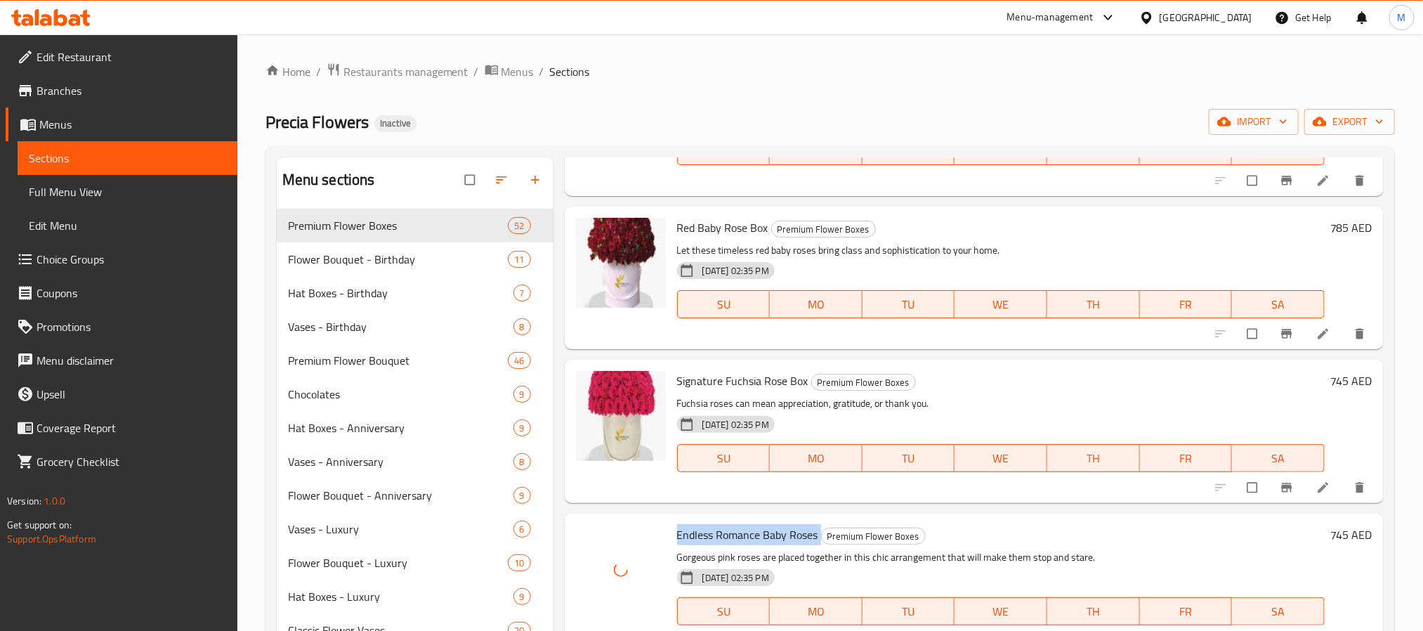
scroll to position [3371, 0]
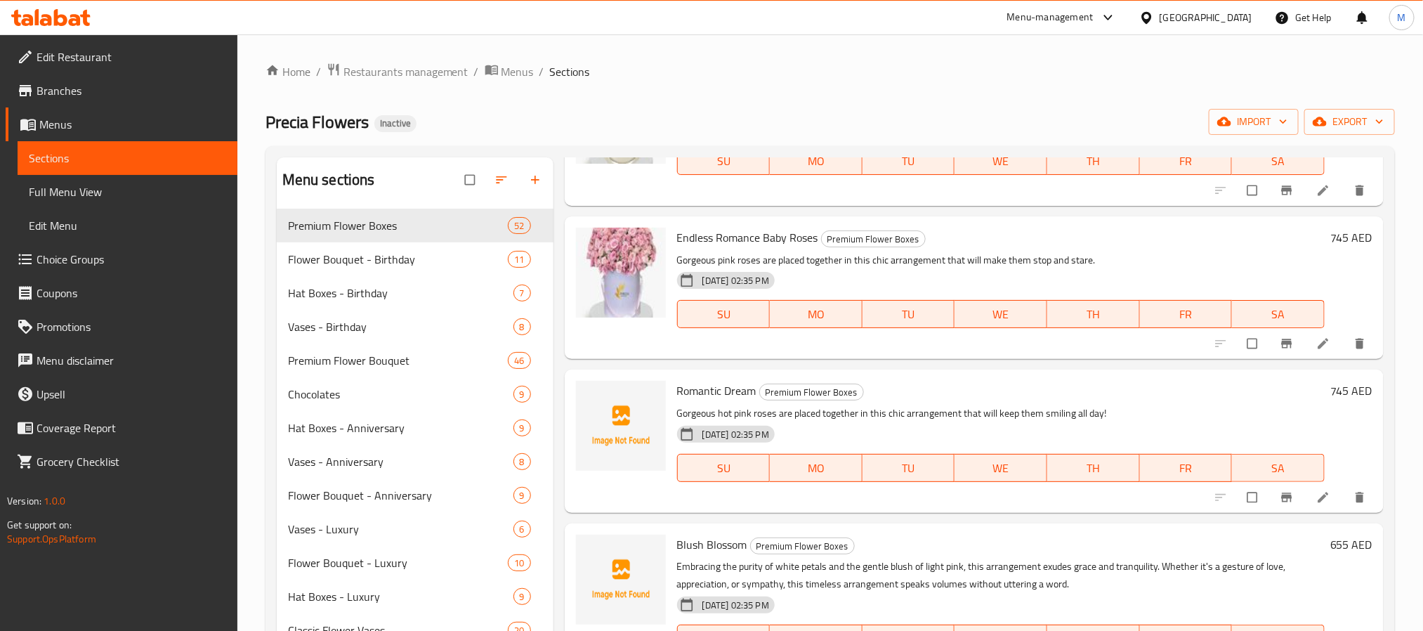
click at [736, 388] on span "Romantic Dream" at bounding box center [716, 390] width 79 height 21
click at [737, 388] on span "Romantic Dream" at bounding box center [716, 390] width 79 height 21
click at [586, 400] on span "upload picture" at bounding box center [596, 400] width 28 height 14
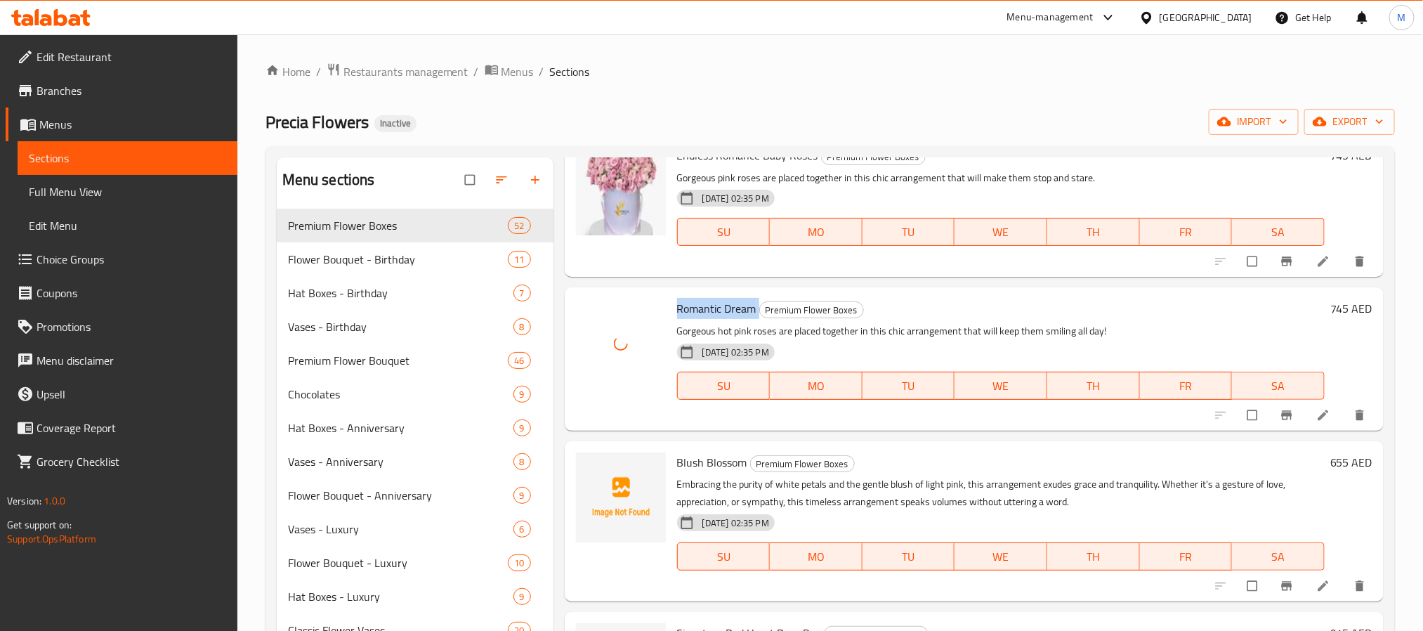
scroll to position [3477, 0]
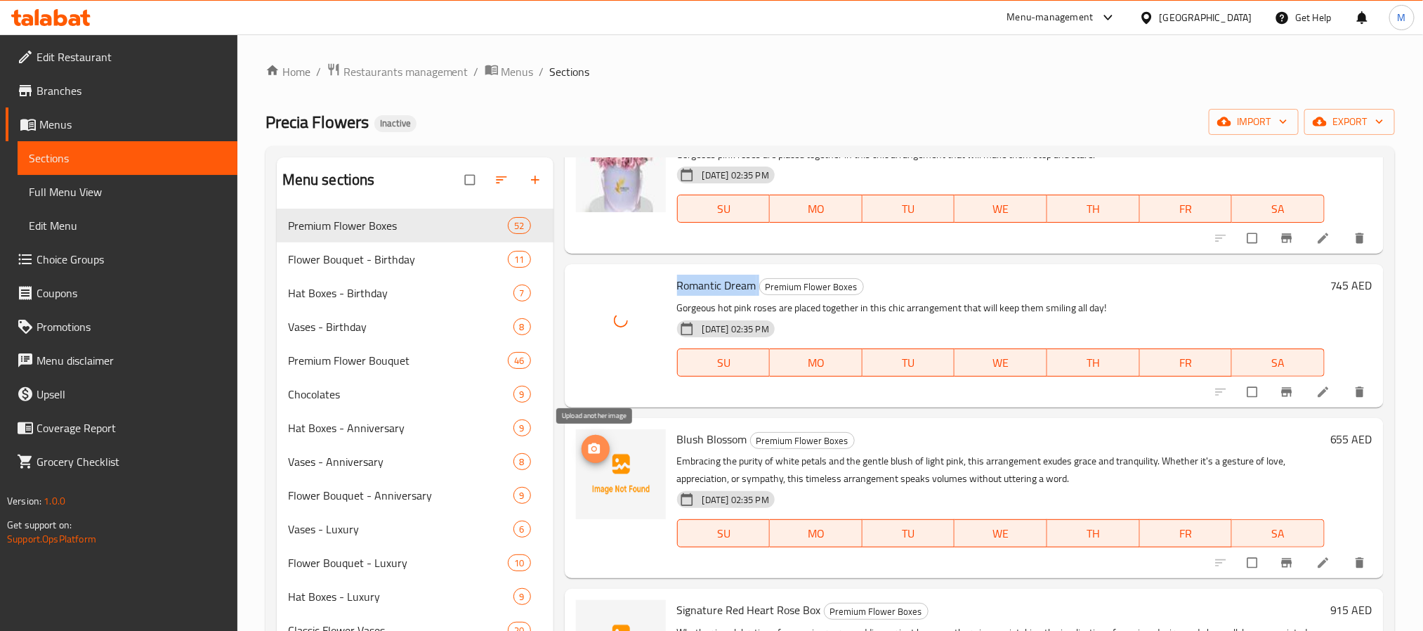
click at [598, 445] on icon "upload picture" at bounding box center [594, 448] width 12 height 11
click at [693, 436] on span "Blush Blossom" at bounding box center [712, 438] width 70 height 21
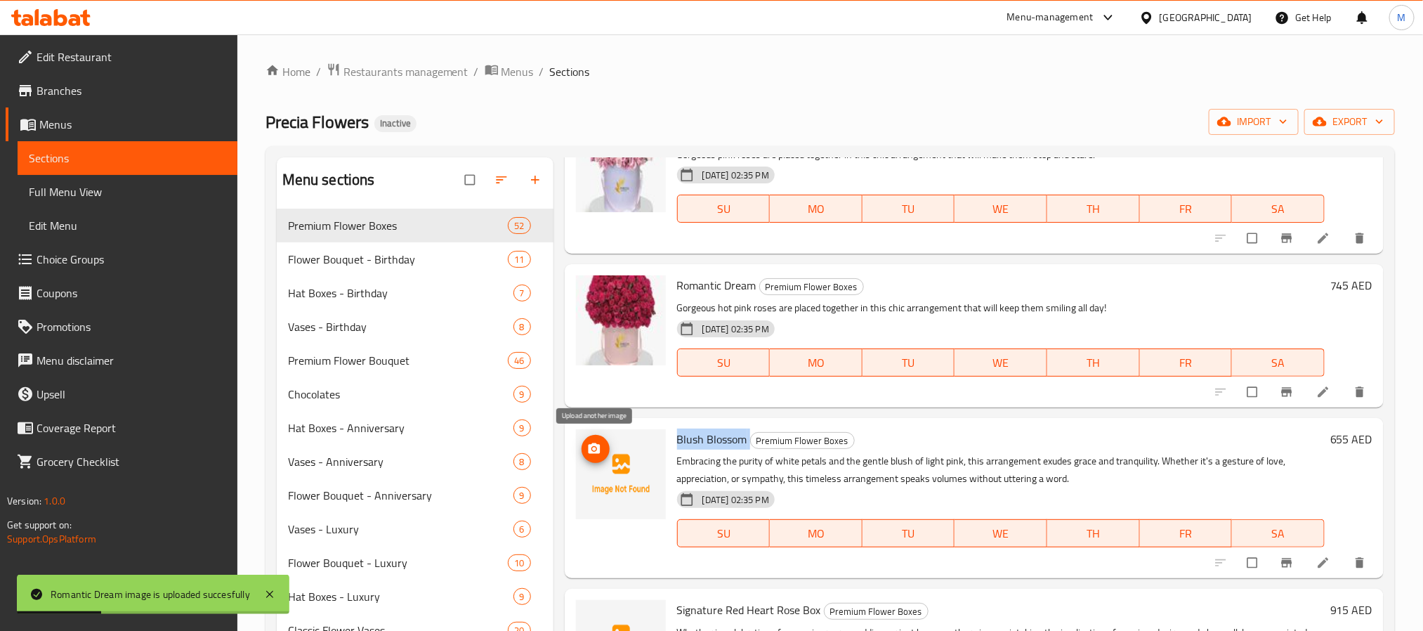
click at [589, 445] on icon "upload picture" at bounding box center [594, 448] width 12 height 11
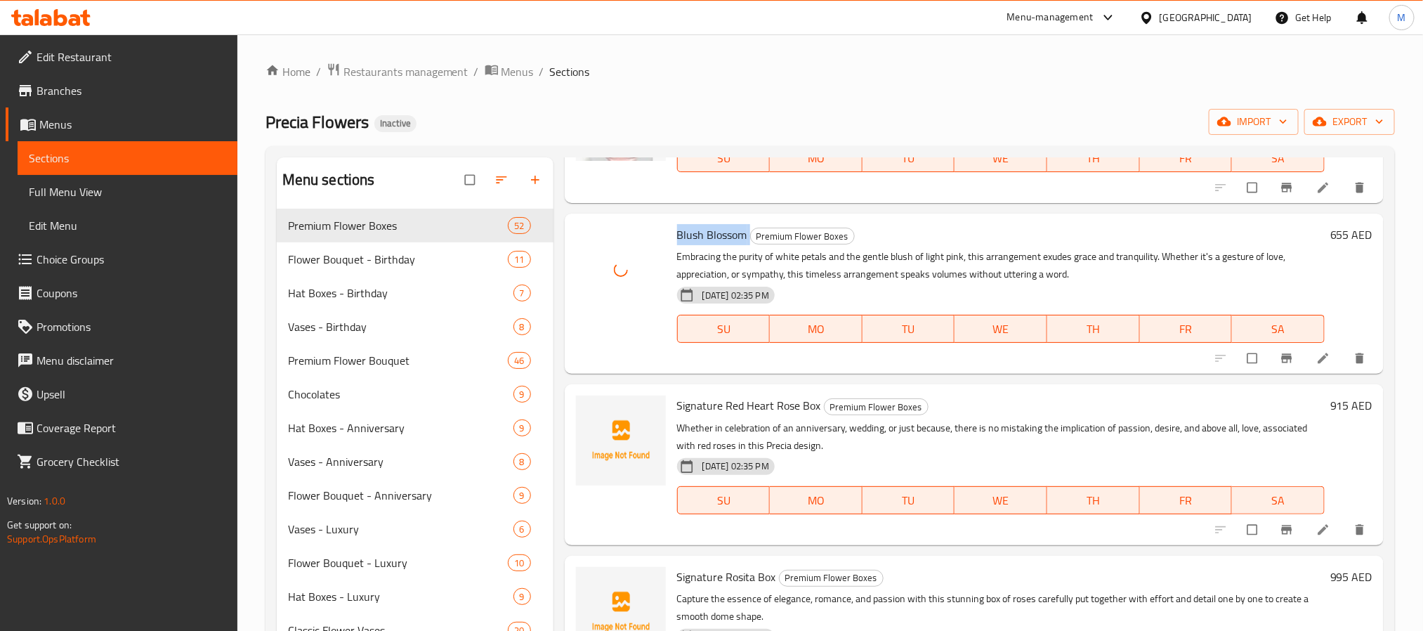
scroll to position [3687, 0]
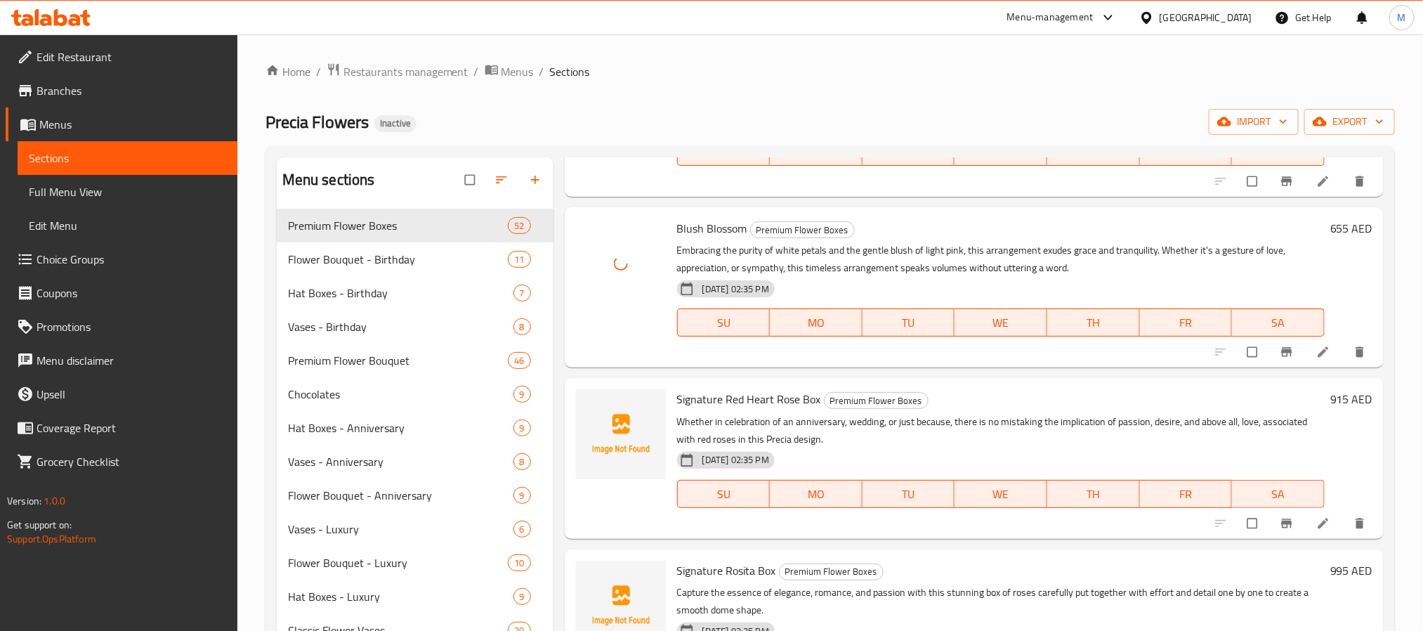
click at [740, 401] on span "Signature Red Heart Rose Box" at bounding box center [749, 398] width 144 height 21
click at [594, 407] on circle "upload picture" at bounding box center [594, 409] width 4 height 4
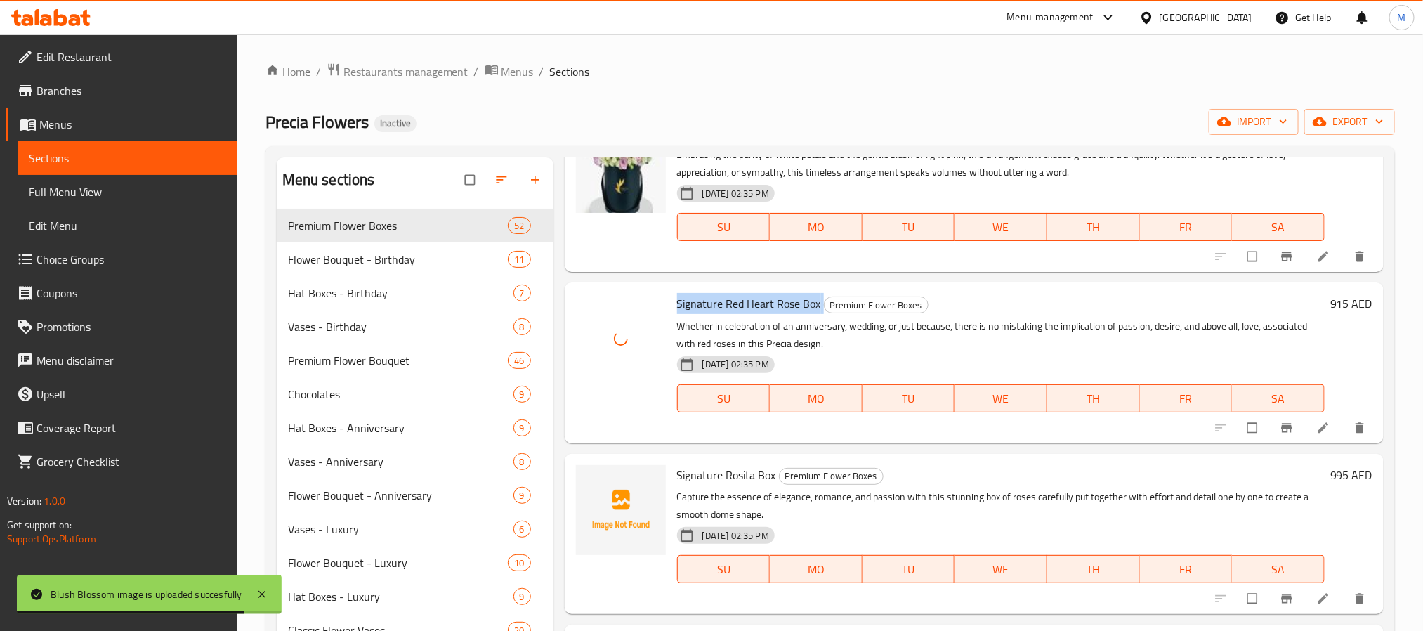
scroll to position [3793, 0]
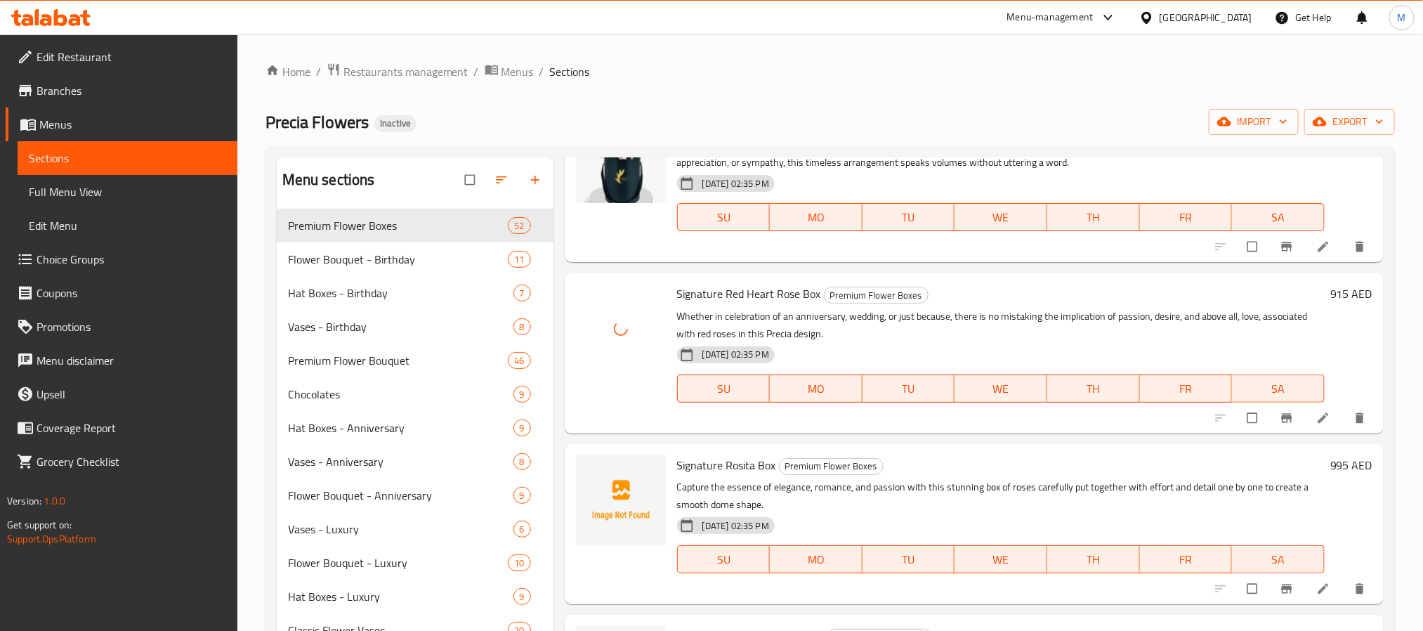
click at [744, 457] on span "Signature Rosita Box" at bounding box center [726, 464] width 99 height 21
click at [595, 476] on icon "upload picture" at bounding box center [594, 473] width 12 height 11
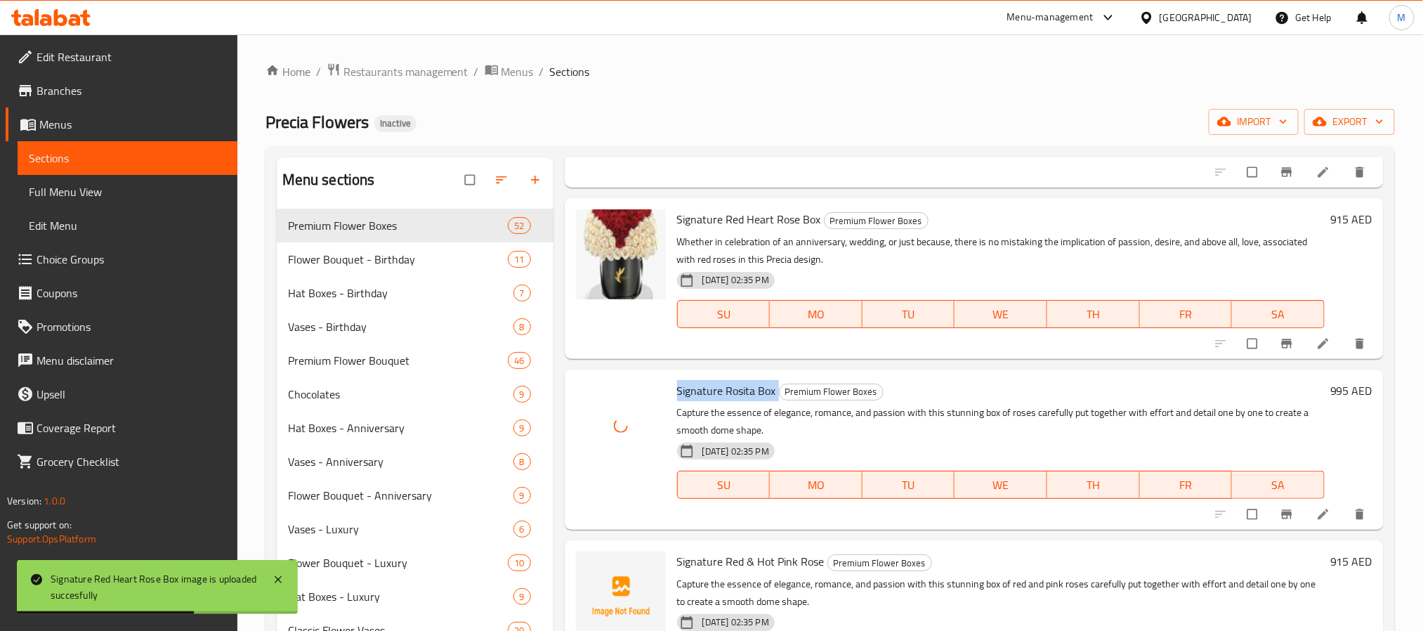
scroll to position [3898, 0]
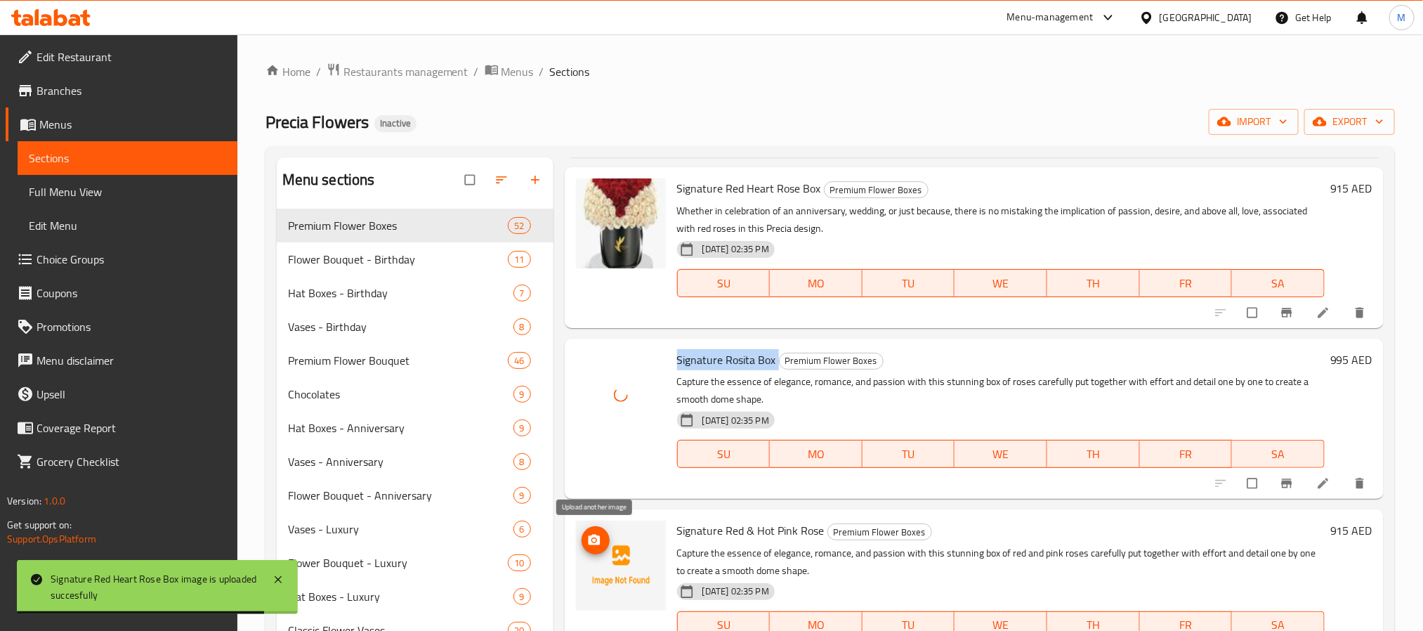
click at [598, 549] on button "upload picture" at bounding box center [596, 540] width 28 height 28
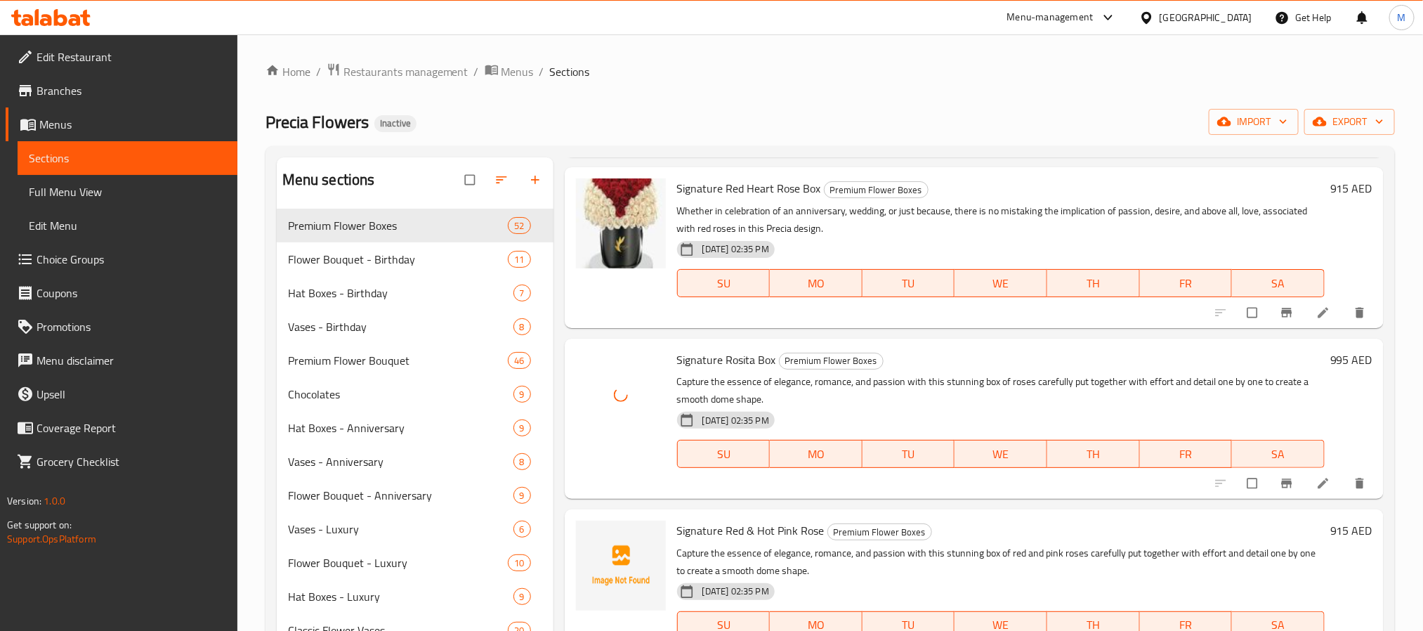
click at [740, 536] on span "Signature Red & Hot Pink Rose" at bounding box center [750, 530] width 147 height 21
click at [595, 539] on circle "upload picture" at bounding box center [594, 541] width 4 height 4
